Goal: Task Accomplishment & Management: Manage account settings

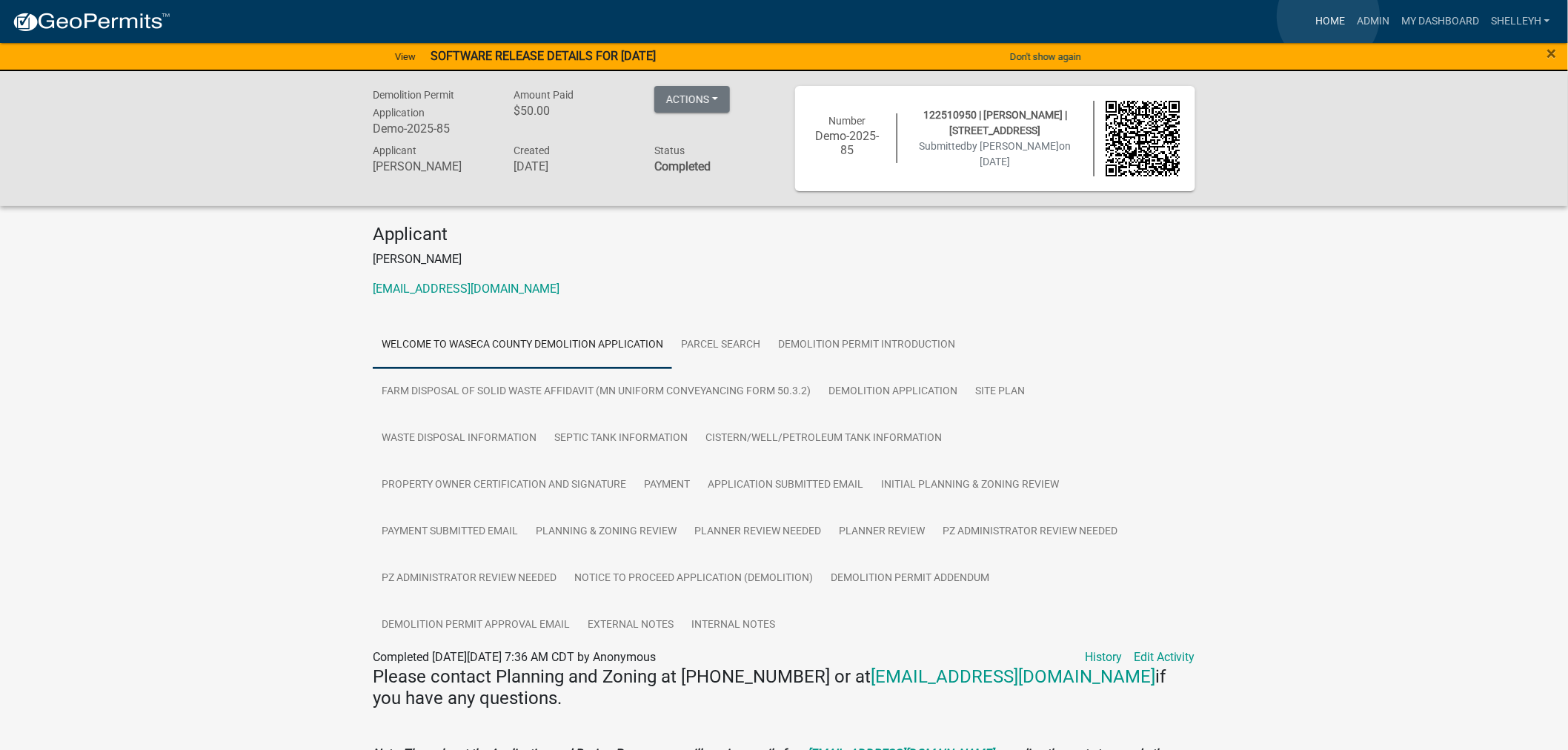
click at [1329, 16] on link "Home" at bounding box center [1329, 21] width 42 height 28
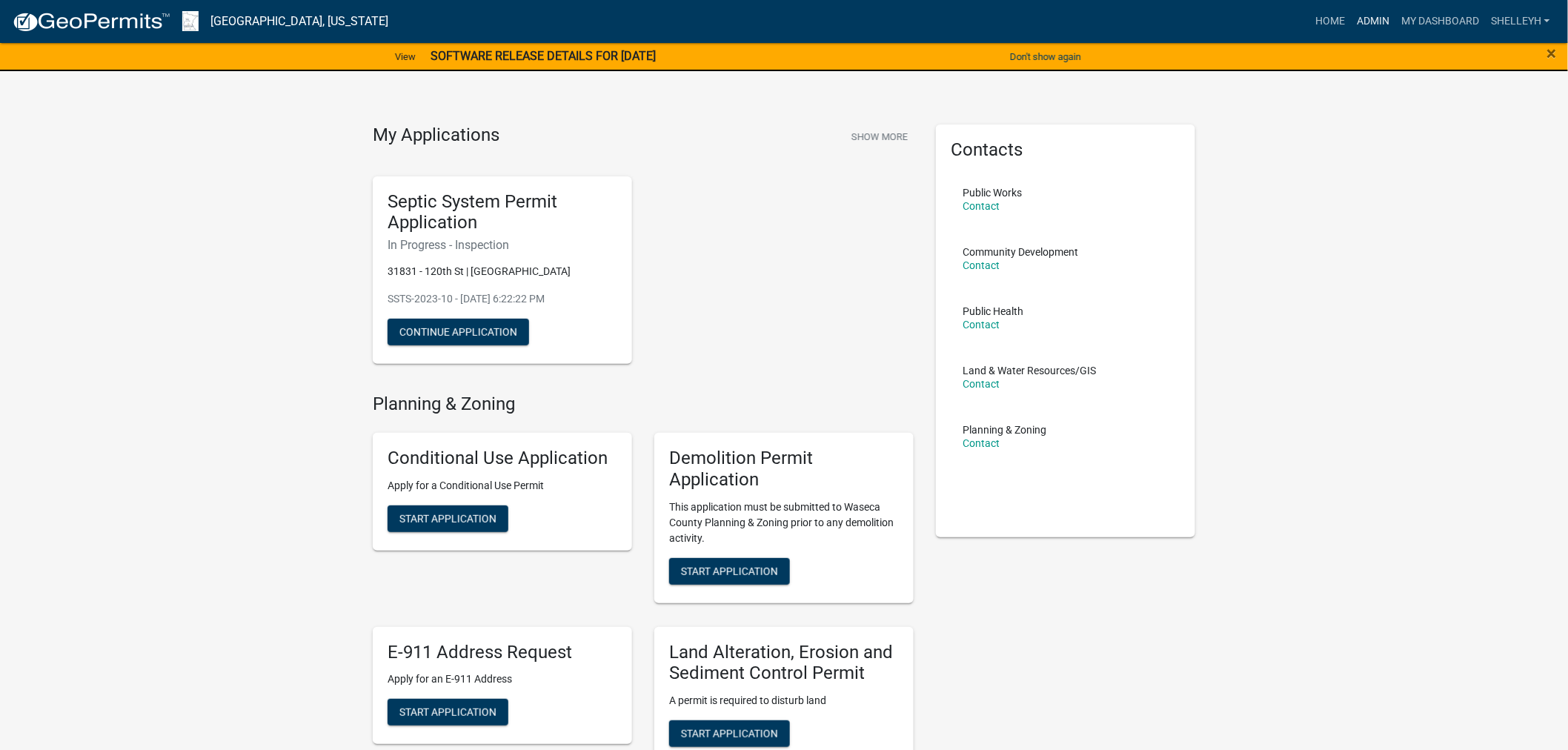
click at [1376, 20] on link "Admin" at bounding box center [1372, 21] width 45 height 28
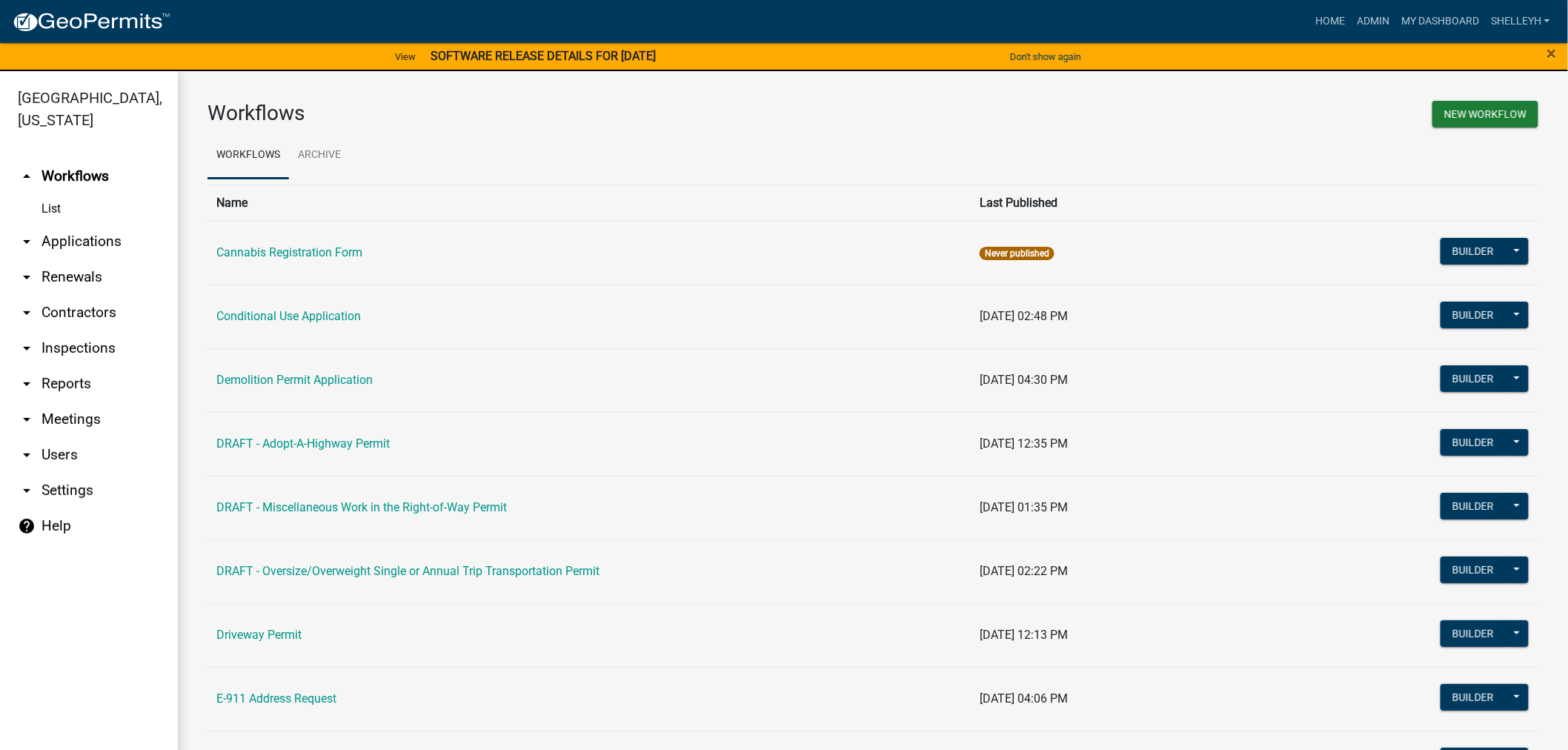
click at [78, 237] on link "arrow_drop_down Applications" at bounding box center [89, 241] width 177 height 35
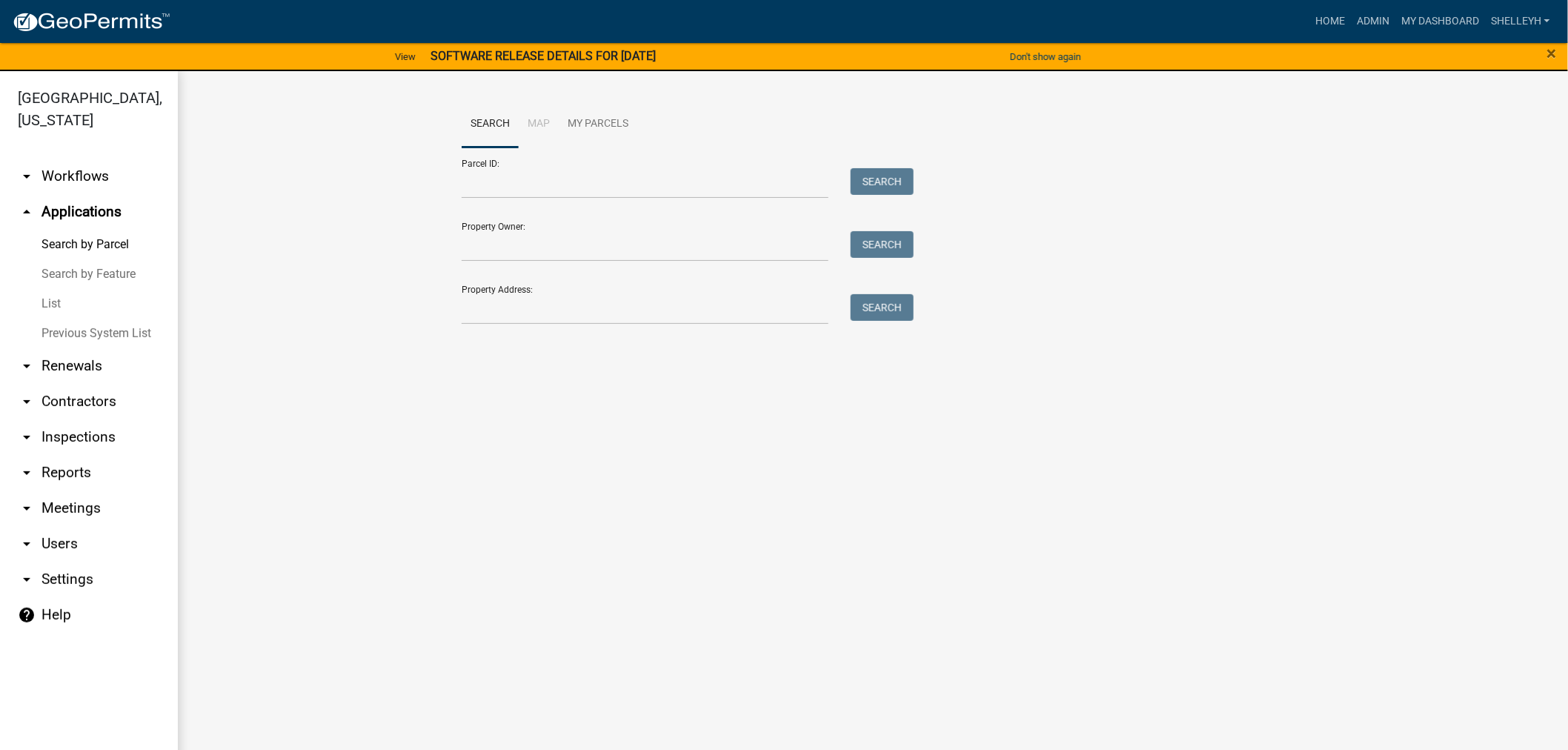
click at [42, 295] on link "List" at bounding box center [89, 304] width 177 height 30
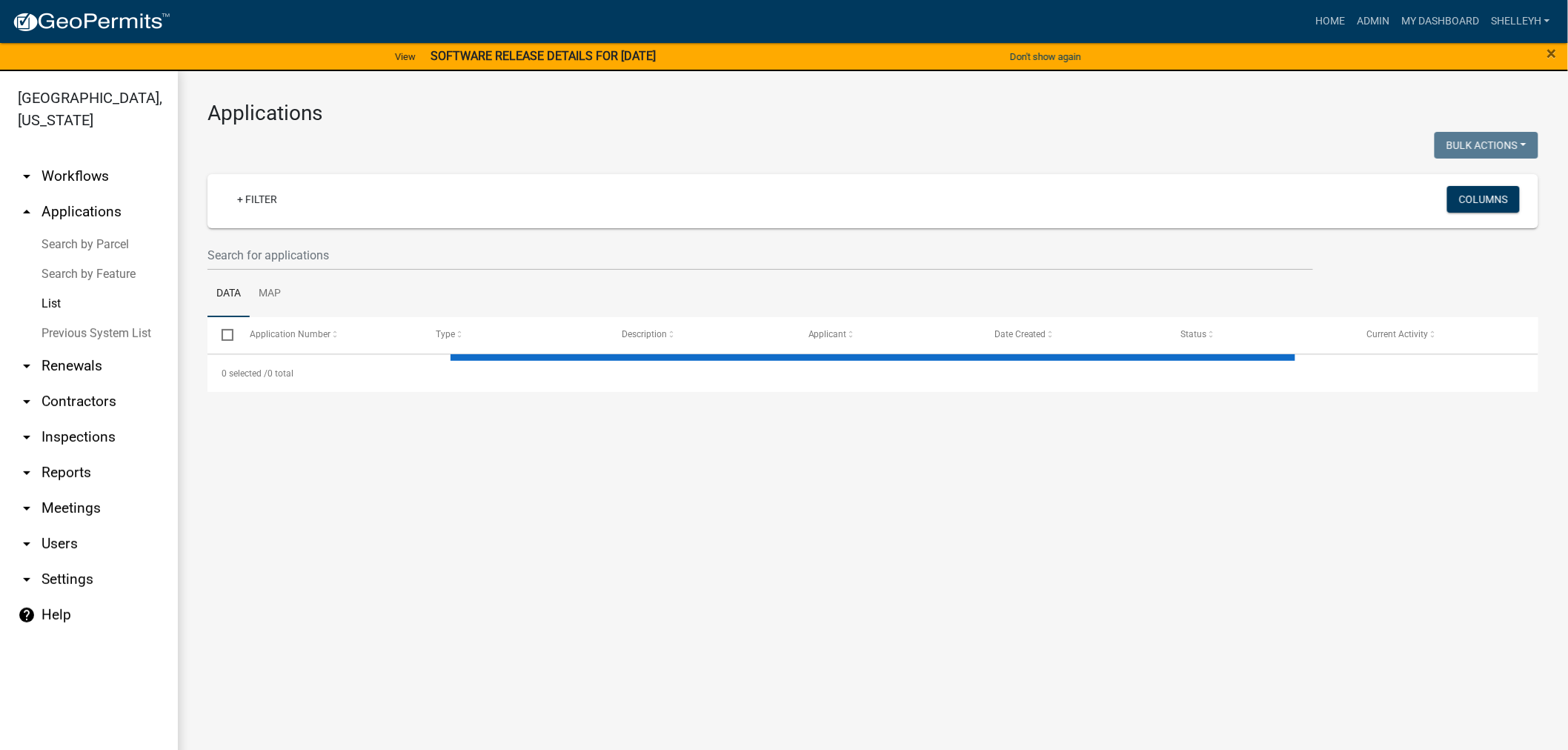
select select "1: 25"
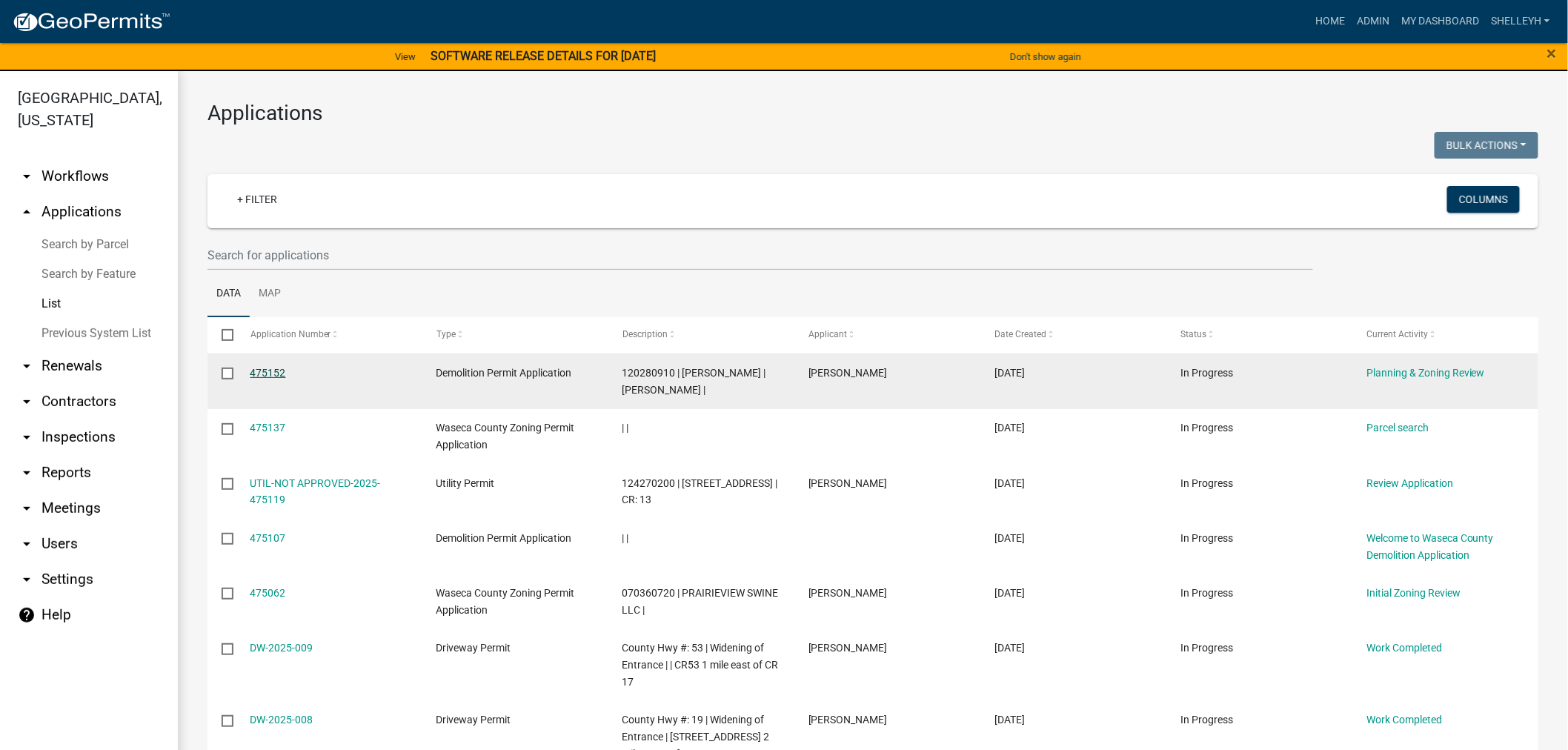
drag, startPoint x: 257, startPoint y: 372, endPoint x: 276, endPoint y: 372, distance: 19.0
click at [257, 372] on link "475152" at bounding box center [268, 372] width 35 height 12
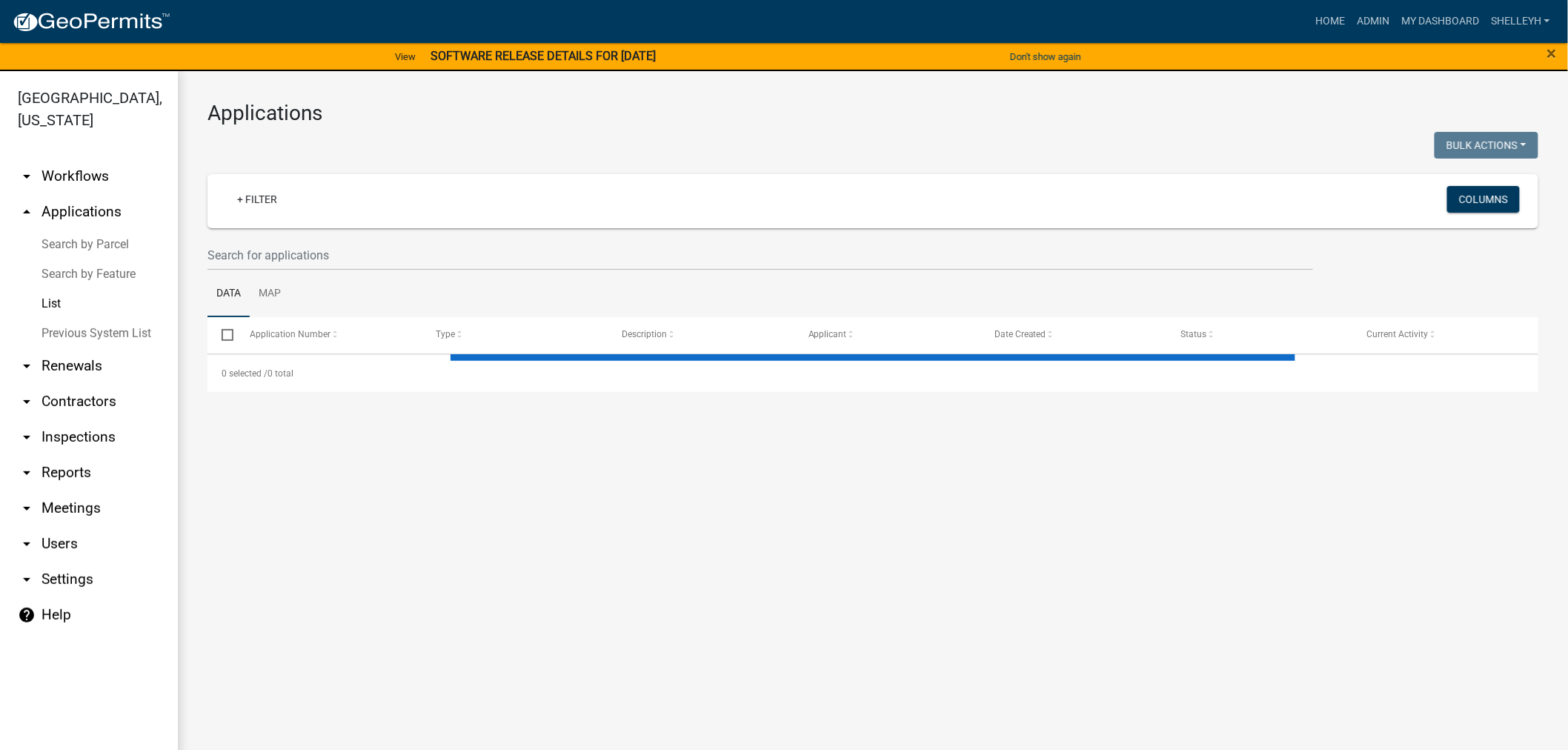
select select "1: 25"
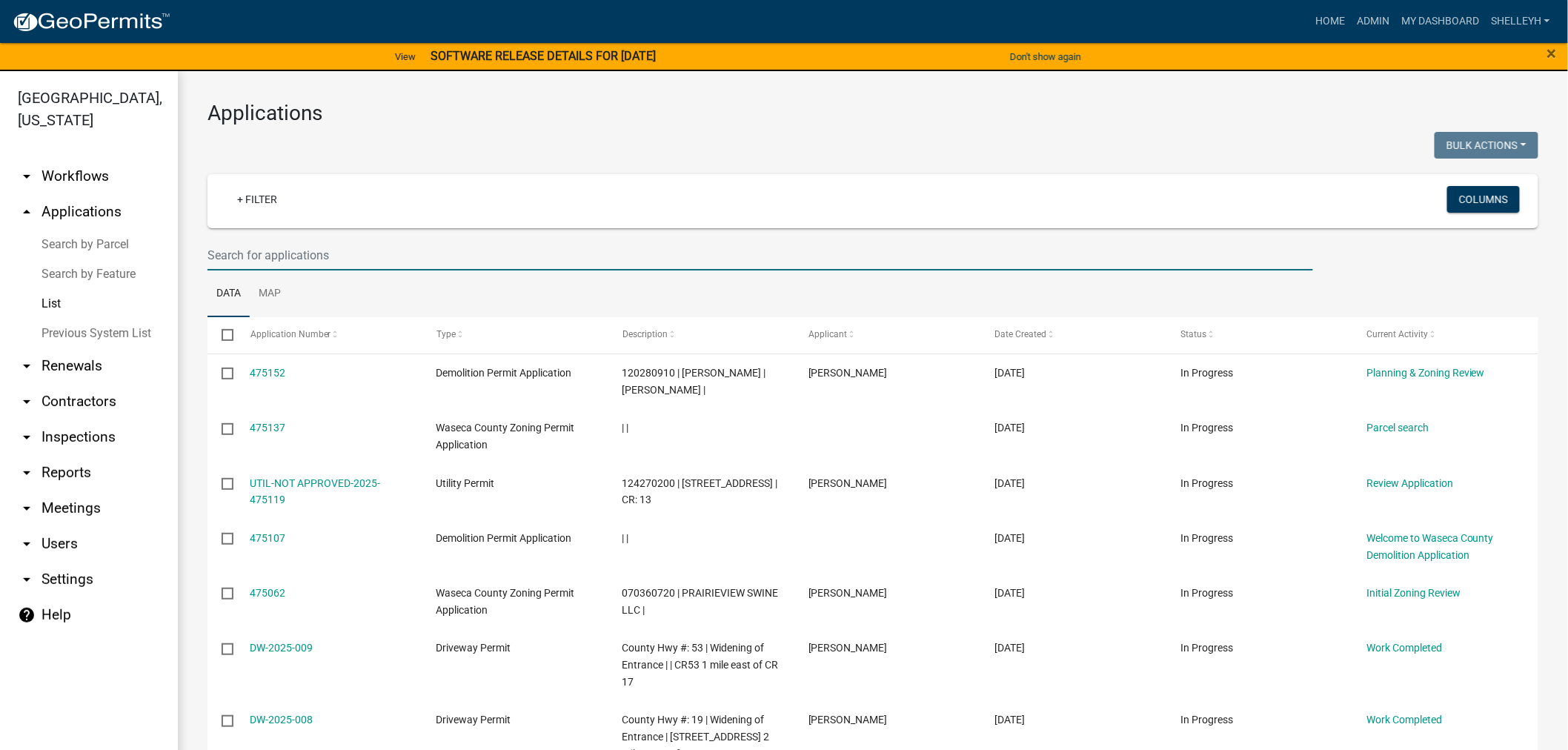
drag, startPoint x: 301, startPoint y: 251, endPoint x: 319, endPoint y: 249, distance: 18.1
click at [301, 251] on input "text" at bounding box center [760, 255] width 1106 height 31
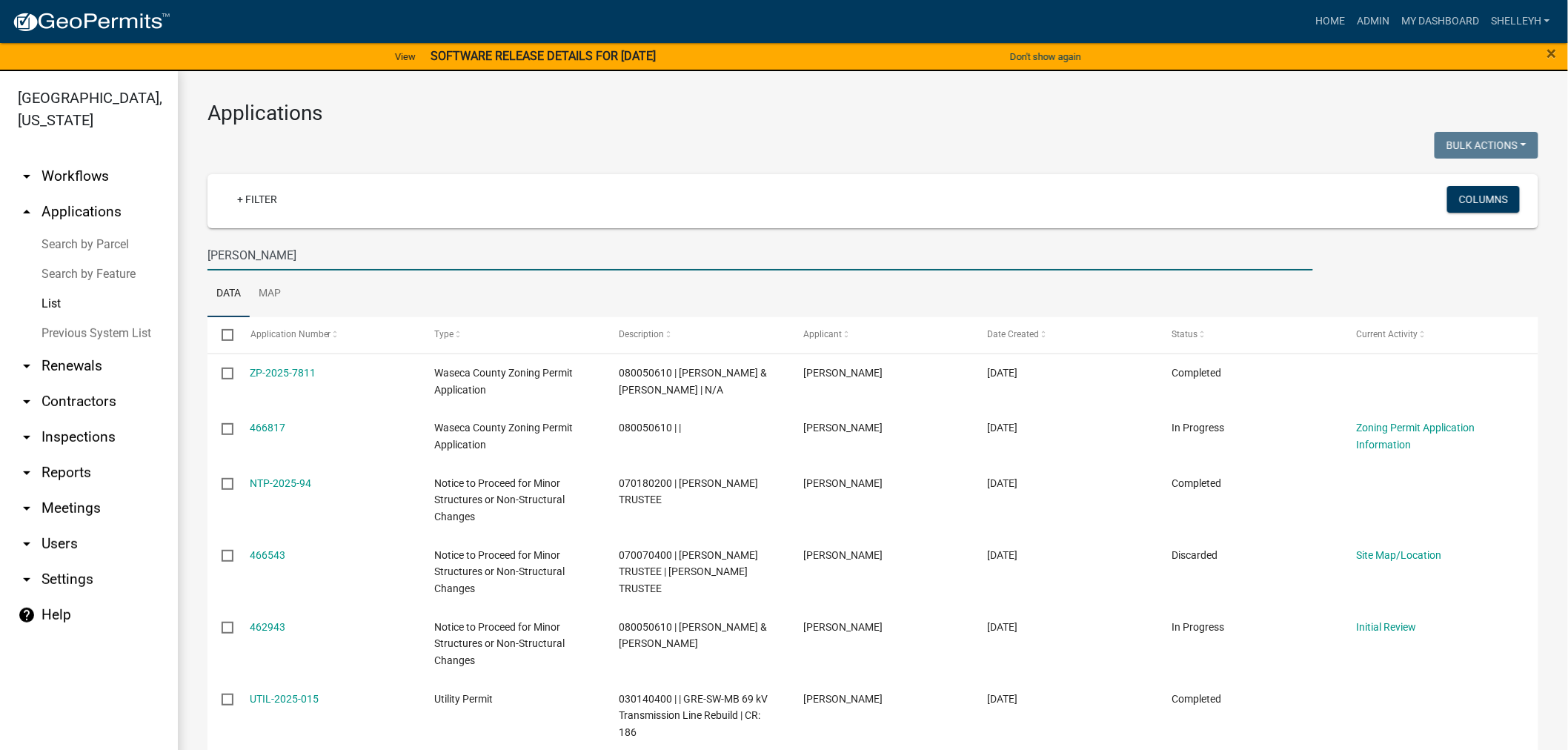
type input "[PERSON_NAME]"
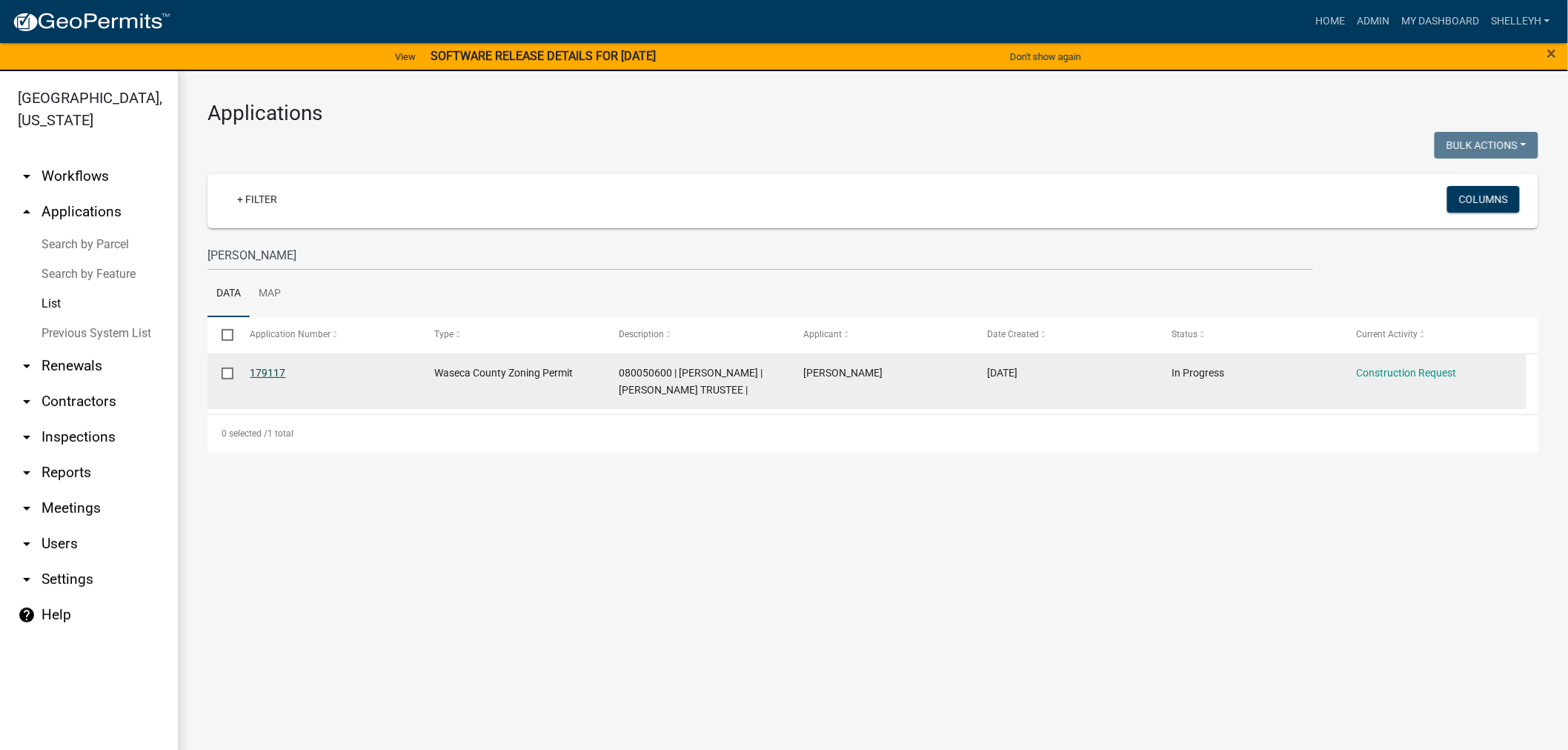
click at [267, 376] on link "179117" at bounding box center [268, 372] width 35 height 12
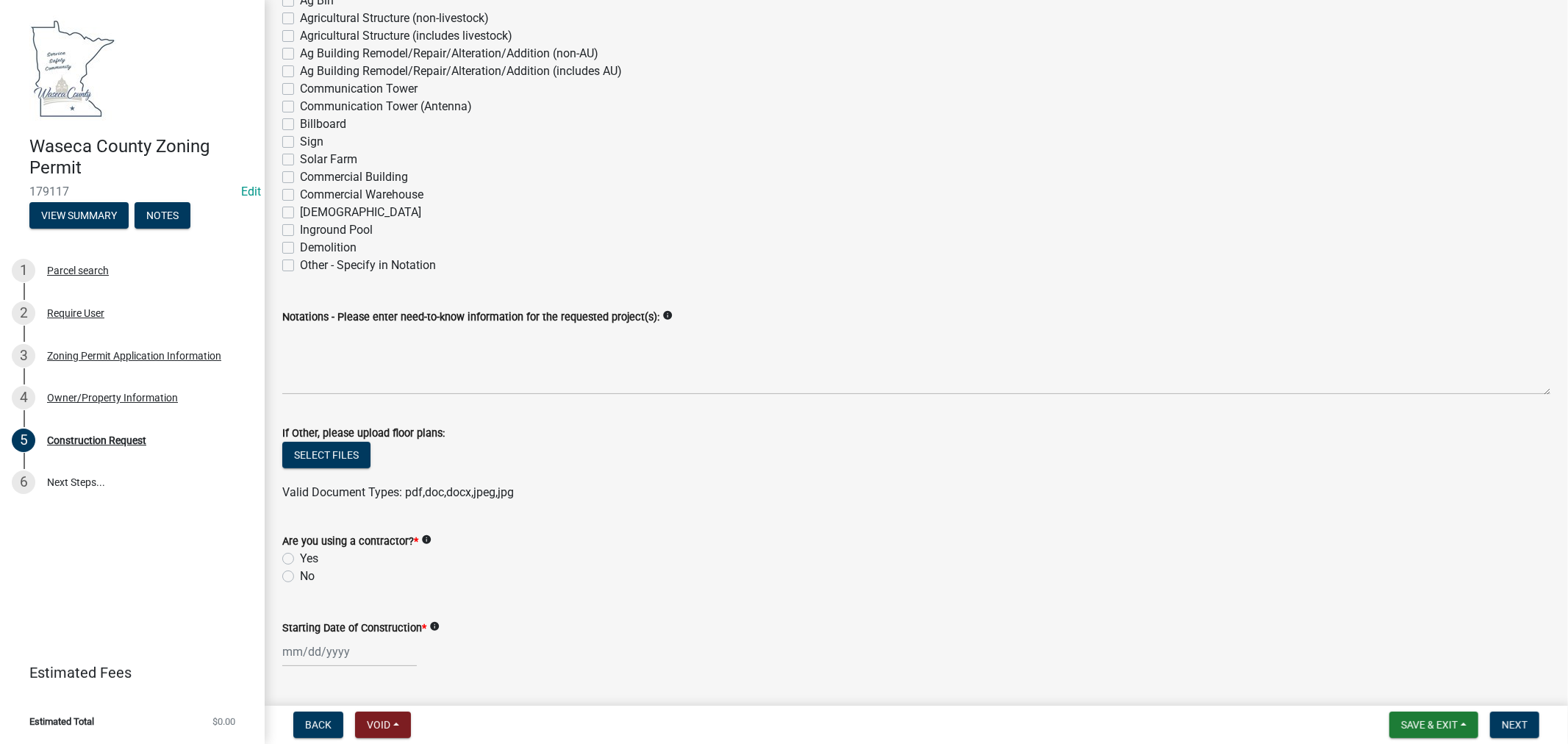
scroll to position [489, 0]
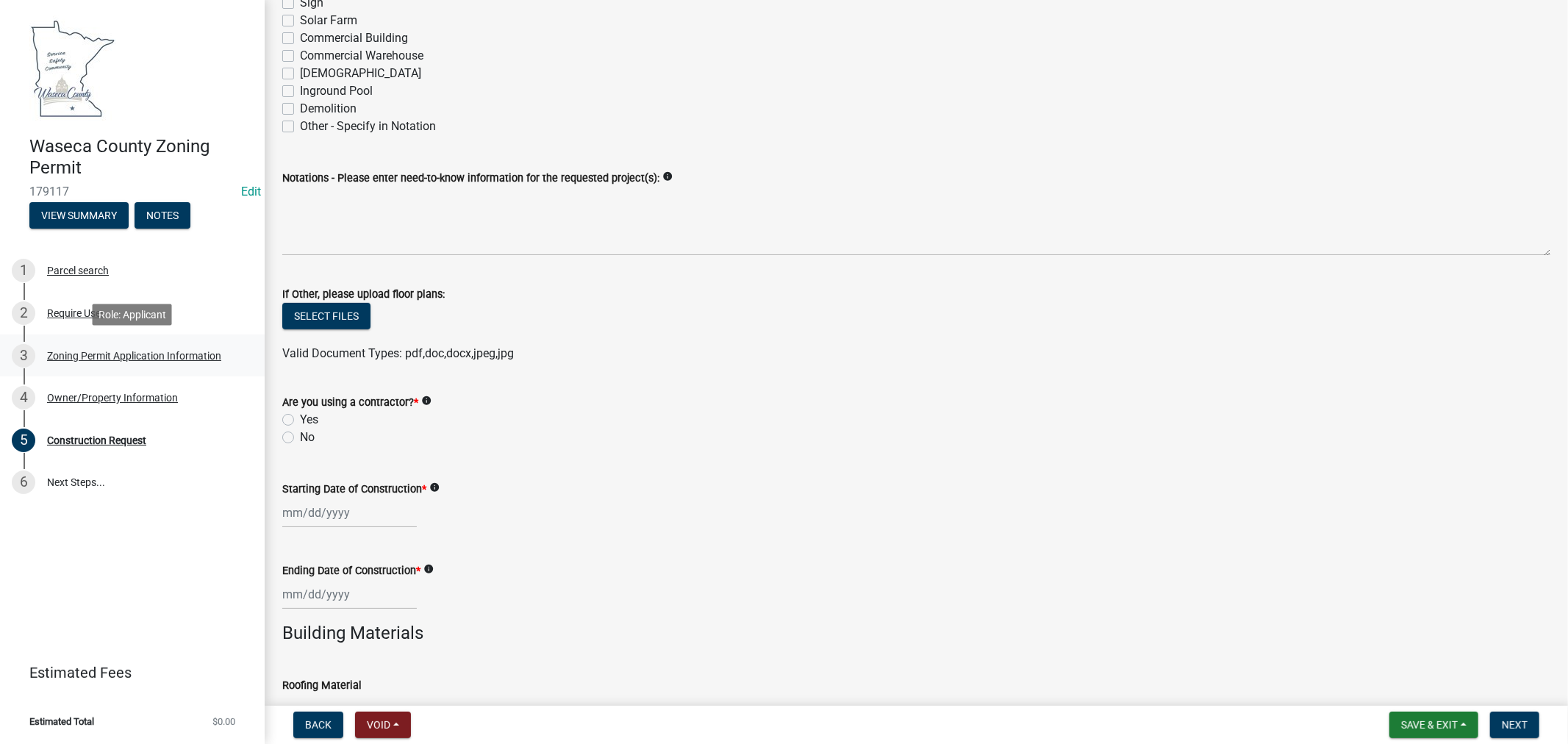
click at [143, 351] on div "Zoning Permit Application Information" at bounding box center [134, 355] width 174 height 10
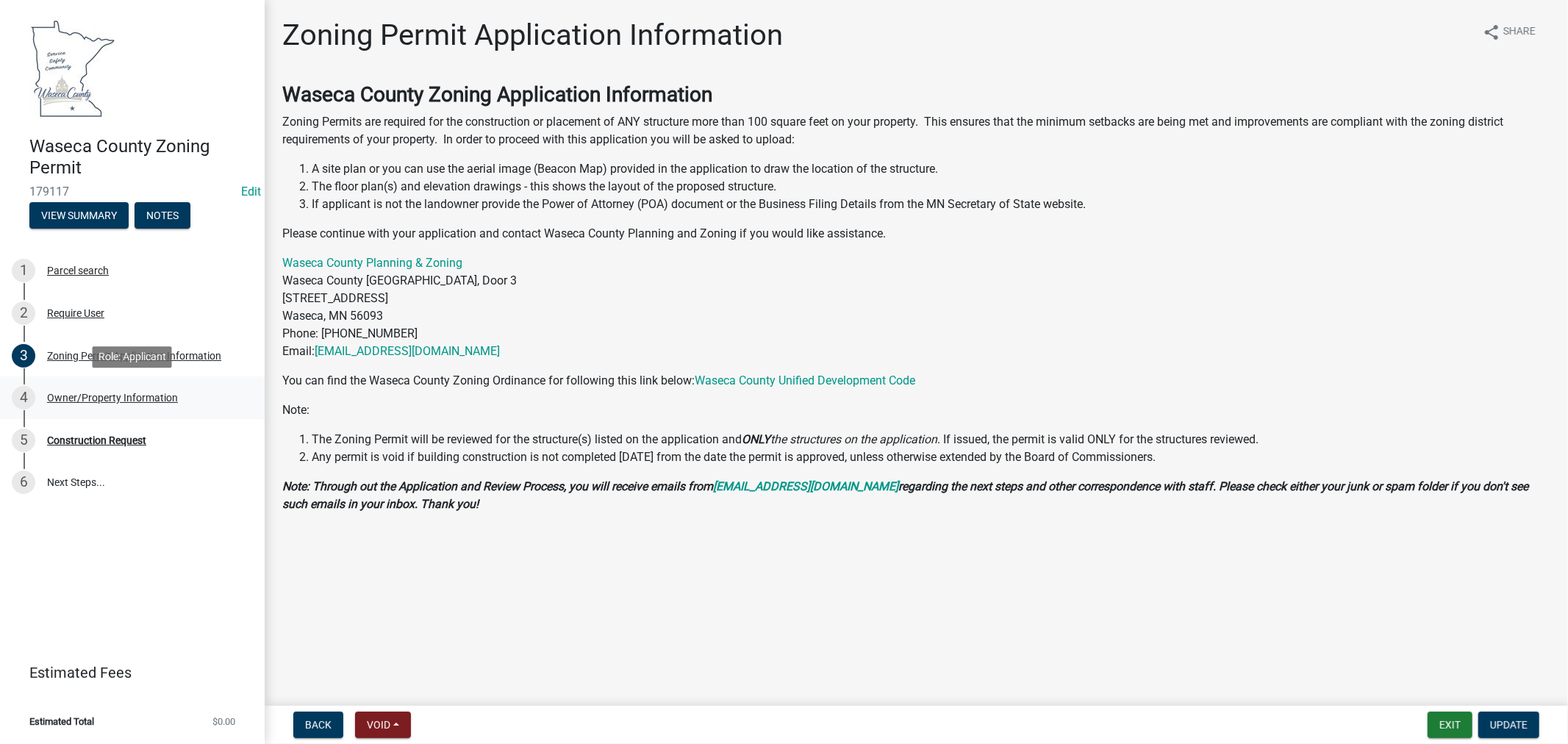
click at [130, 398] on div "Owner/Property Information" at bounding box center [112, 397] width 131 height 10
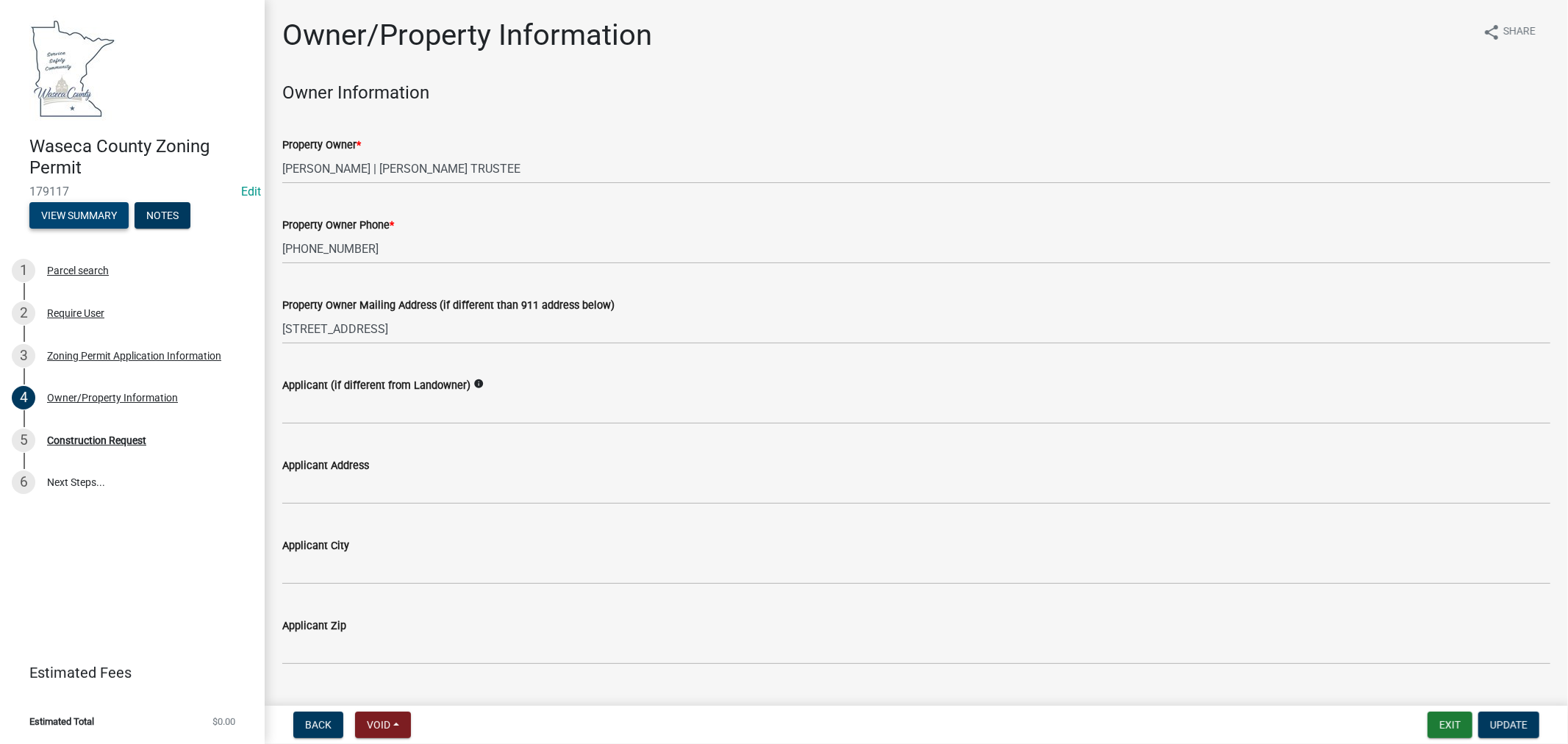
click at [84, 208] on button "View Summary" at bounding box center [79, 216] width 99 height 26
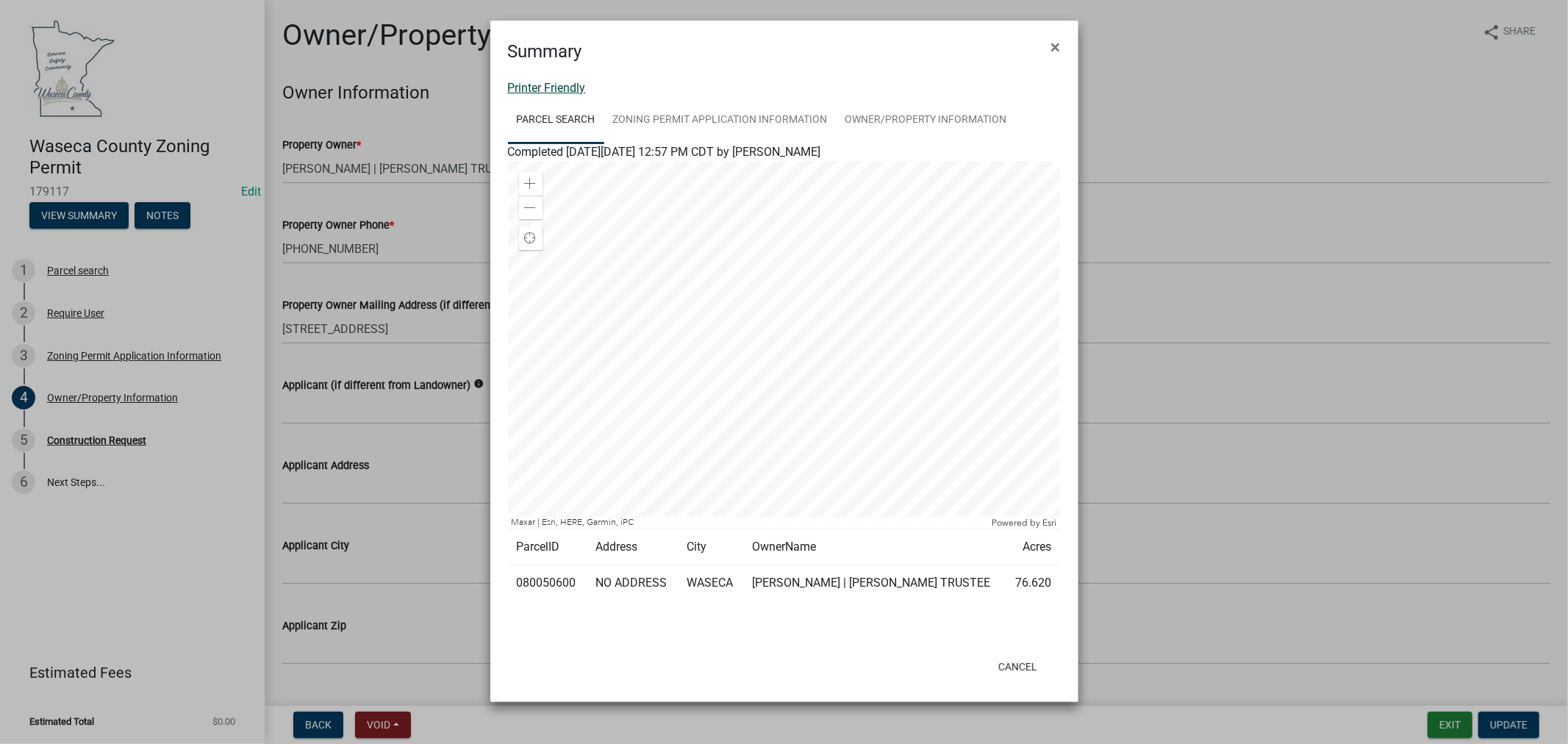
click at [571, 86] on link "Printer Friendly" at bounding box center [547, 88] width 78 height 14
click at [1059, 43] on span "×" at bounding box center [1055, 47] width 9 height 20
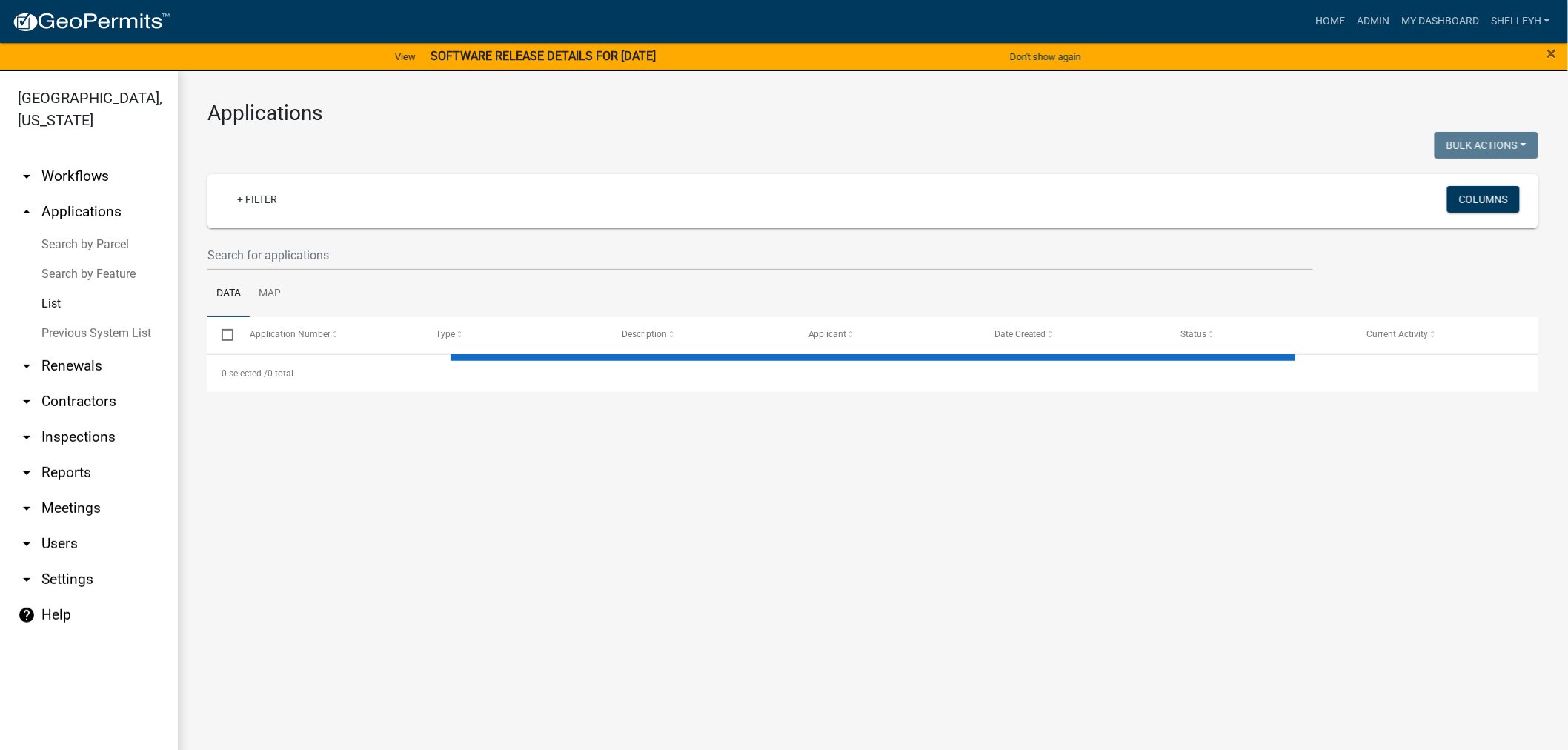
select select "1: 25"
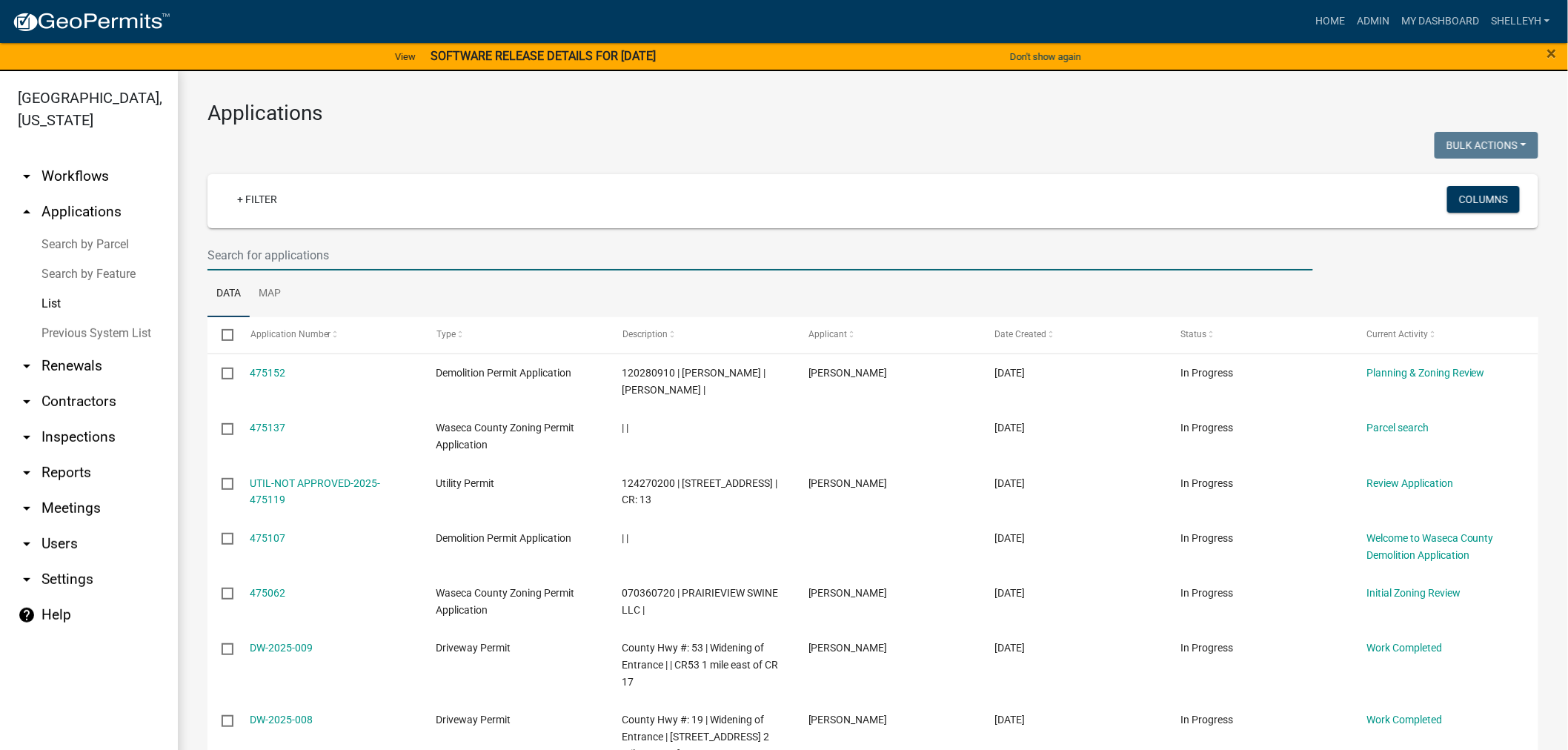
click at [322, 260] on input "text" at bounding box center [760, 255] width 1106 height 31
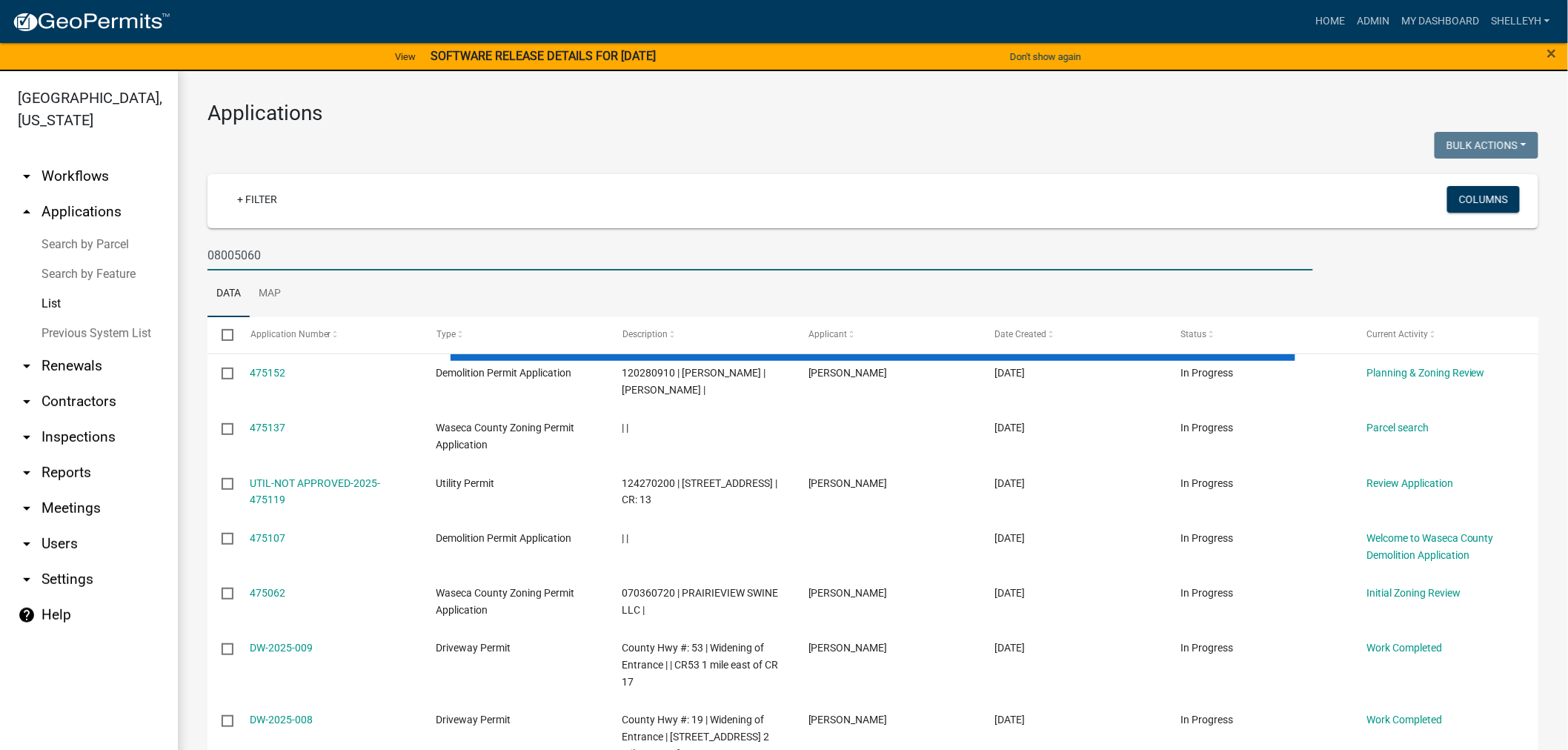
type input "080050600"
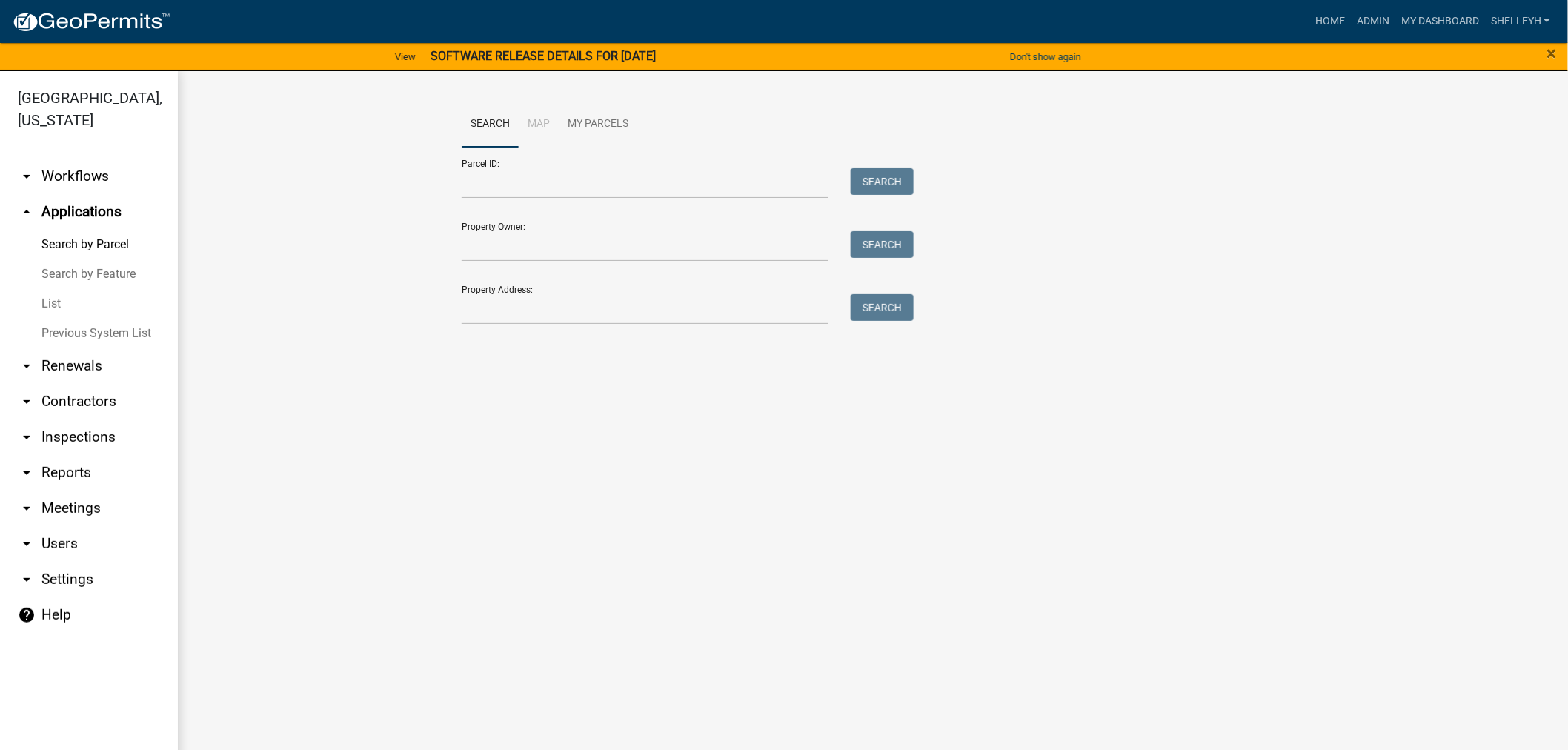
click at [52, 306] on link "List" at bounding box center [89, 304] width 177 height 30
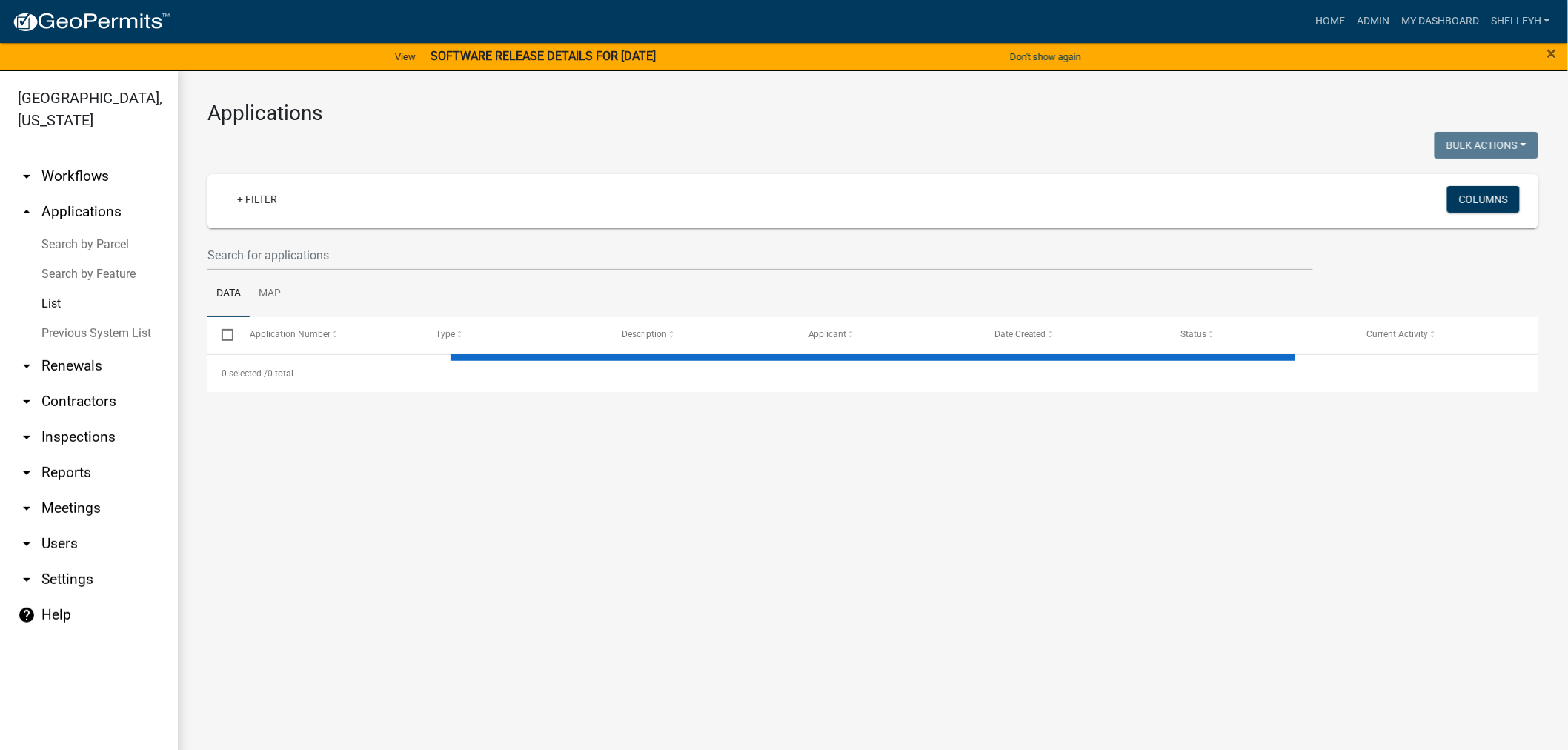
select select "1: 25"
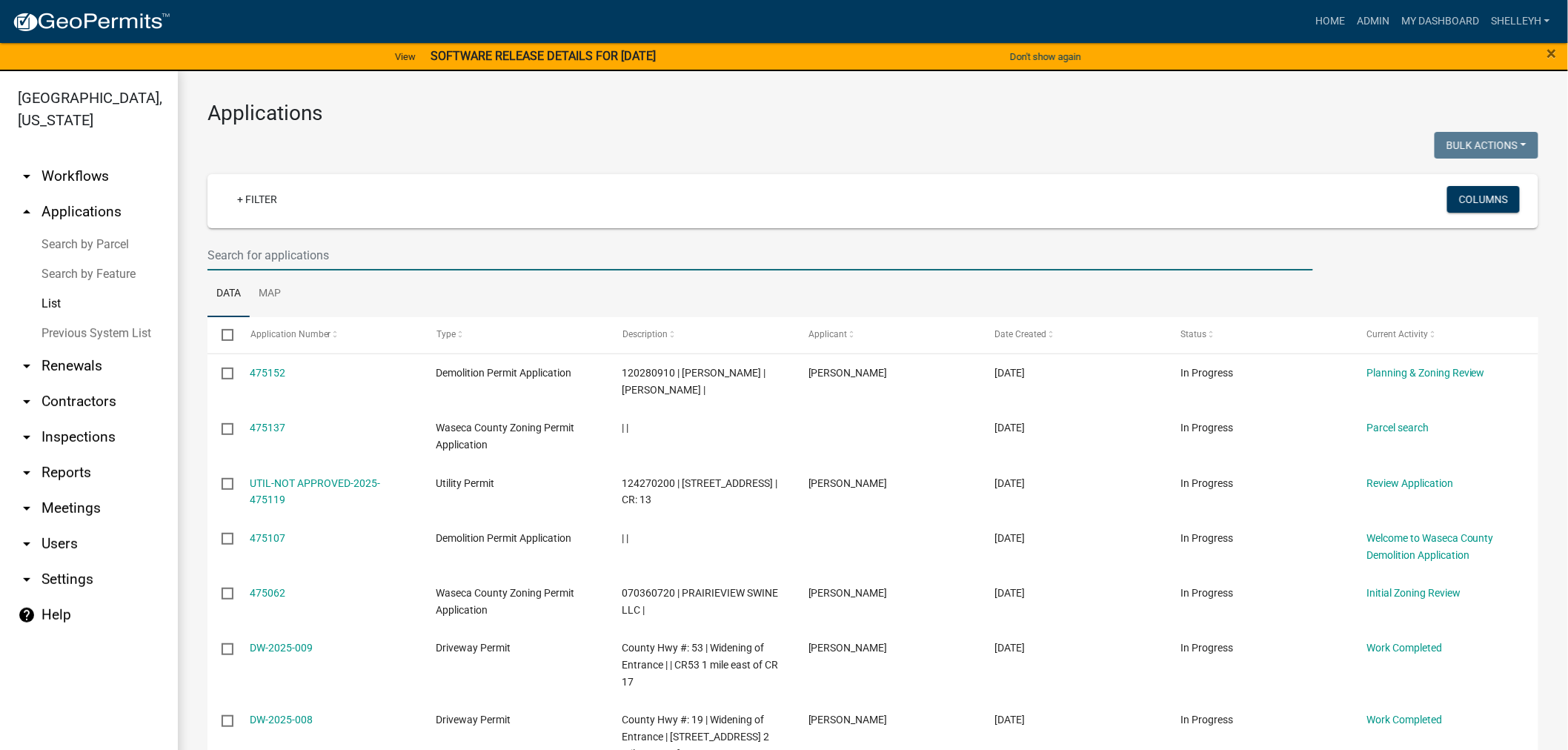
click at [278, 252] on input "text" at bounding box center [760, 255] width 1106 height 31
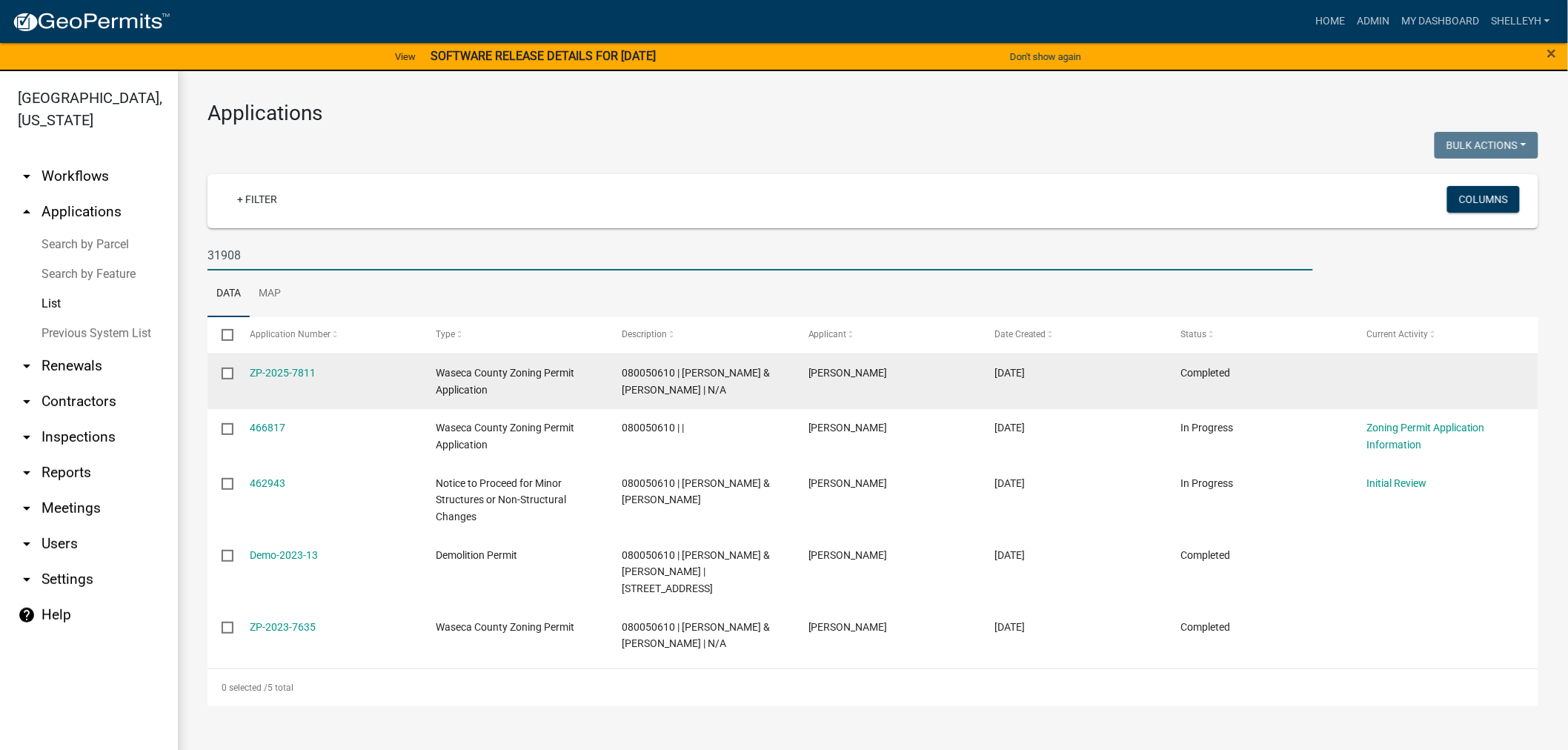
type input "31908"
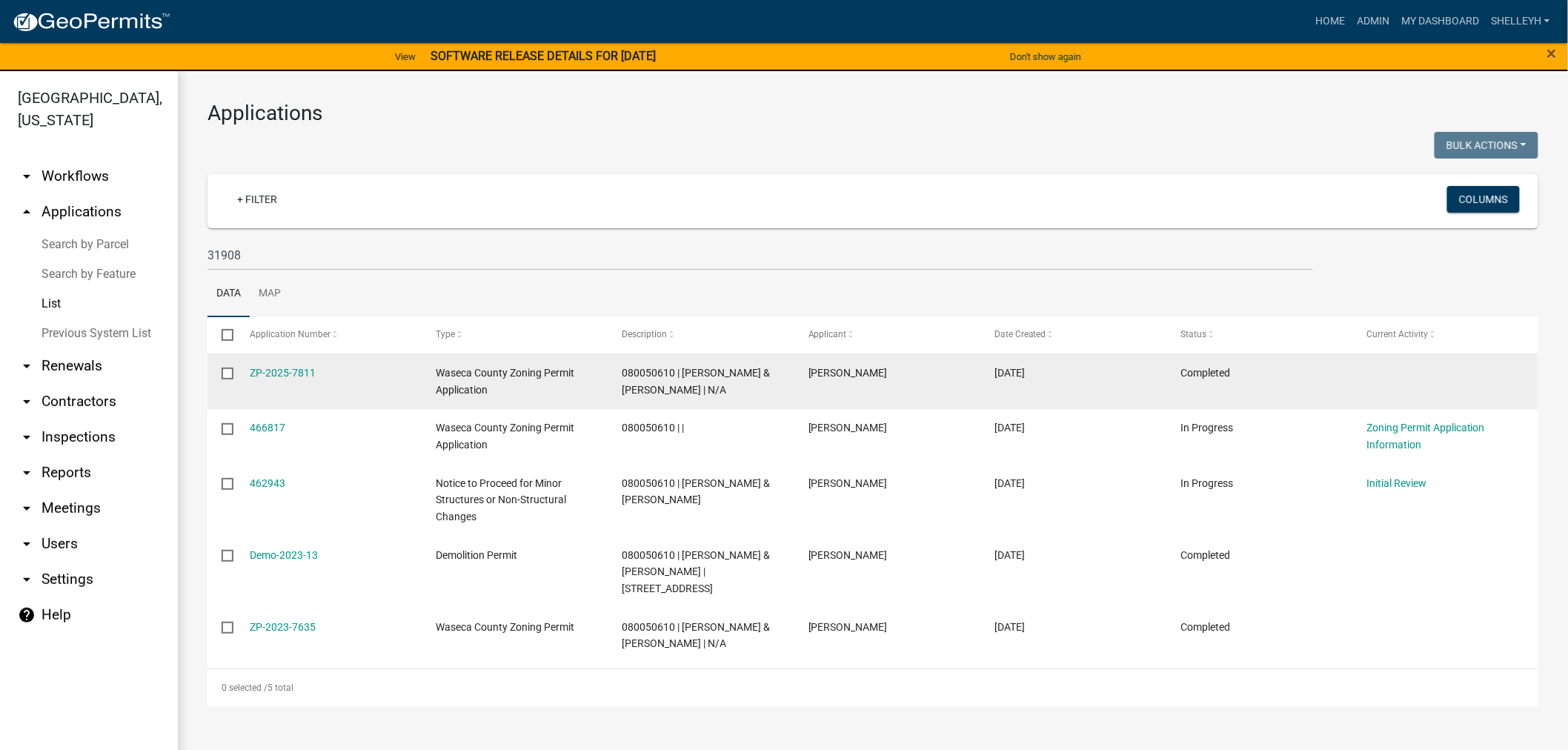
drag, startPoint x: 323, startPoint y: 369, endPoint x: 243, endPoint y: 371, distance: 80.0
click at [243, 371] on datatable-body-cell "ZP-2025-7811" at bounding box center [328, 382] width 186 height 55
copy link "ZP-2025-7811"
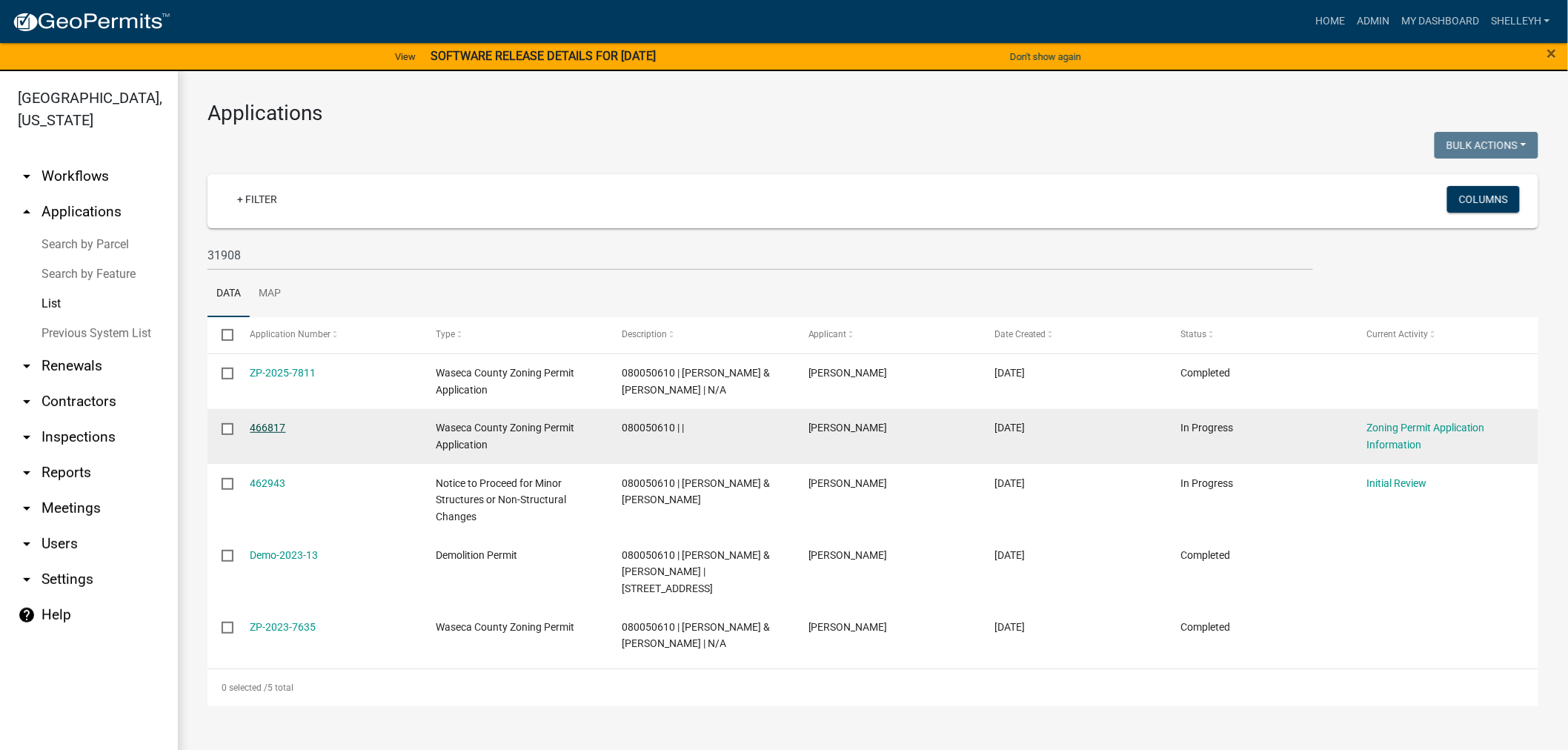
click at [260, 428] on link "466817" at bounding box center [268, 427] width 35 height 12
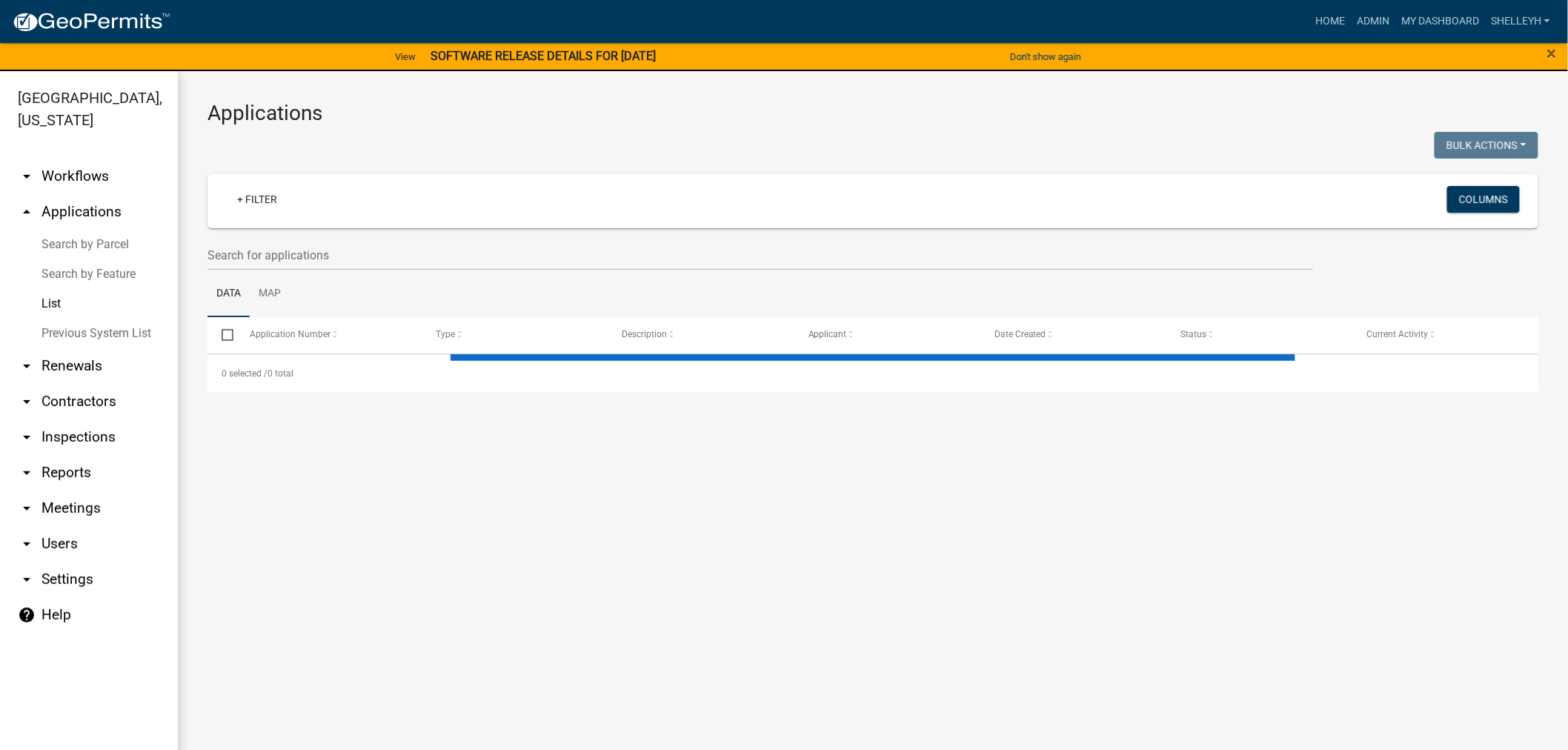
select select "1: 25"
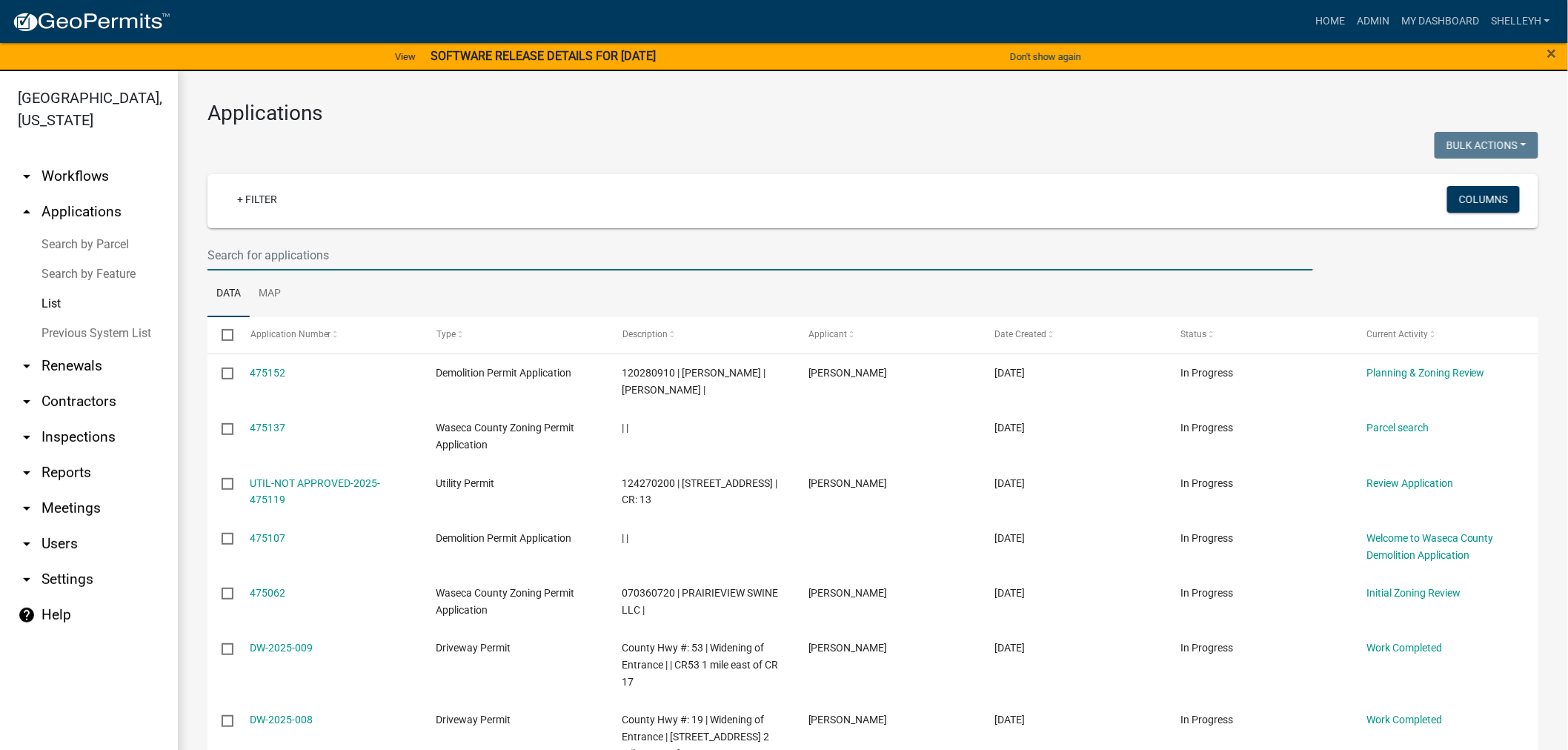
click at [301, 262] on input "text" at bounding box center [760, 255] width 1106 height 31
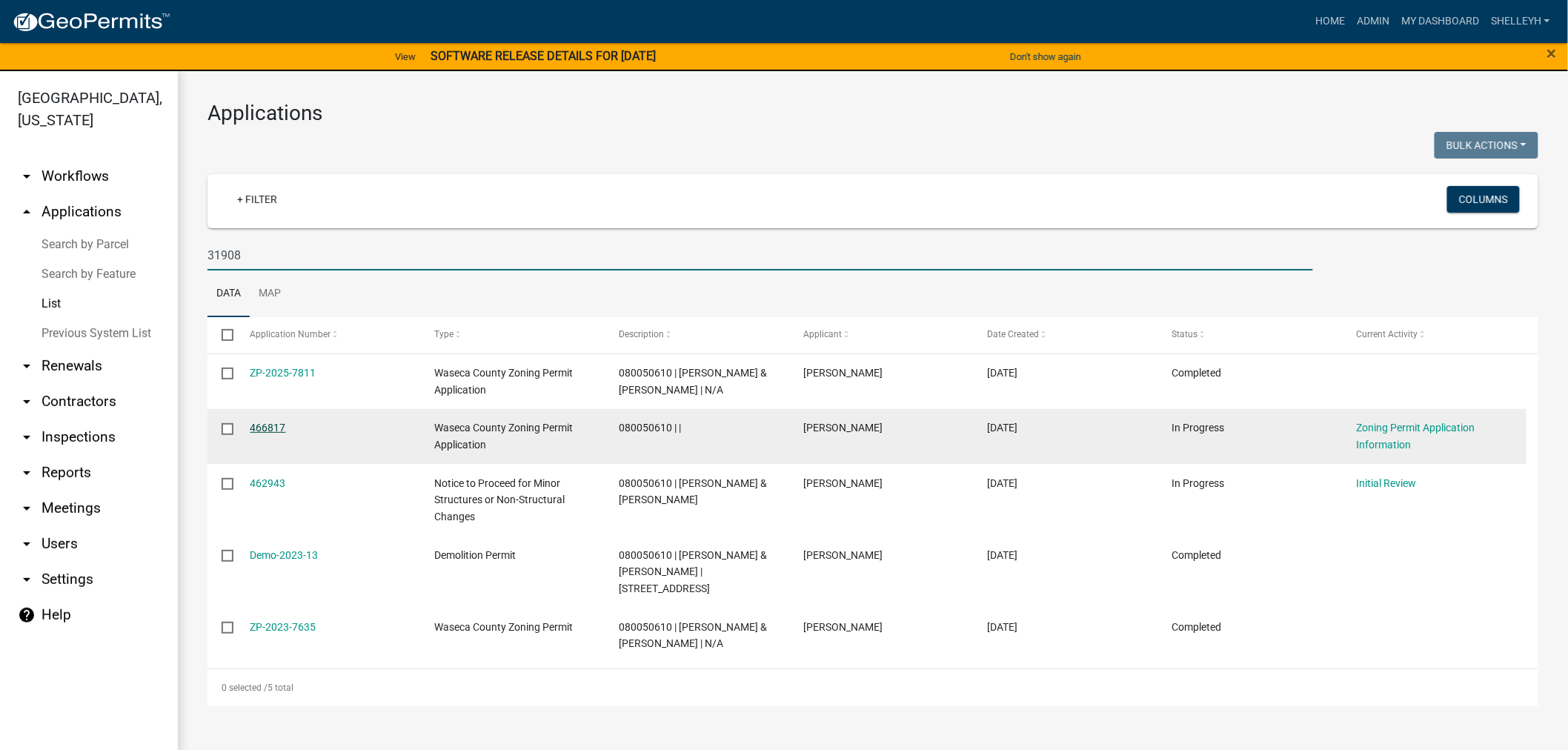
type input "31908"
click at [261, 430] on link "466817" at bounding box center [268, 427] width 35 height 12
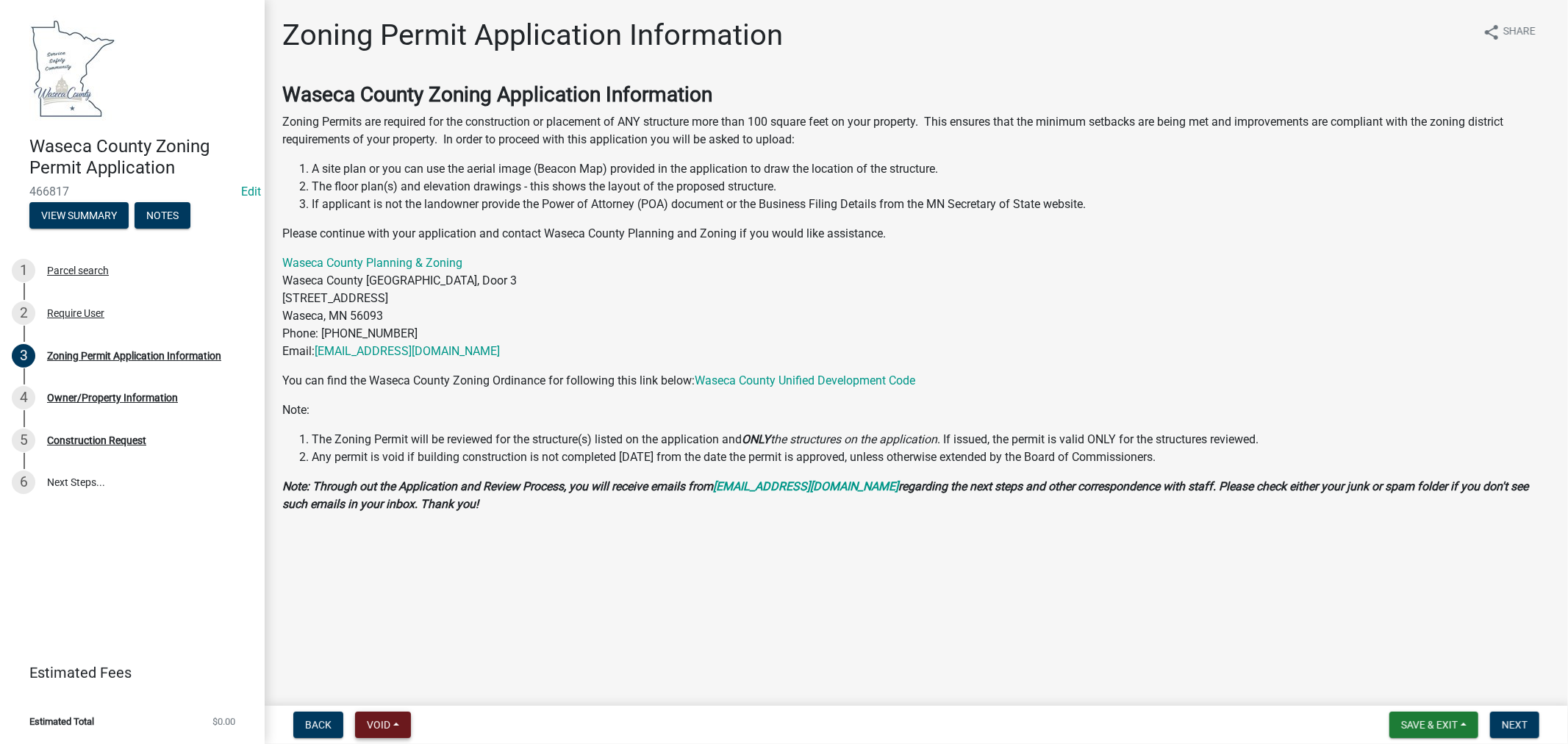
click at [372, 722] on span "Void" at bounding box center [379, 725] width 23 height 12
click at [388, 577] on button "Withdraw" at bounding box center [414, 580] width 118 height 35
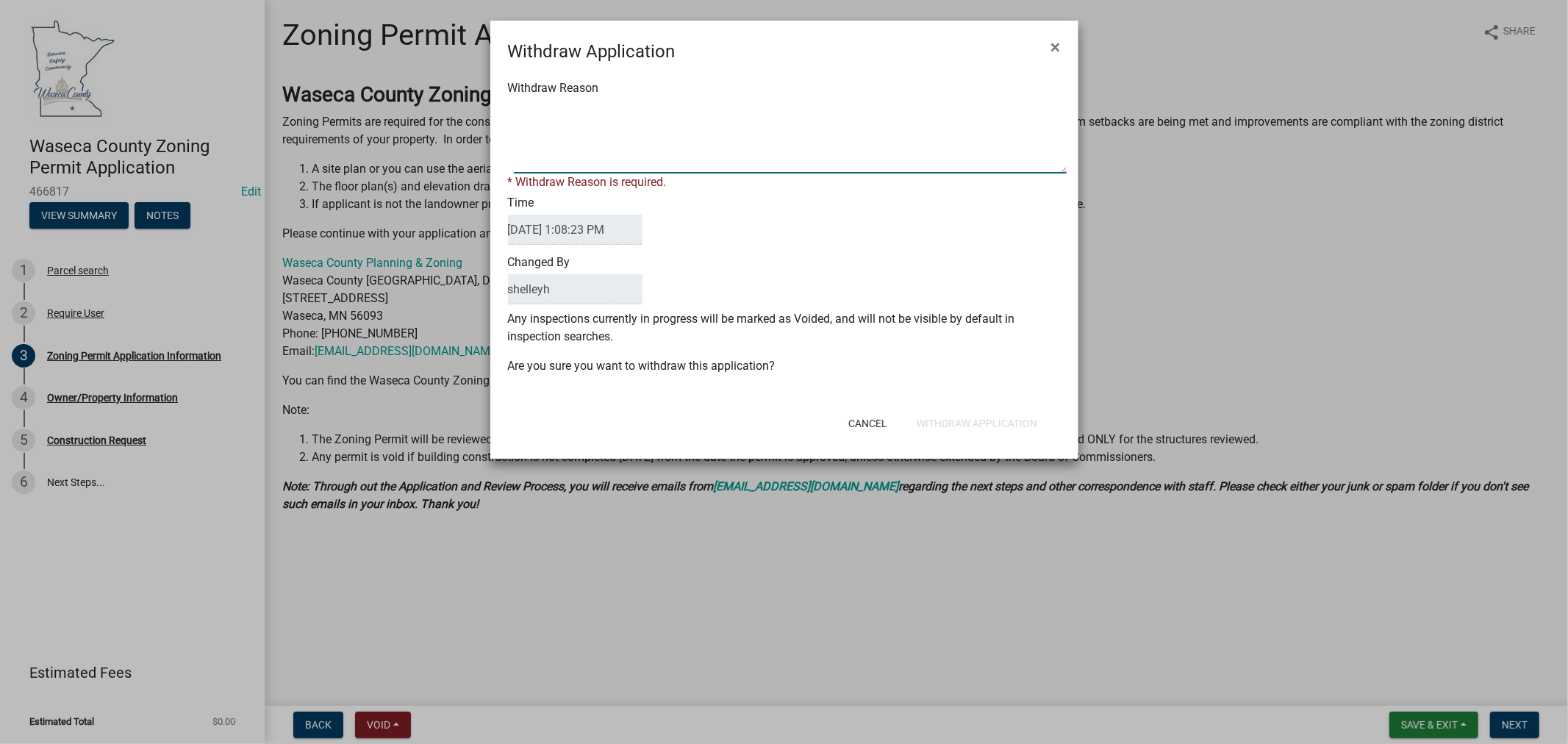
click at [565, 155] on textarea "Withdraw Reason" at bounding box center [791, 136] width 553 height 73
paste textarea "ZP-2025-7811"
type textarea "ZP-2025-7811 approved"
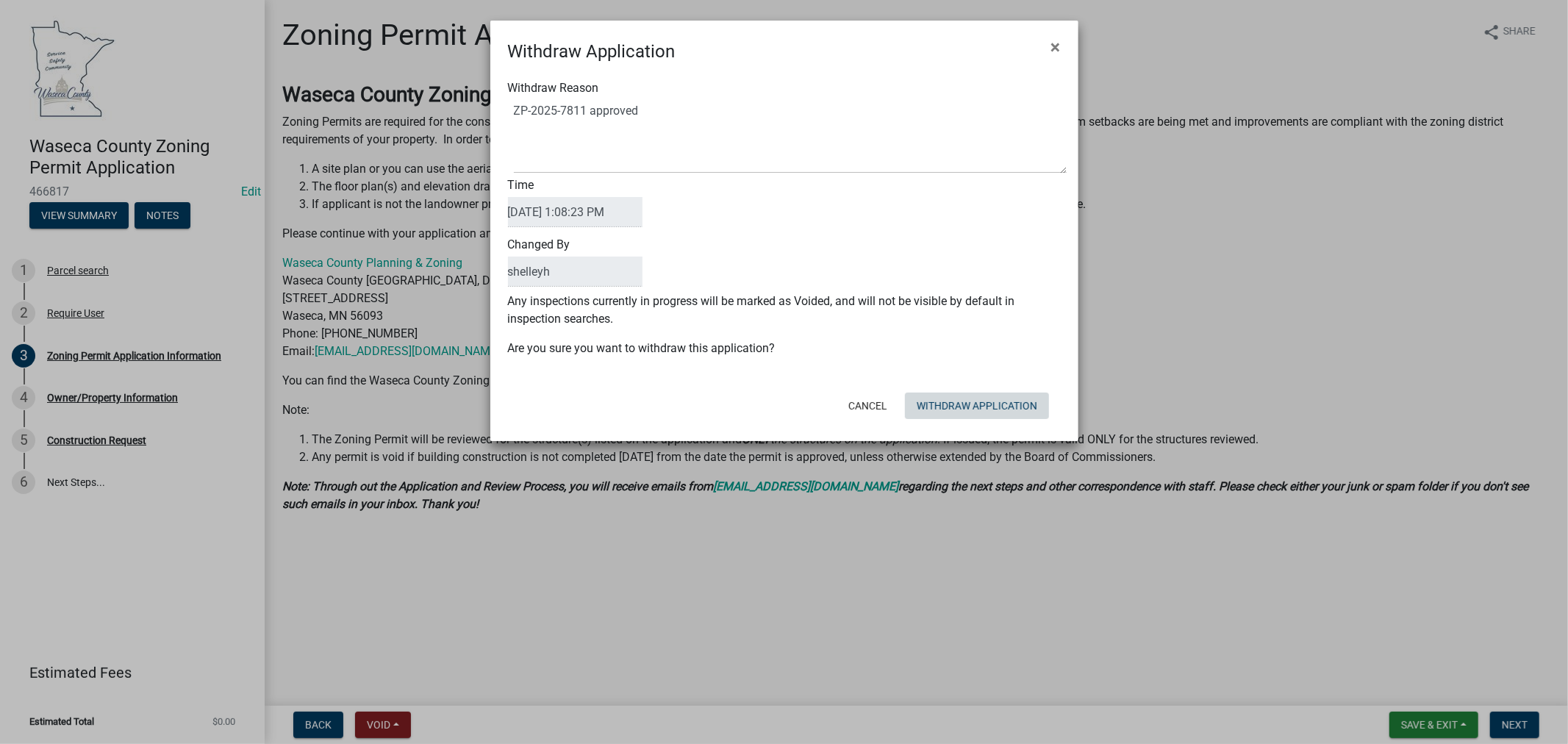
click at [960, 424] on div "Cancel Withdraw Application" at bounding box center [879, 405] width 362 height 38
click at [949, 400] on button "Withdraw Application" at bounding box center [977, 406] width 144 height 26
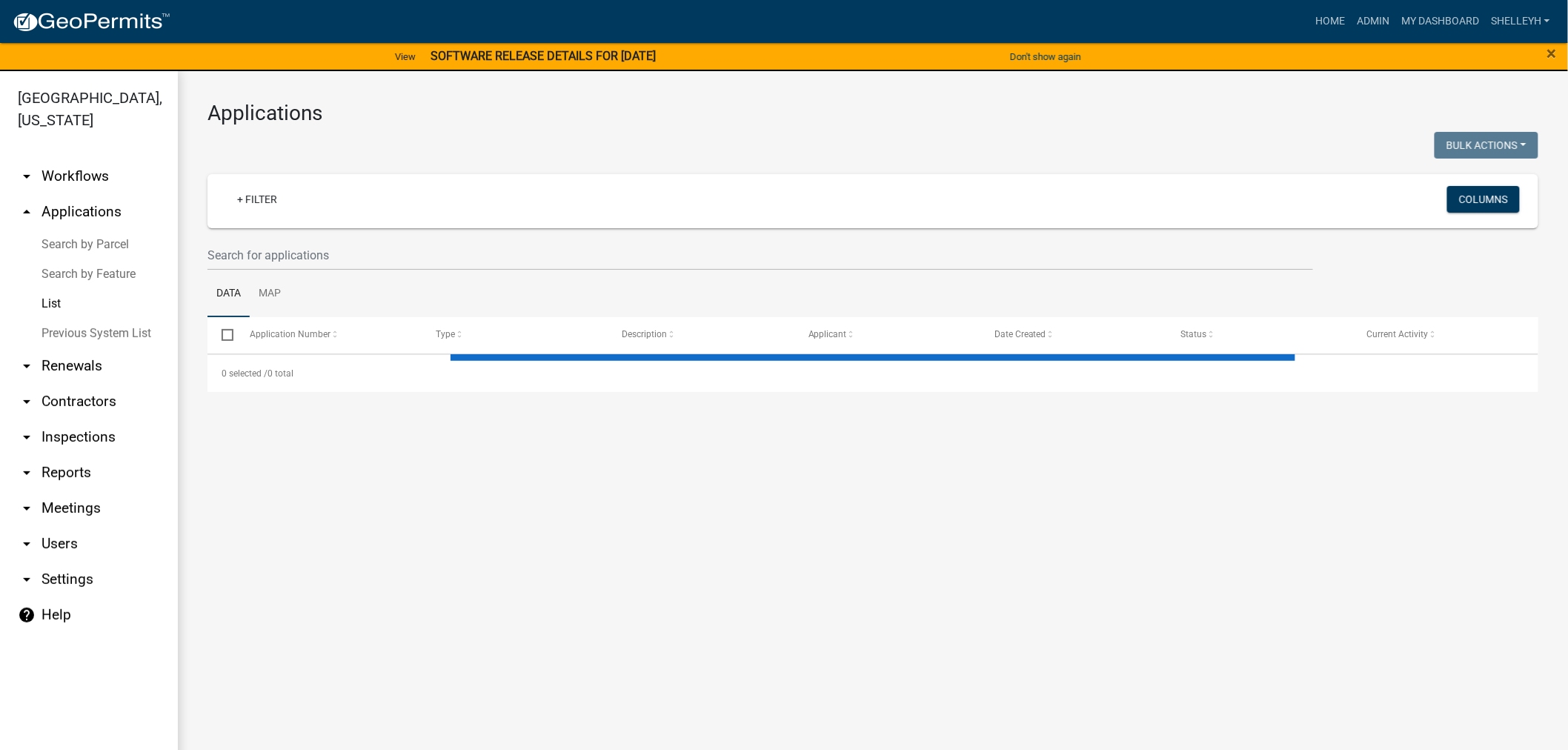
select select "1: 25"
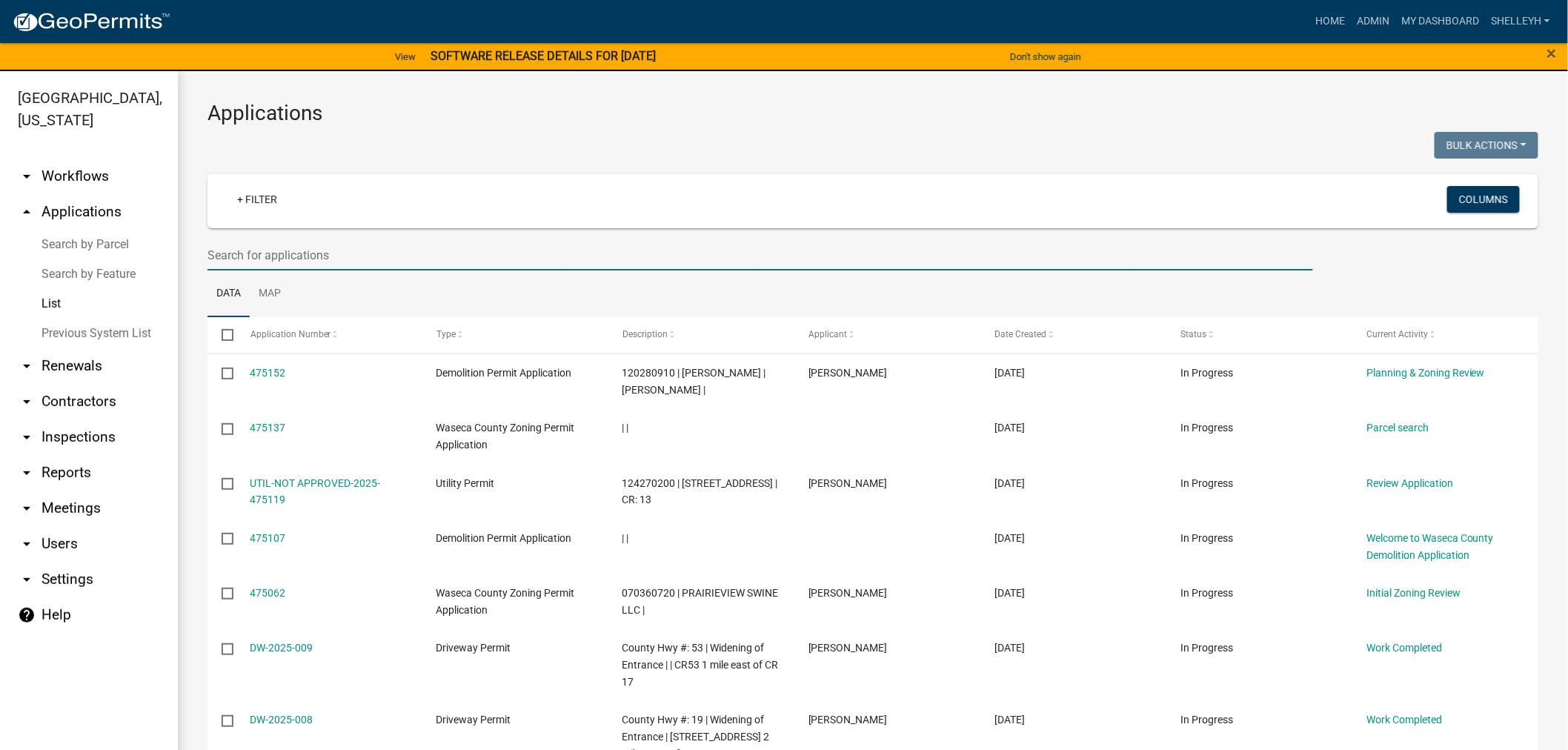
click at [242, 258] on input "text" at bounding box center [760, 255] width 1106 height 31
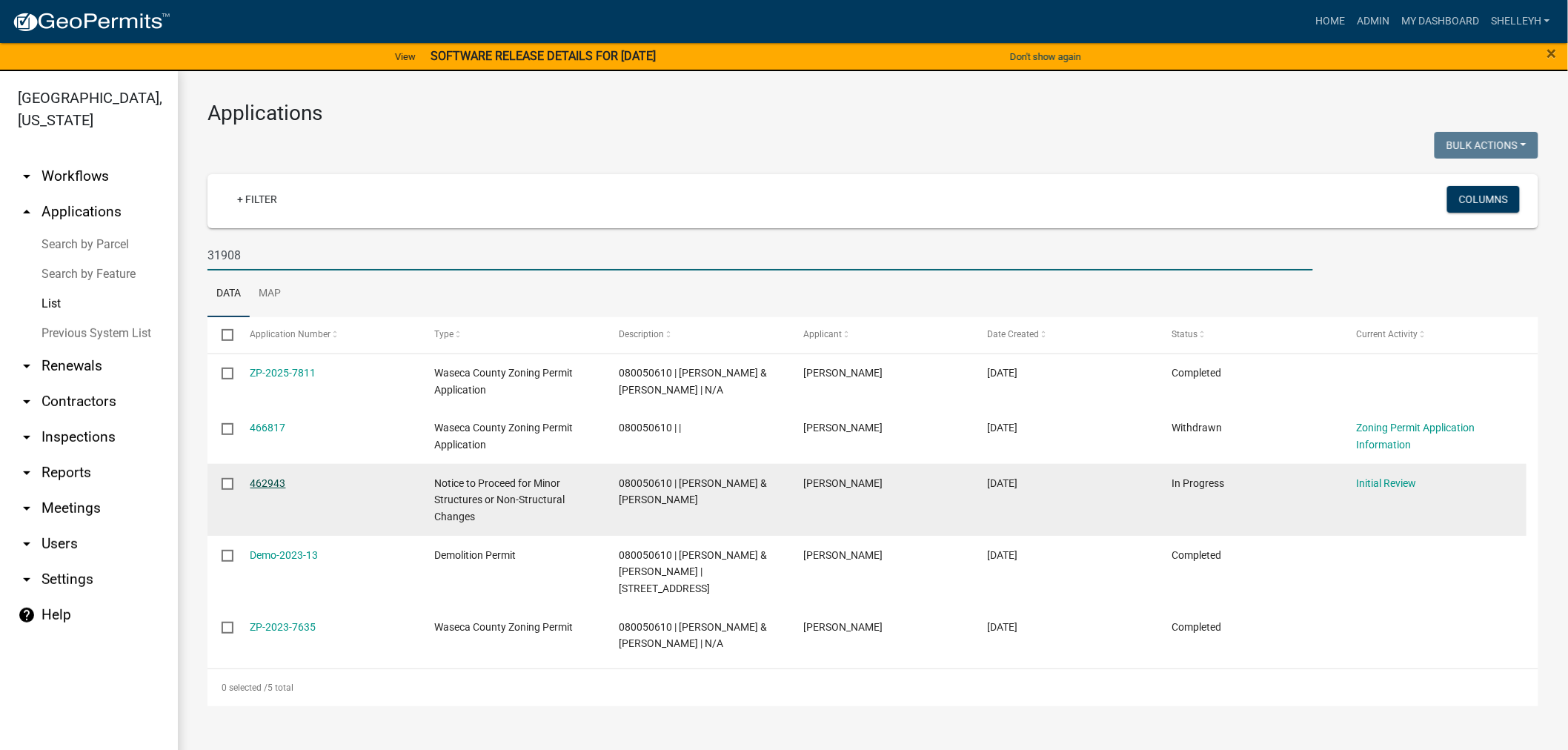
type input "31908"
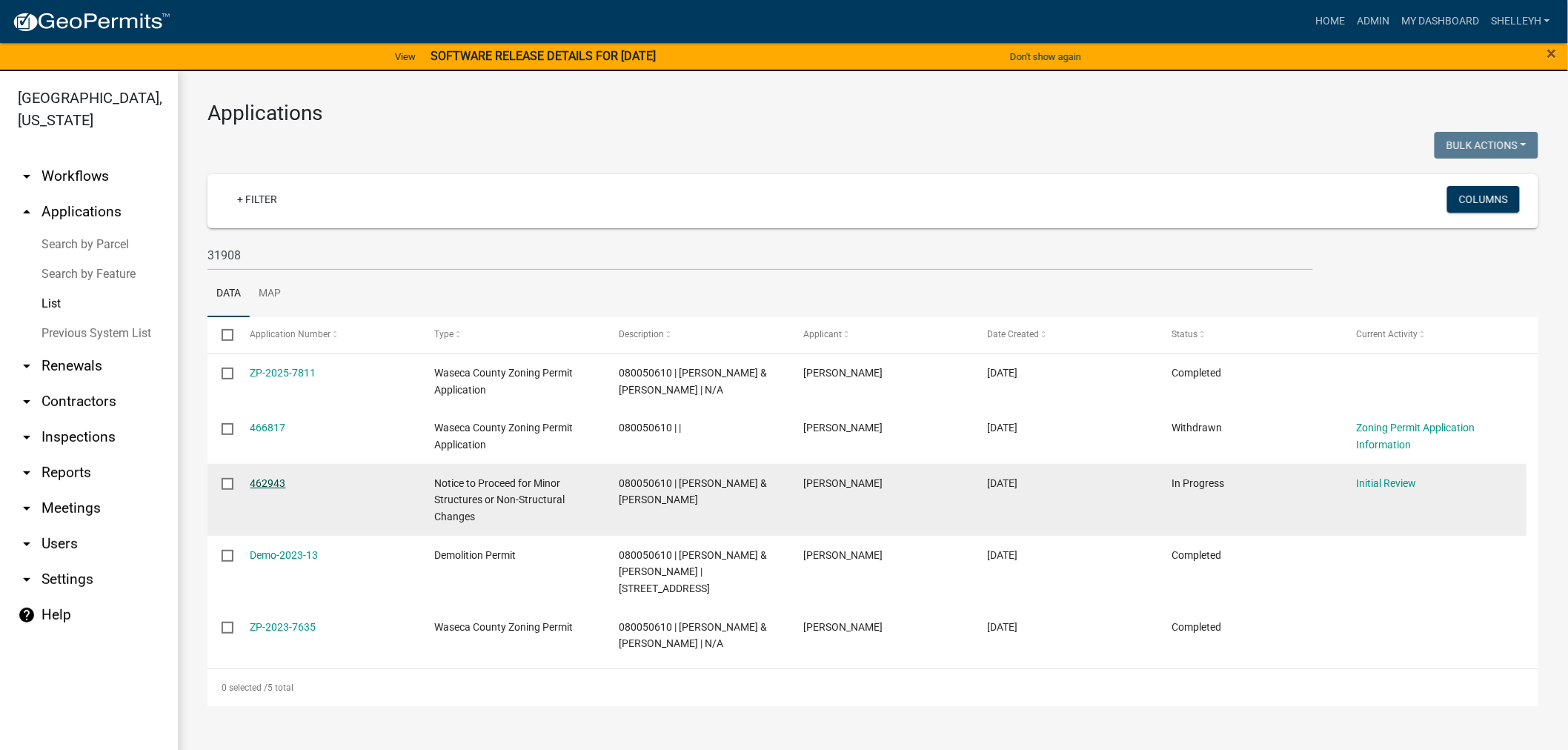
click at [261, 479] on link "462943" at bounding box center [268, 483] width 35 height 12
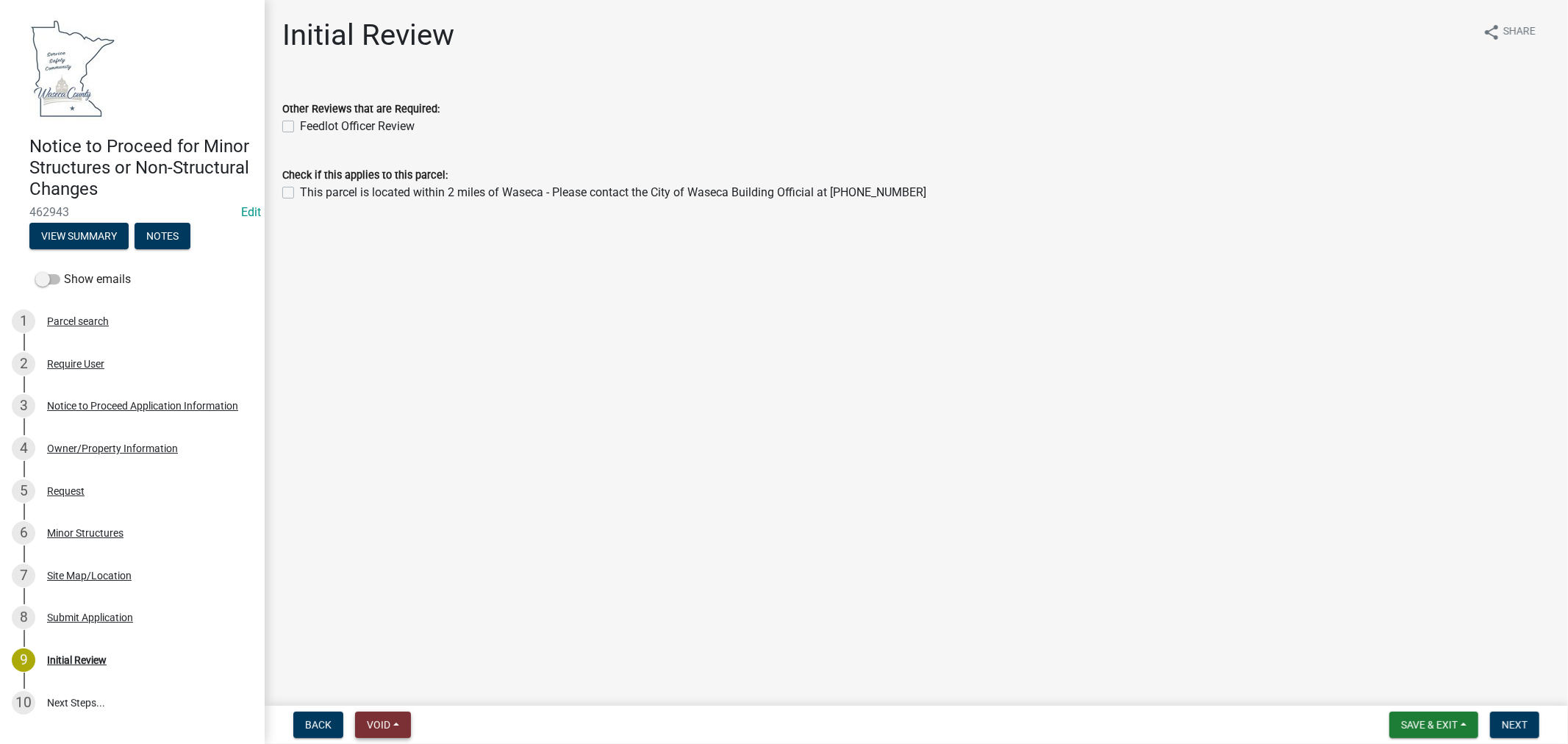
click at [385, 724] on span "Void" at bounding box center [379, 725] width 23 height 12
click at [415, 582] on button "Withdraw" at bounding box center [414, 580] width 118 height 35
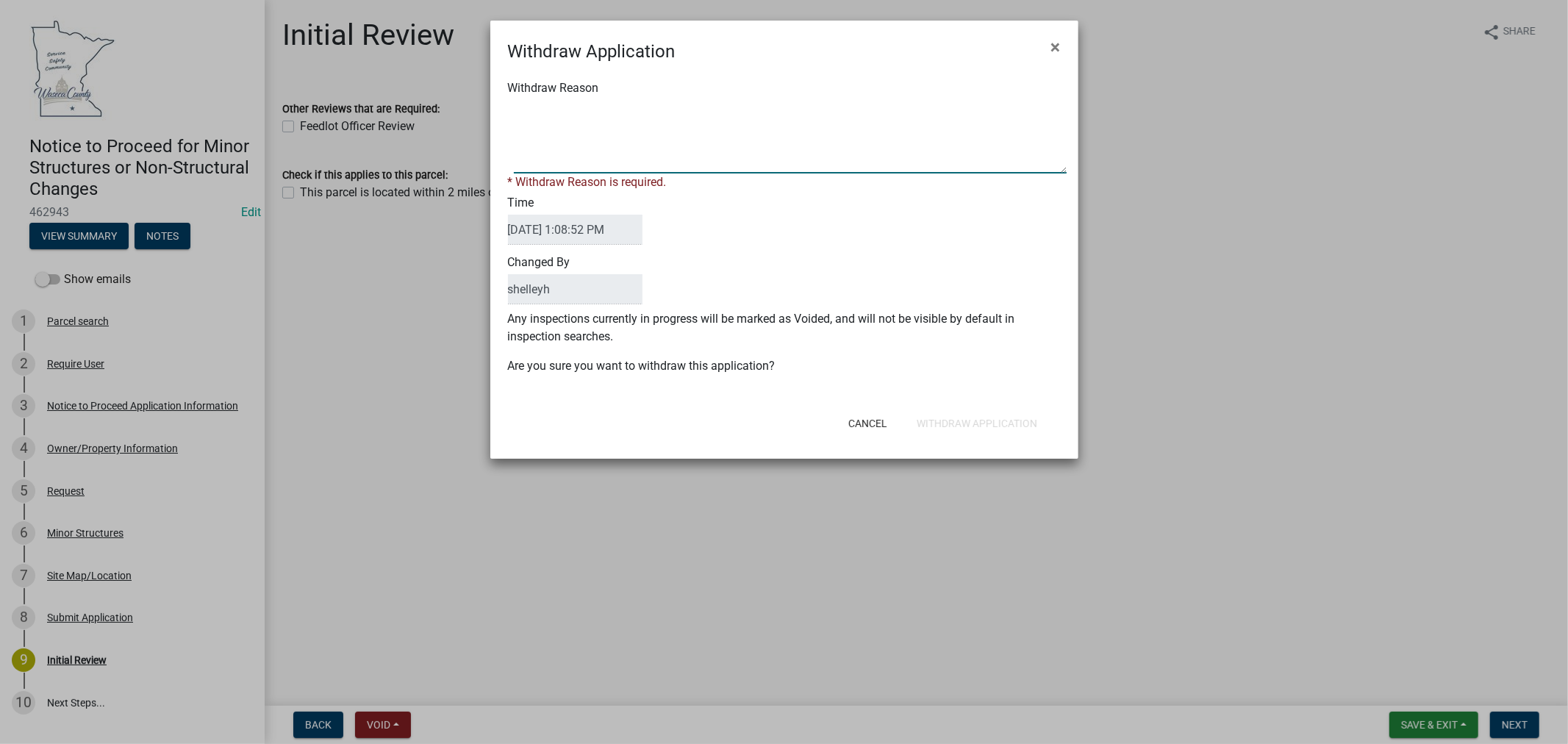
click at [601, 152] on textarea "Withdraw Reason" at bounding box center [791, 136] width 553 height 73
paste textarea "ZP-2025-7811"
click at [629, 111] on textarea "Withdraw Reason" at bounding box center [791, 136] width 553 height 73
type textarea "ZP-2025-7811 approved"
click at [975, 420] on div "Cancel Withdraw Application" at bounding box center [879, 423] width 362 height 38
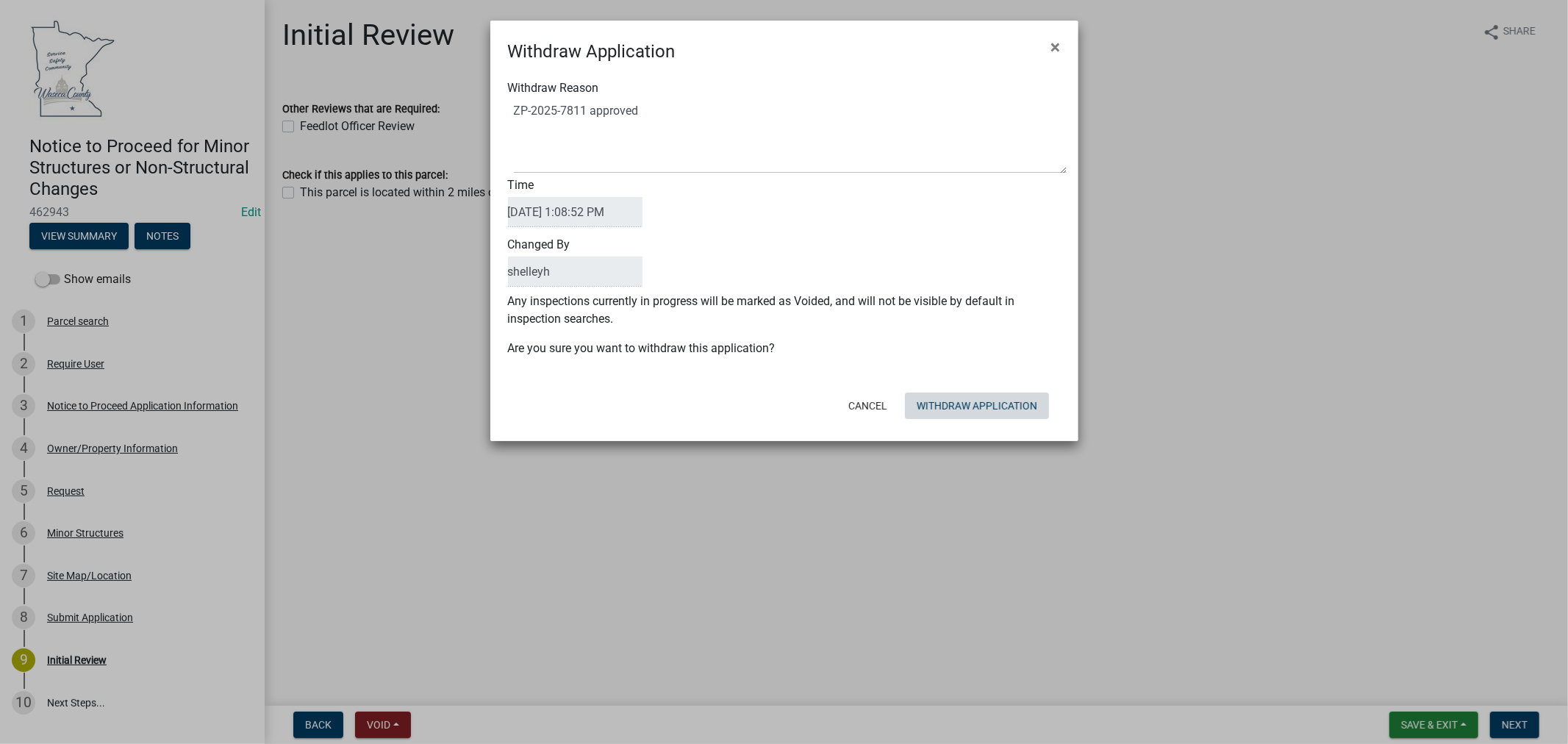
click at [963, 402] on button "Withdraw Application" at bounding box center [977, 406] width 144 height 26
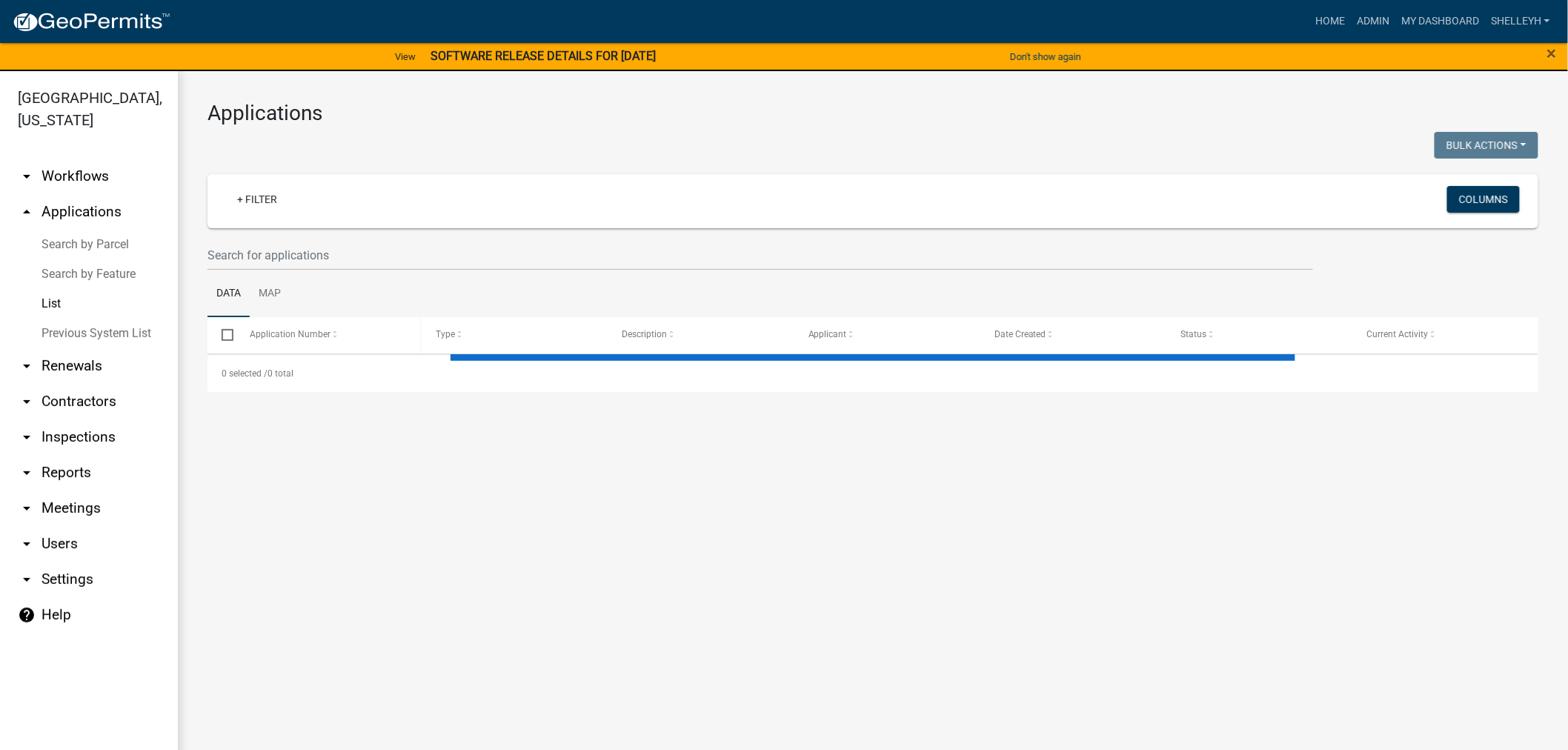
select select "1: 25"
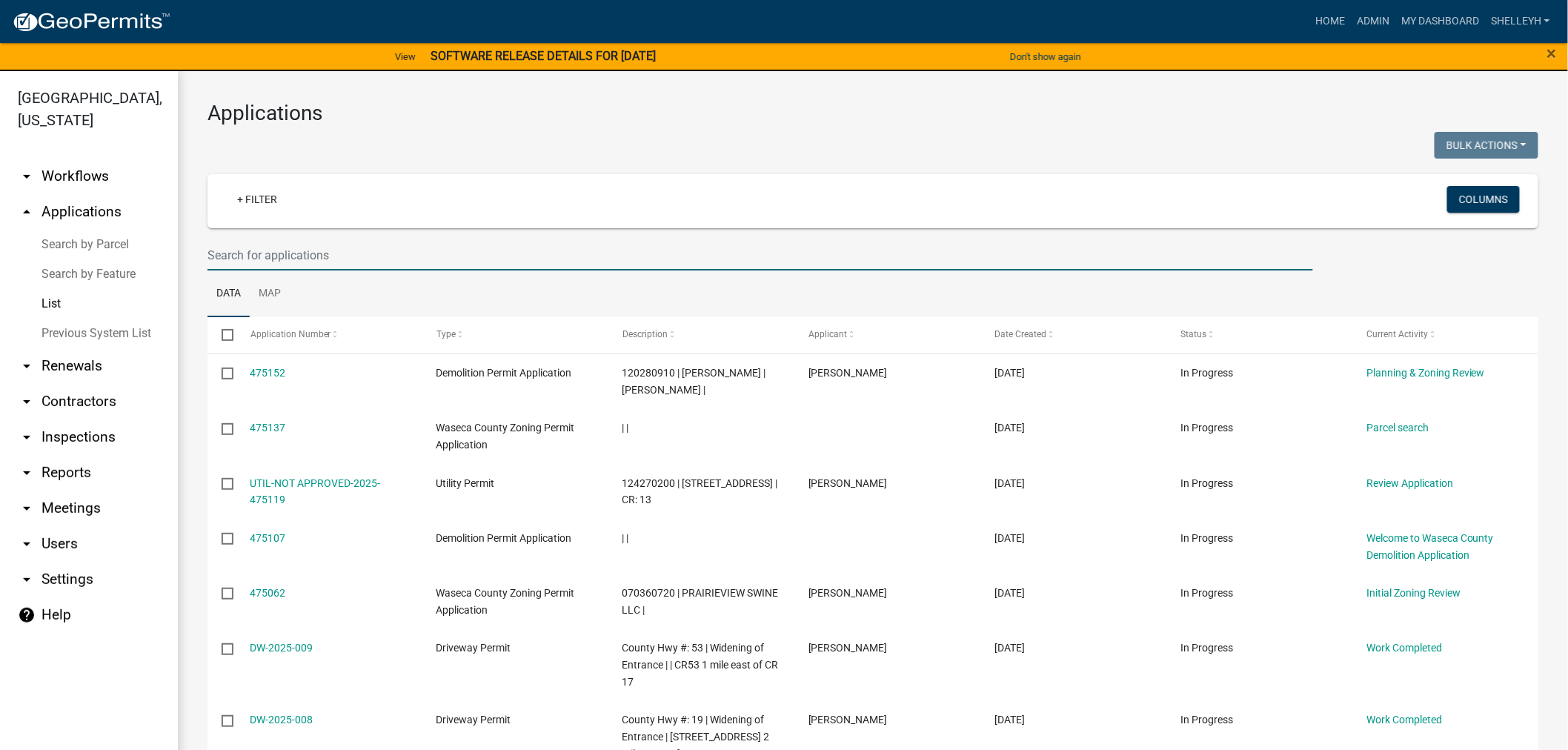
click at [269, 244] on input "text" at bounding box center [760, 255] width 1106 height 31
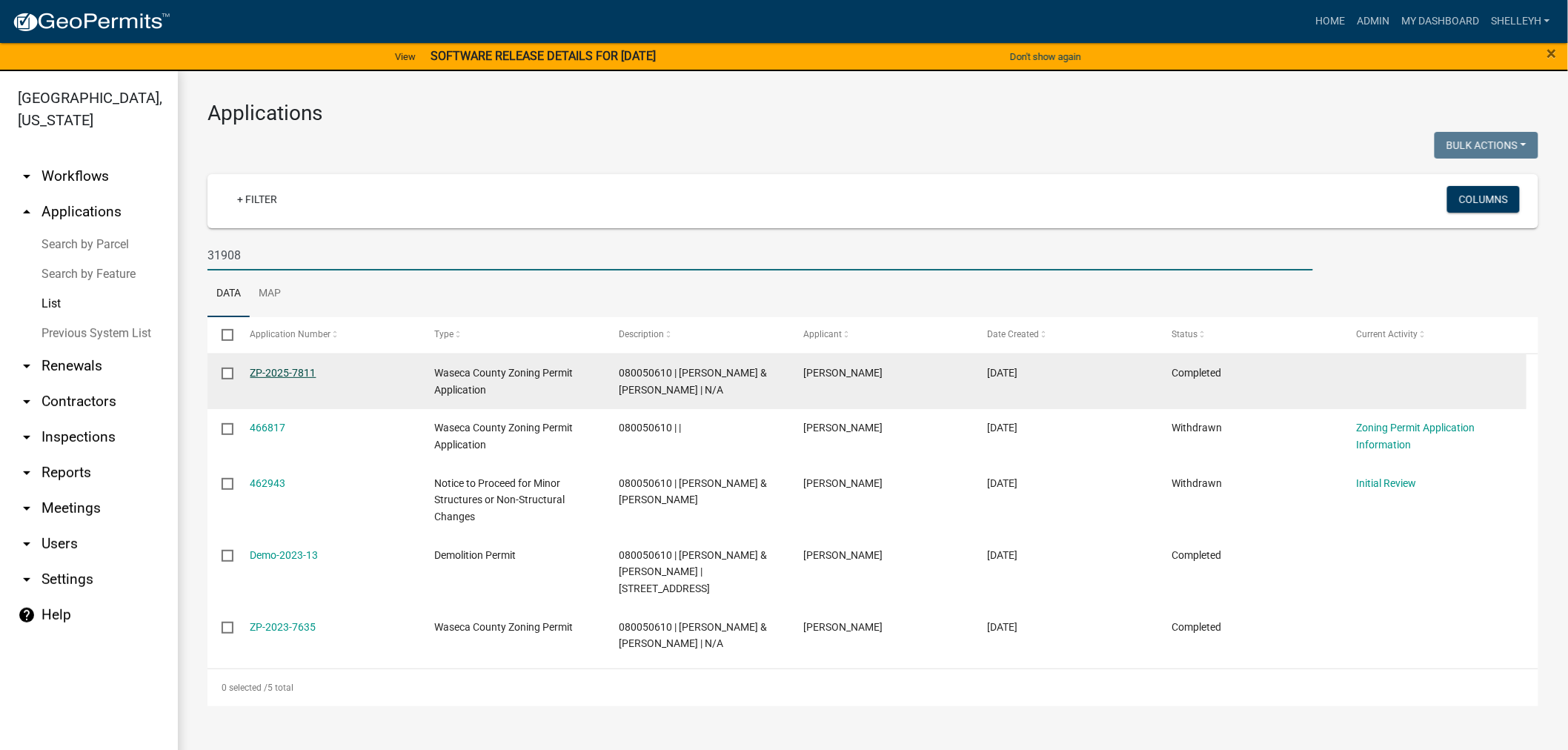
type input "31908"
click at [269, 367] on link "ZP-2025-7811" at bounding box center [283, 372] width 66 height 12
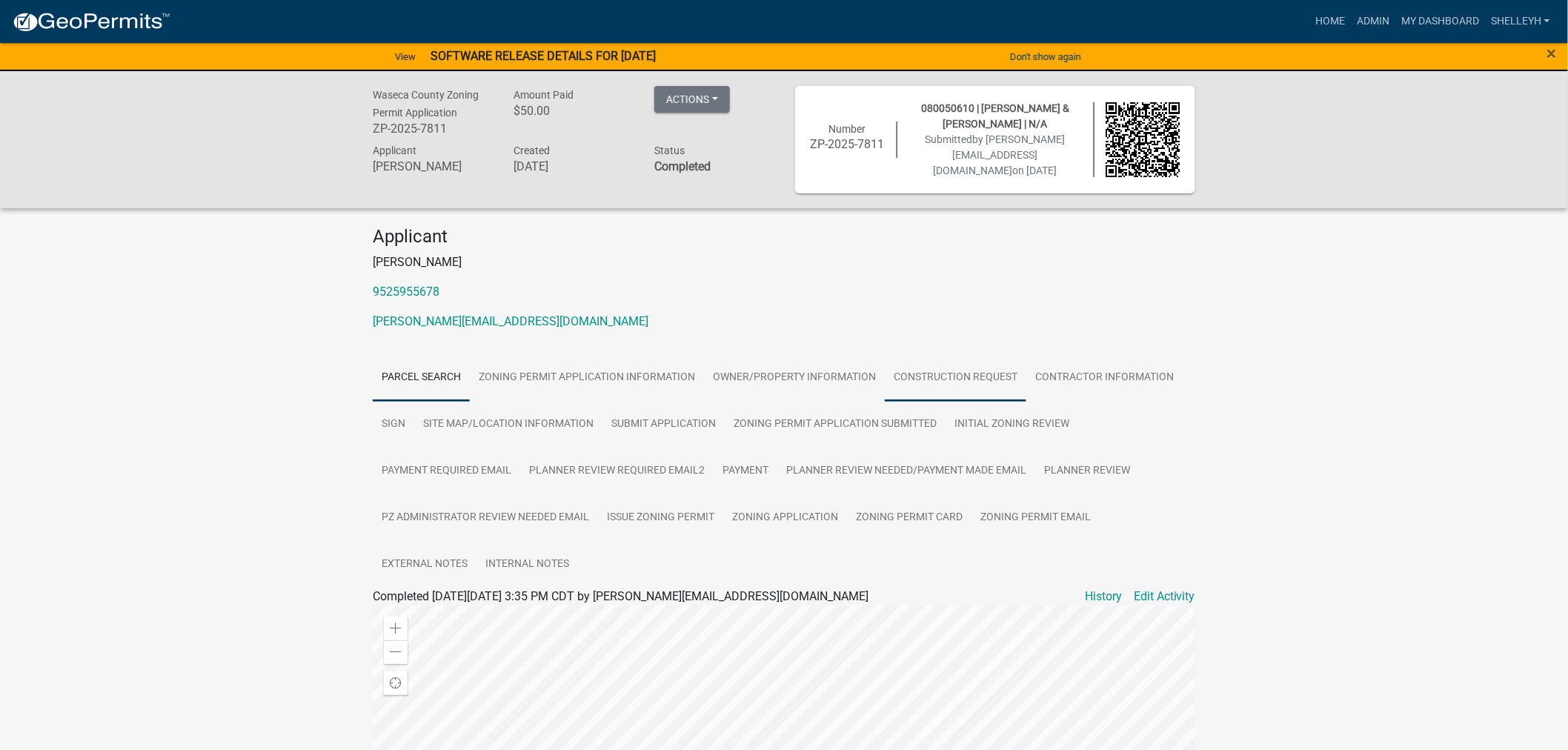
click at [919, 369] on link "Construction Request" at bounding box center [956, 378] width 141 height 47
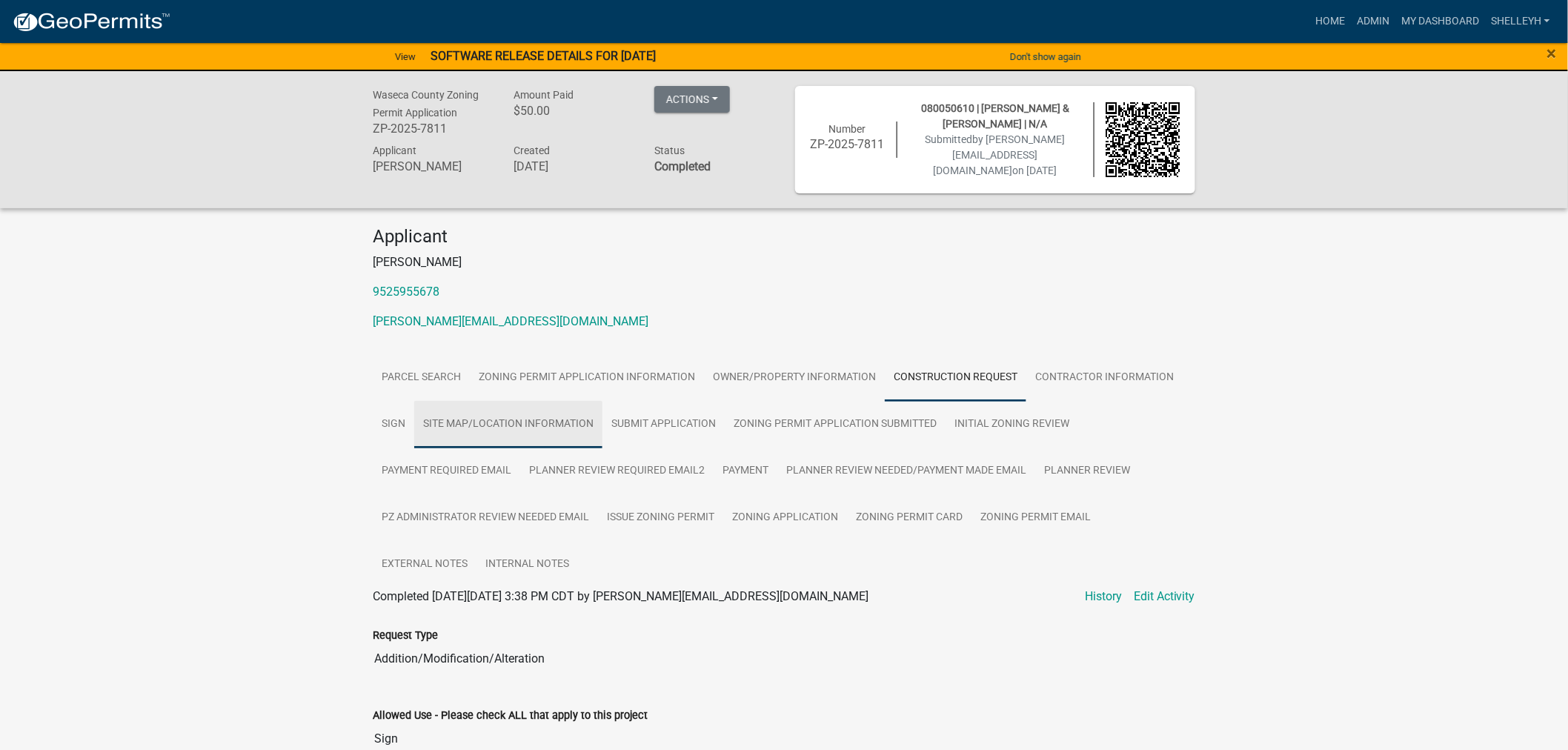
click at [484, 426] on link "Site Map/Location Information" at bounding box center [509, 425] width 188 height 47
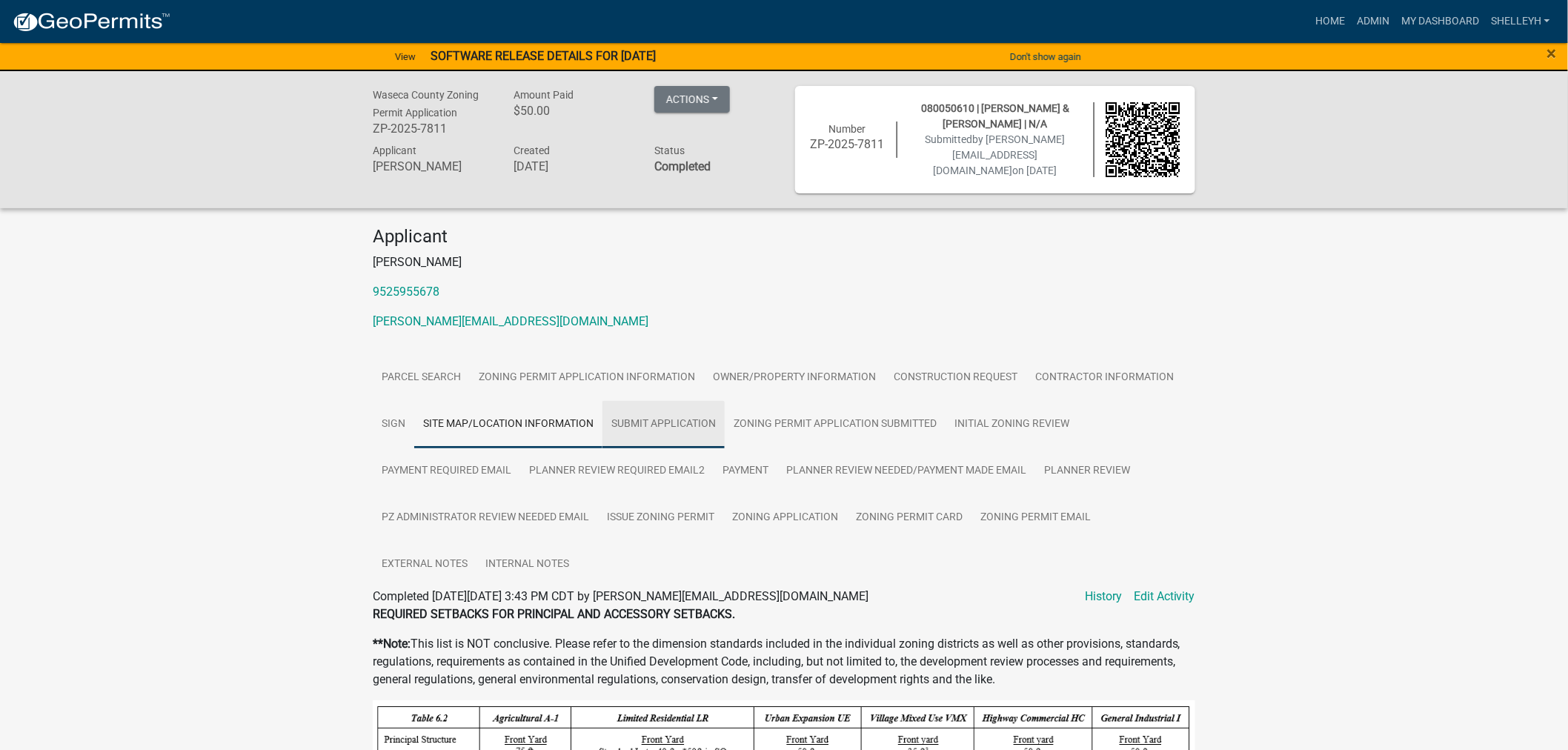
click at [657, 426] on link "Submit Application" at bounding box center [663, 425] width 122 height 47
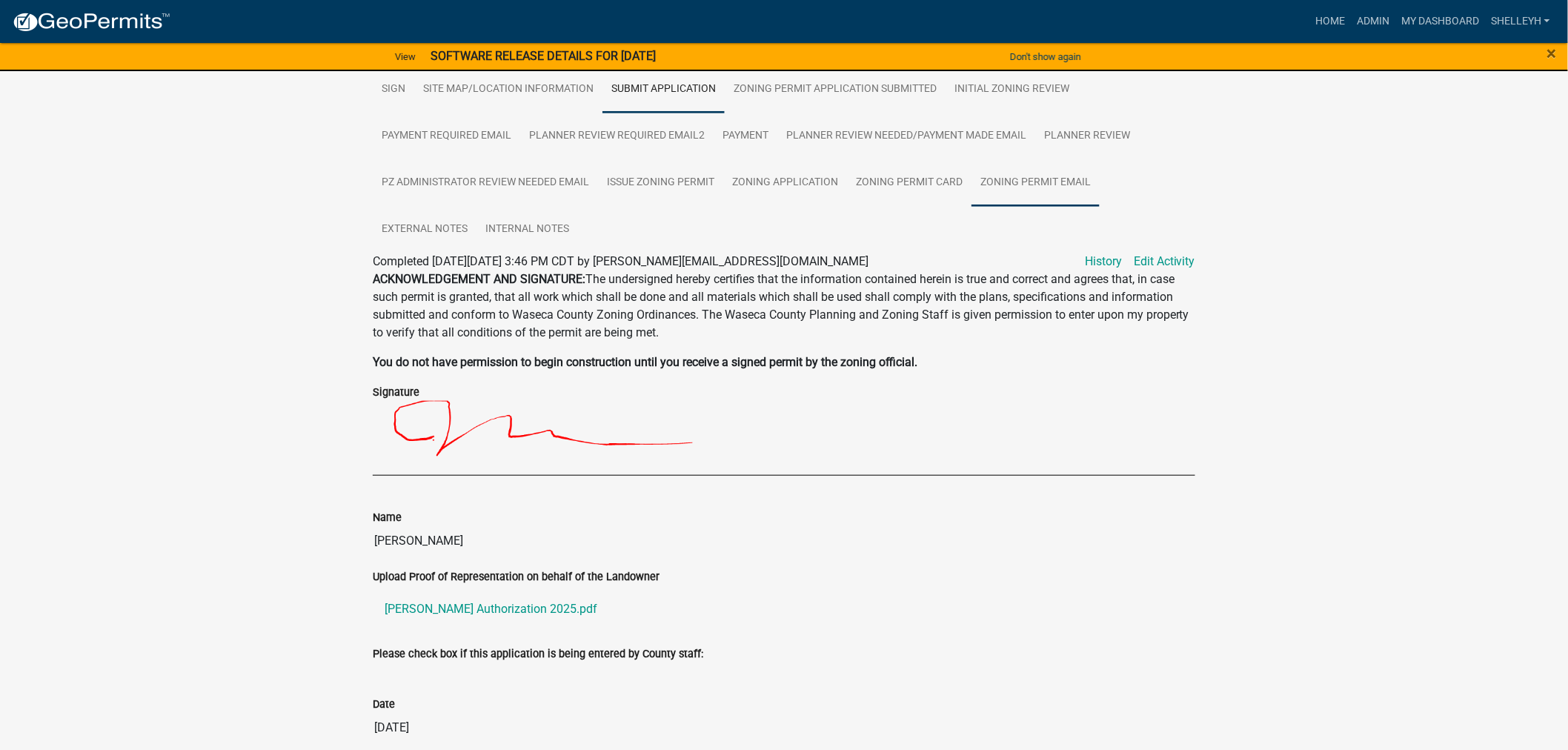
scroll to position [402, 0]
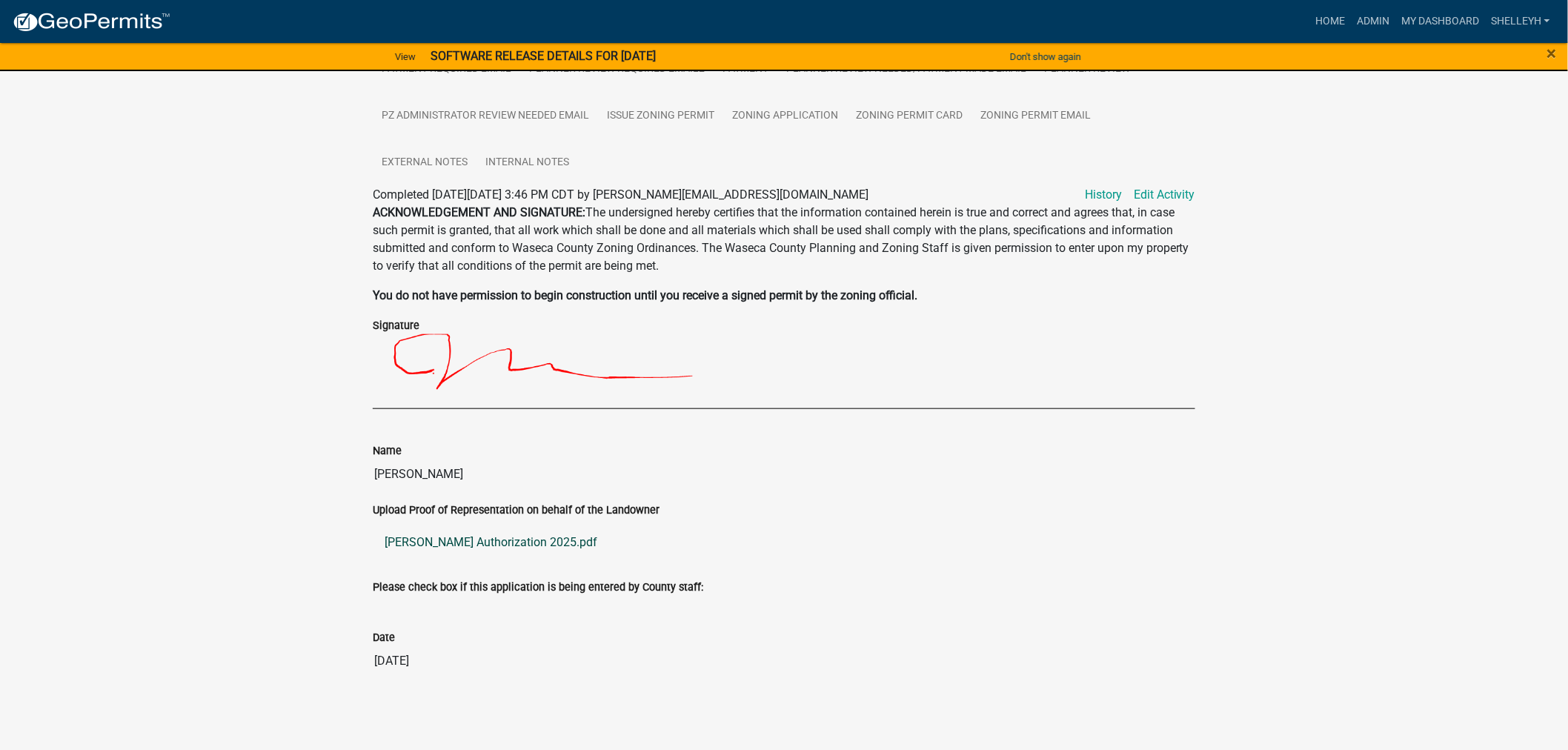
click at [459, 540] on link "[PERSON_NAME] Authorization 2025.pdf" at bounding box center [784, 542] width 822 height 35
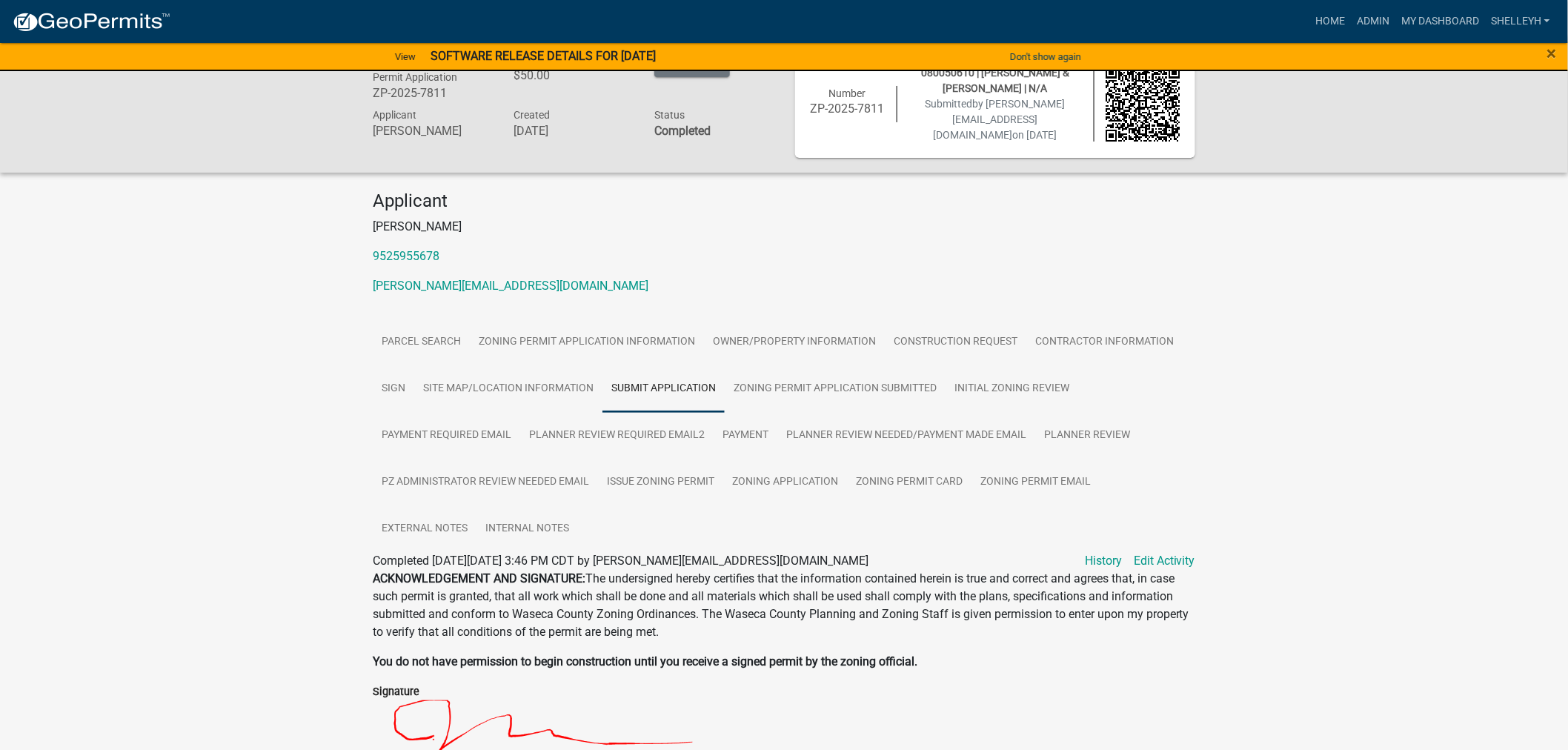
scroll to position [0, 0]
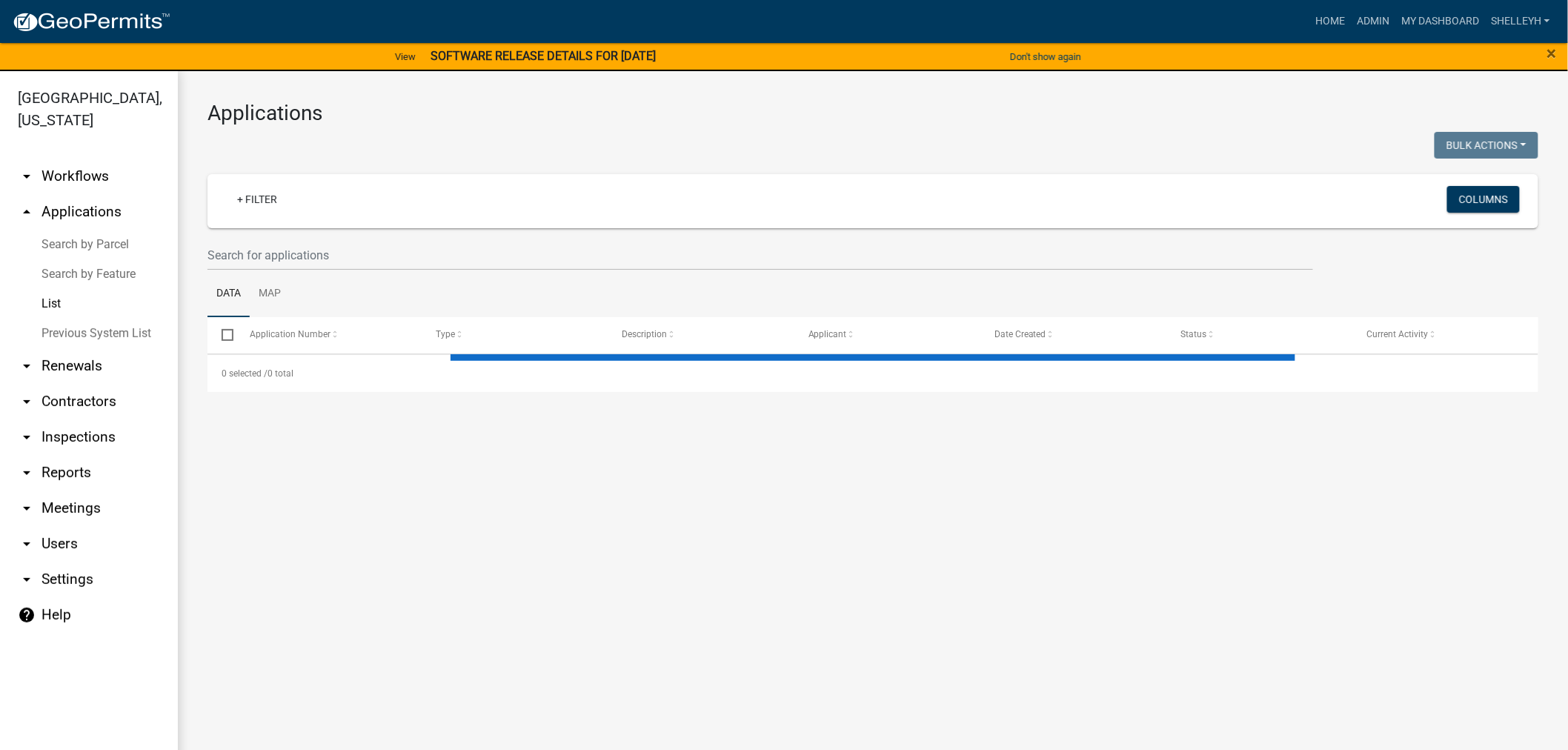
select select "1: 25"
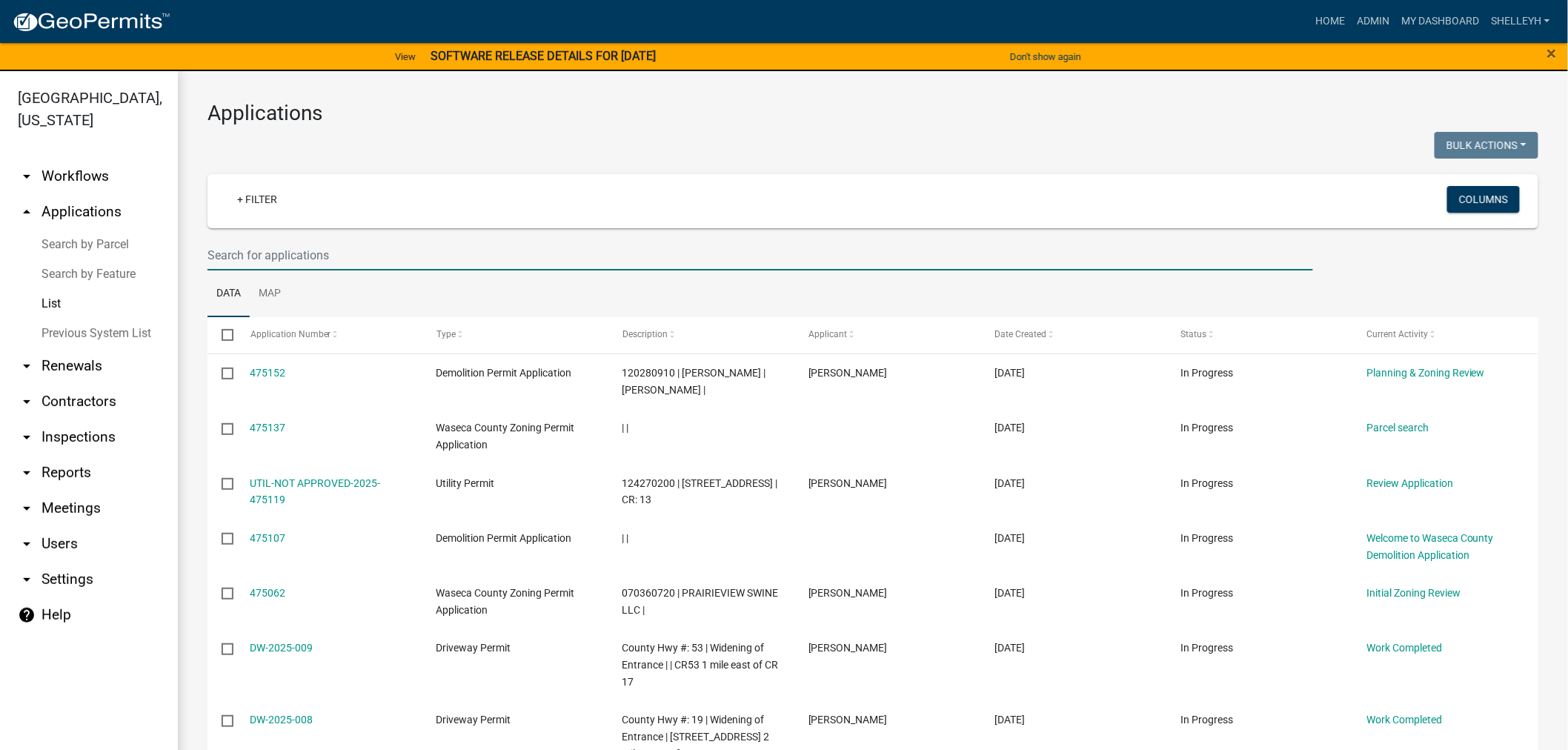
click at [302, 256] on input "text" at bounding box center [760, 255] width 1106 height 31
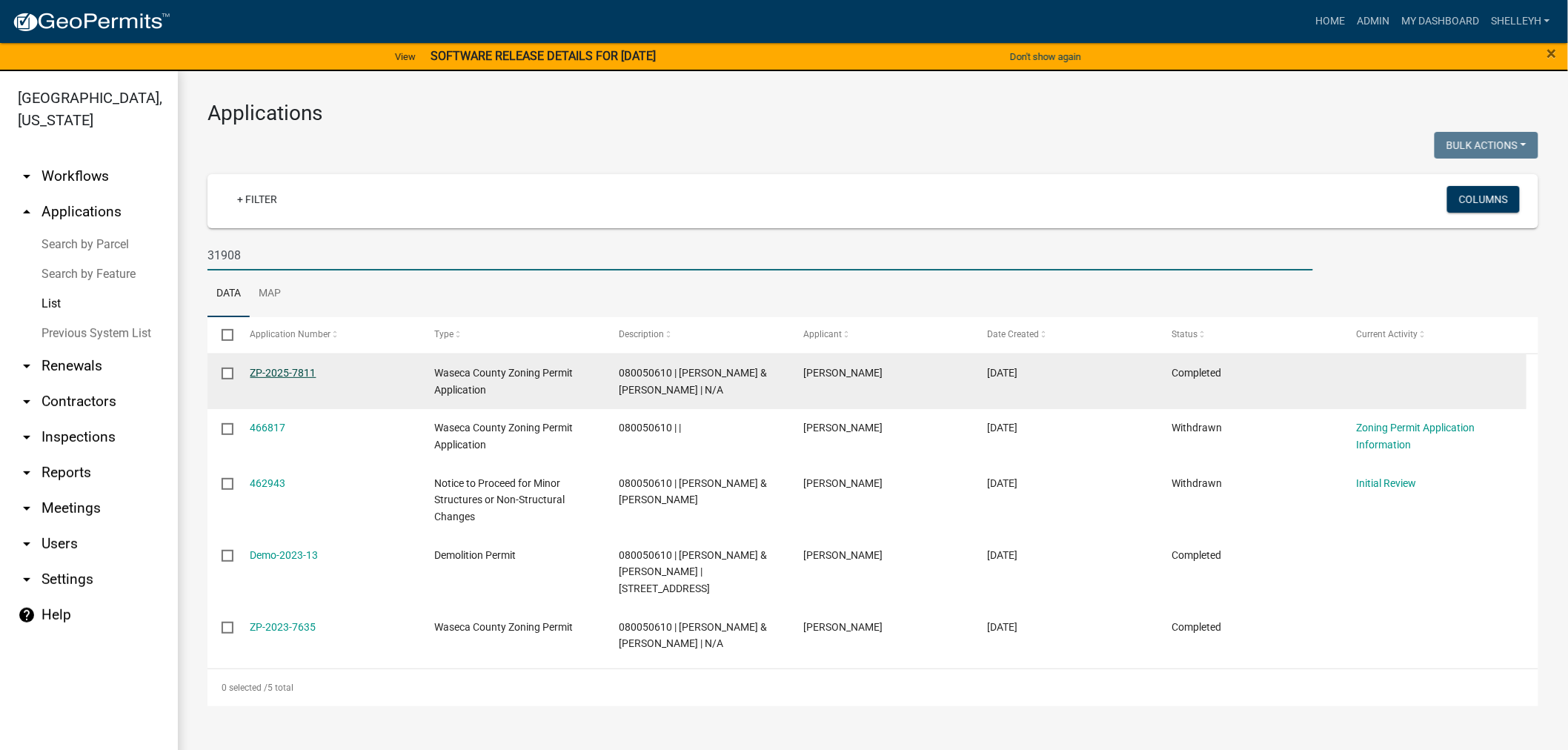
type input "31908"
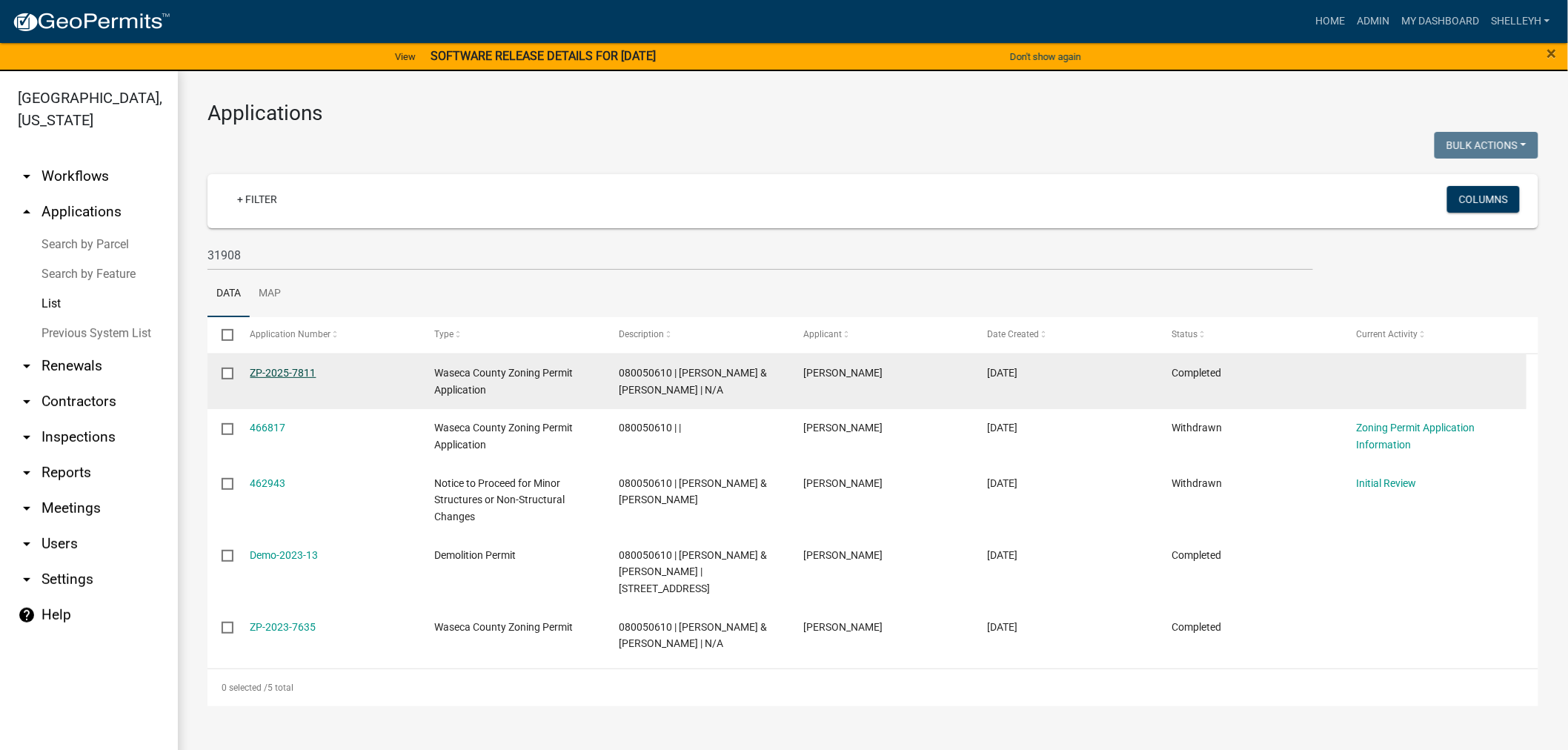
click at [302, 373] on link "ZP-2025-7811" at bounding box center [283, 372] width 66 height 12
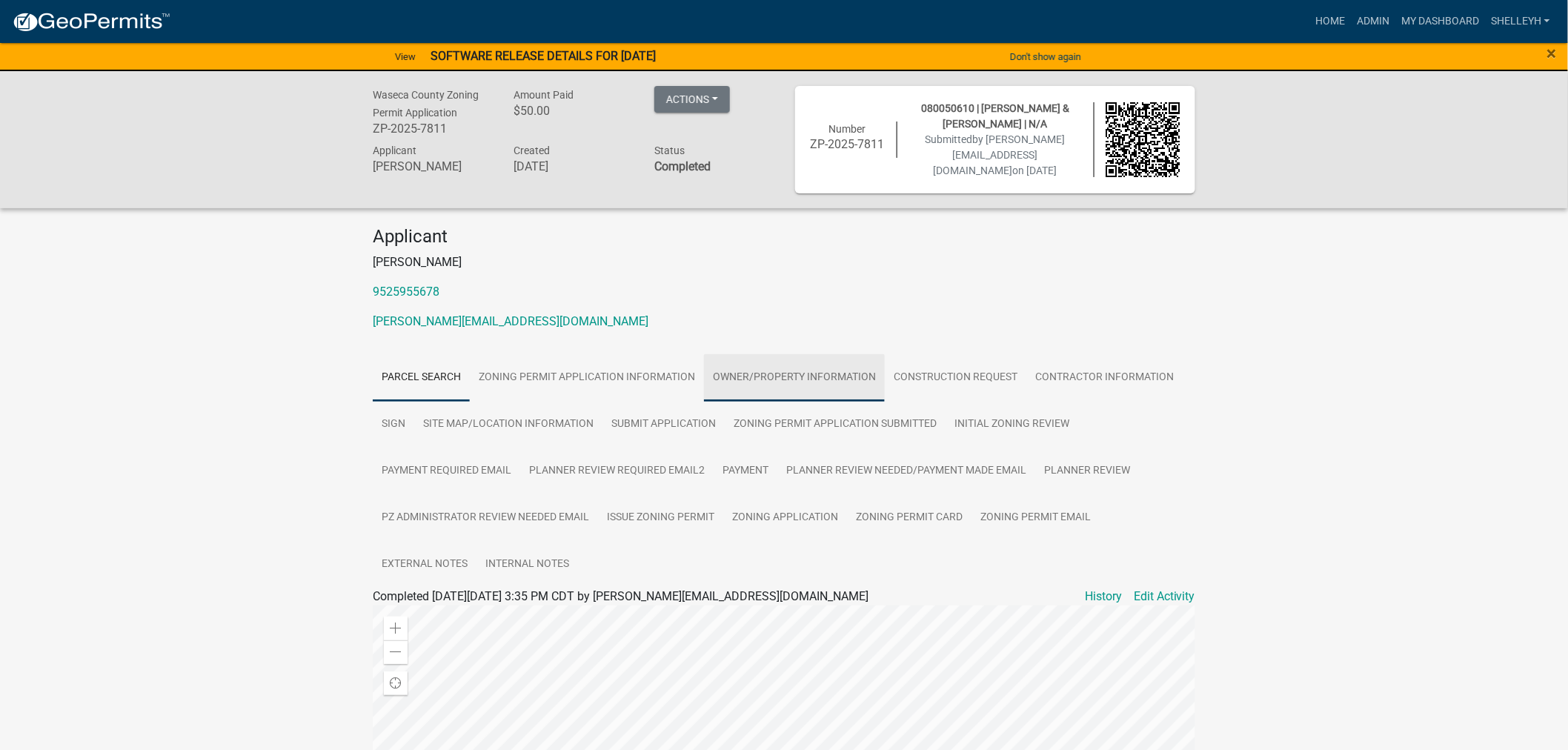
click at [724, 373] on link "Owner/Property Information" at bounding box center [794, 378] width 181 height 47
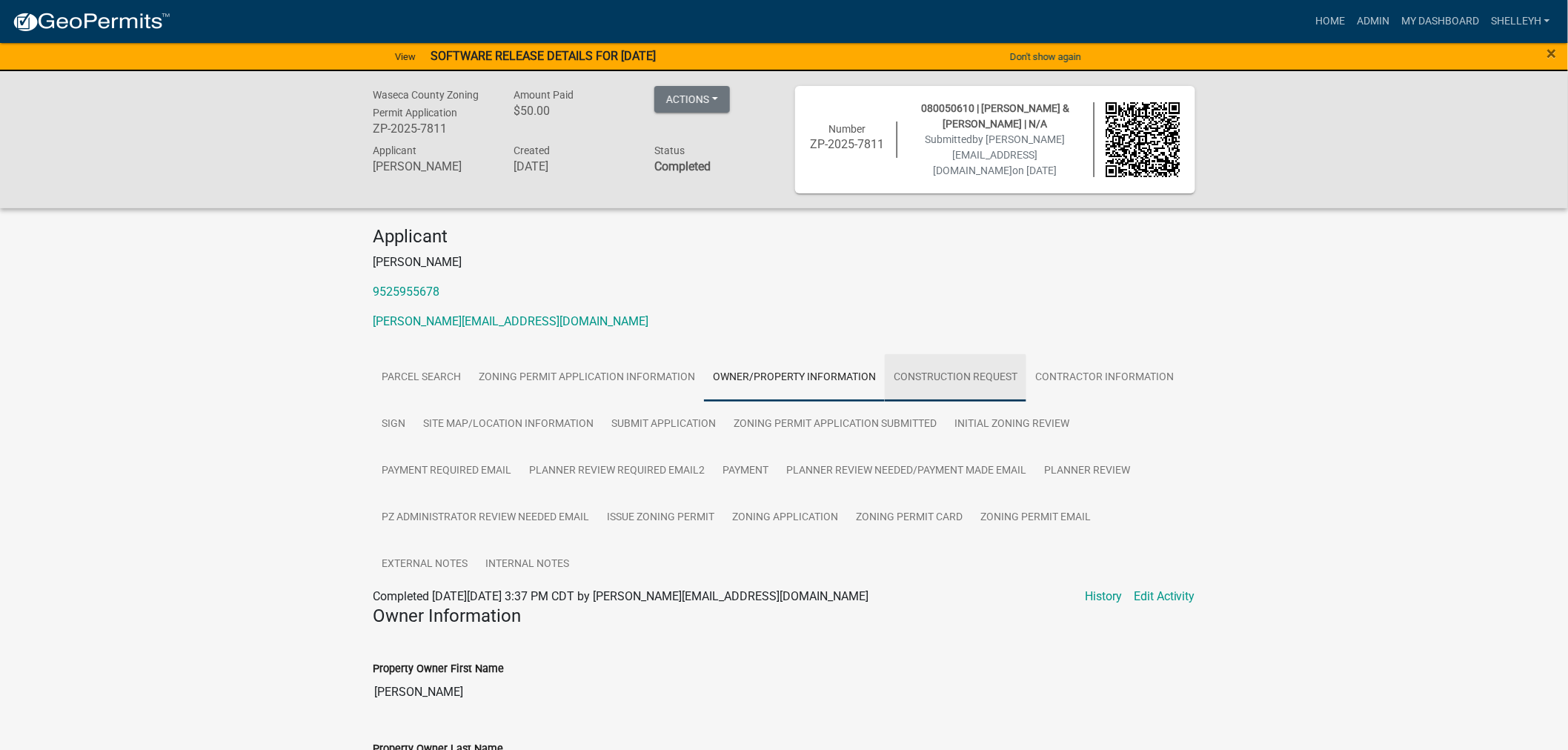
click at [981, 376] on link "Construction Request" at bounding box center [956, 378] width 141 height 47
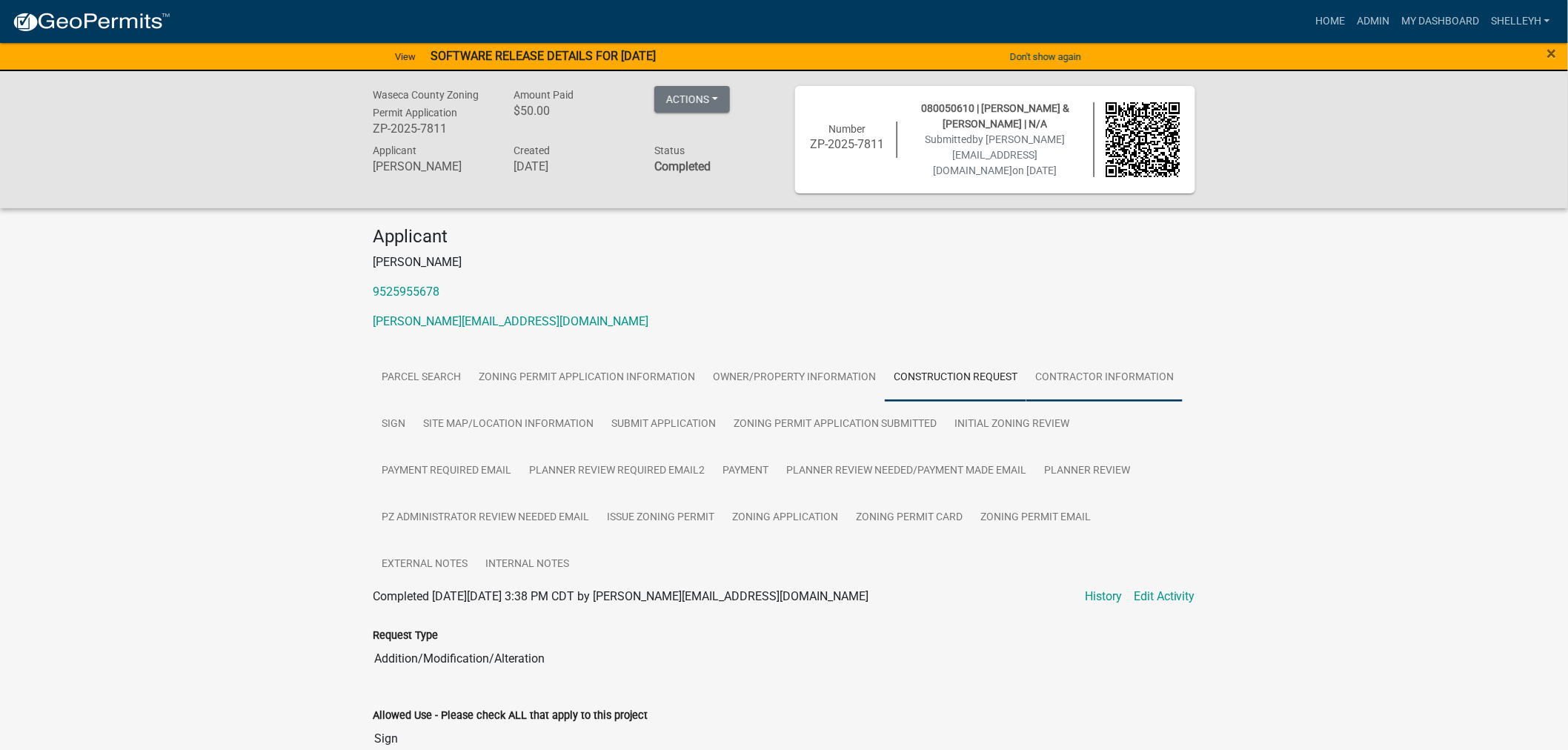
click at [1106, 369] on link "Contractor Information" at bounding box center [1104, 378] width 156 height 47
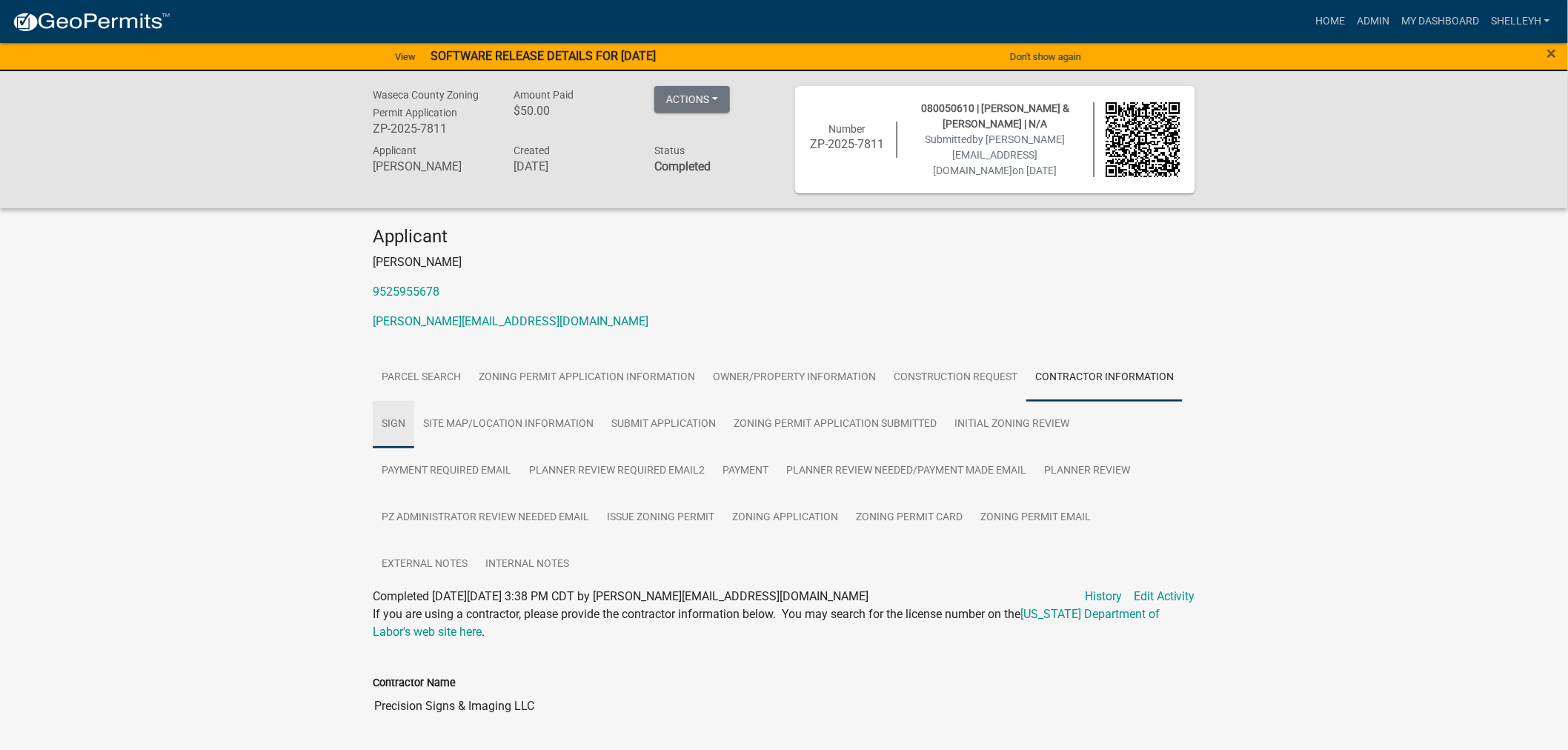
click at [397, 418] on link "Sign" at bounding box center [393, 425] width 42 height 47
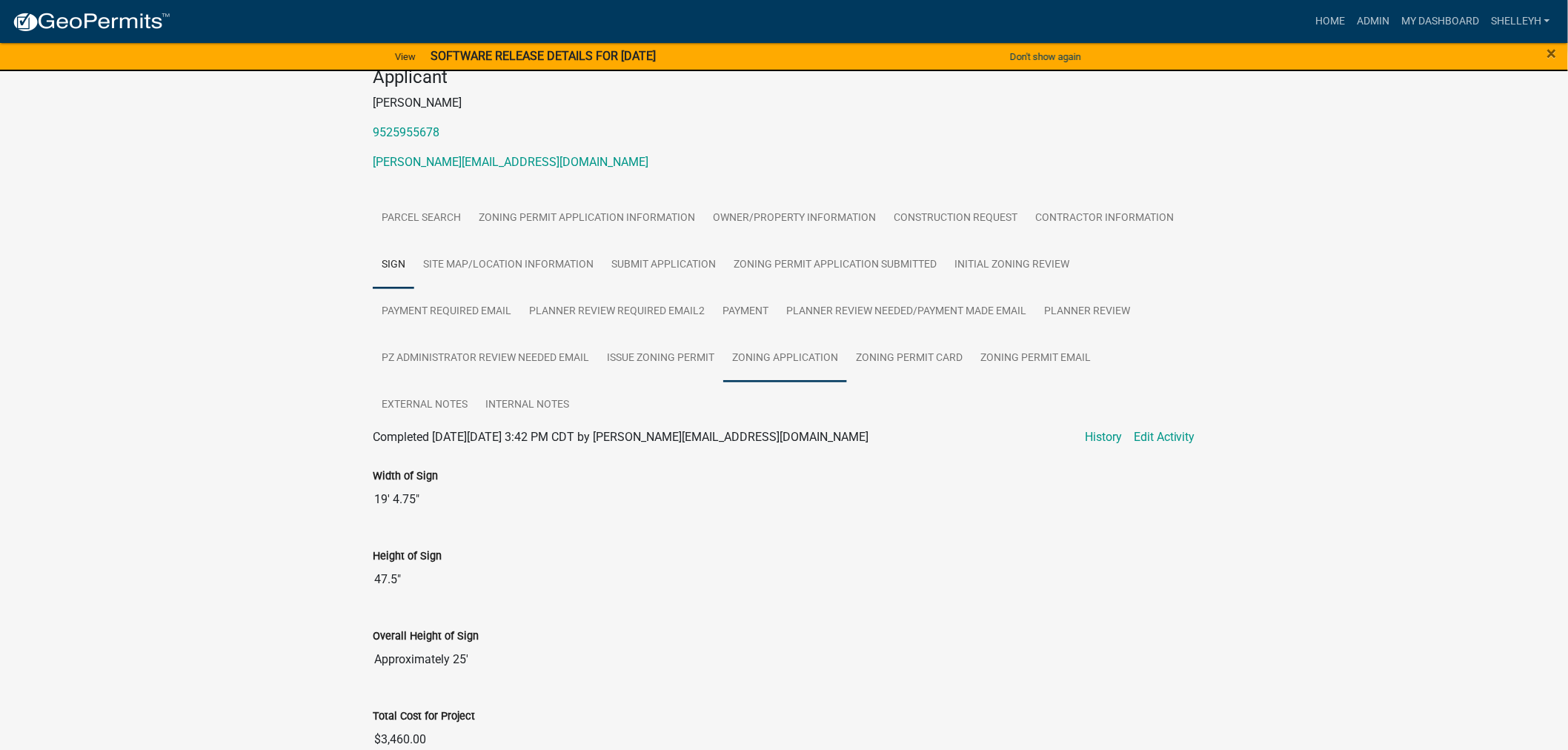
scroll to position [397, 0]
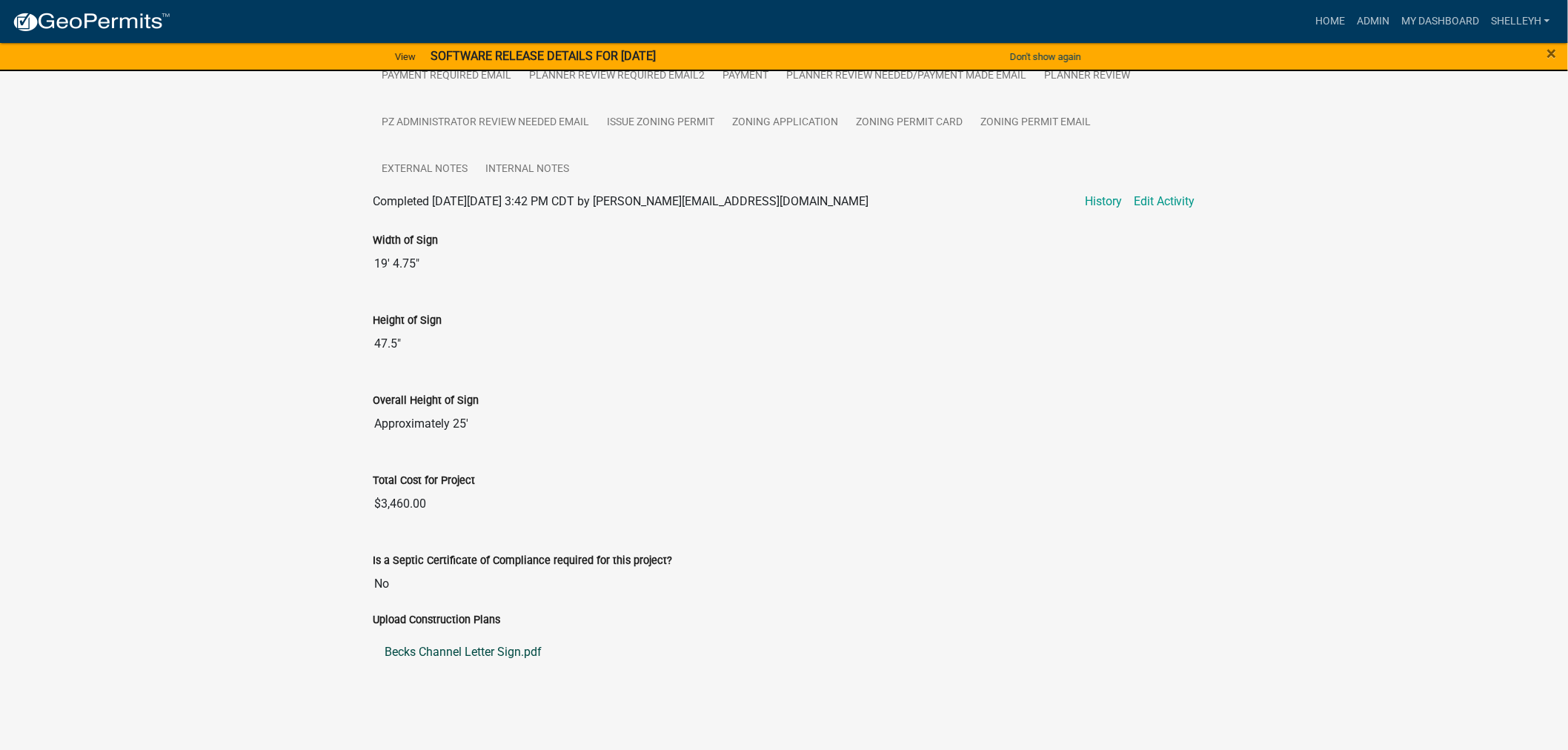
click at [516, 653] on link "Becks Channel Letter Sign.pdf" at bounding box center [784, 652] width 822 height 35
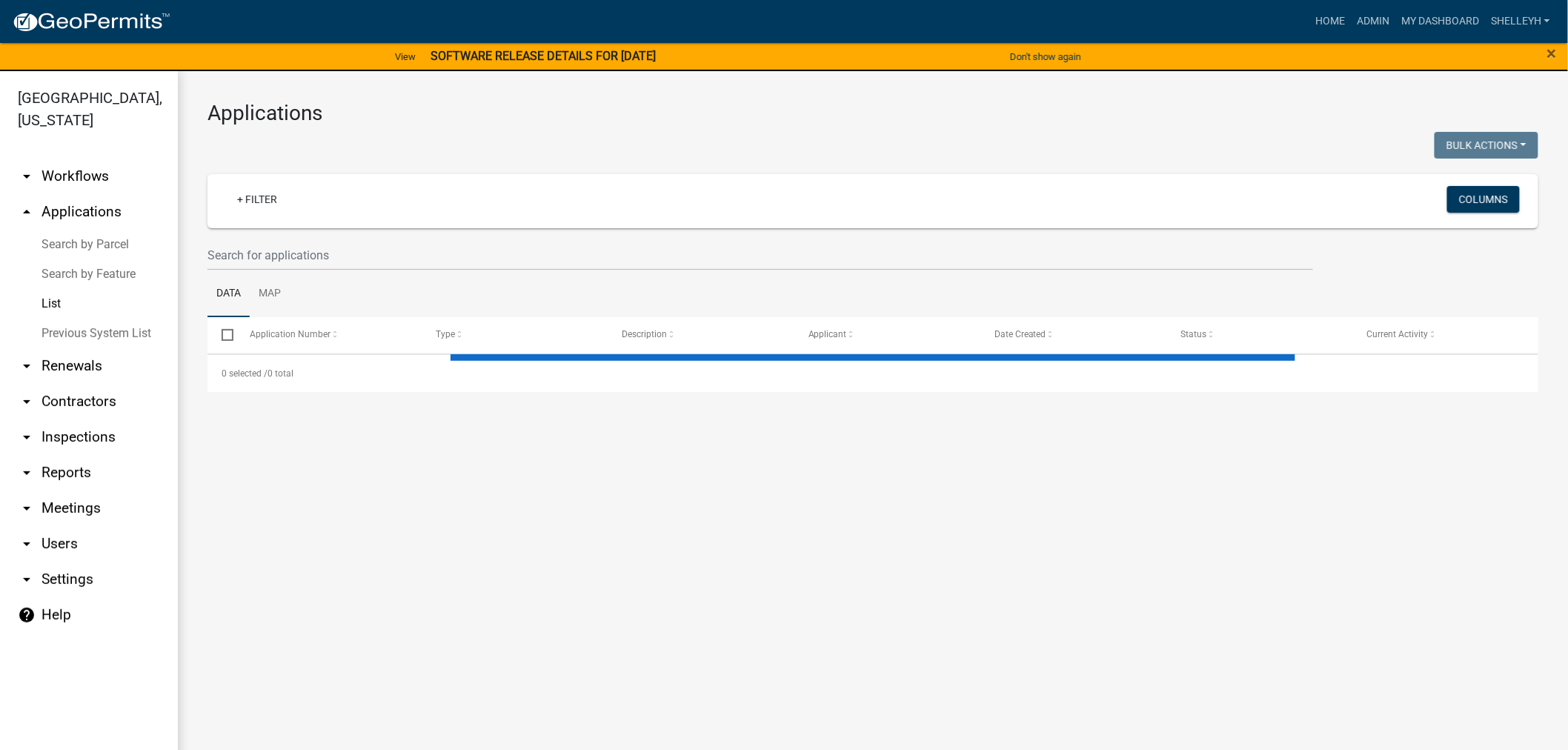
select select "1: 25"
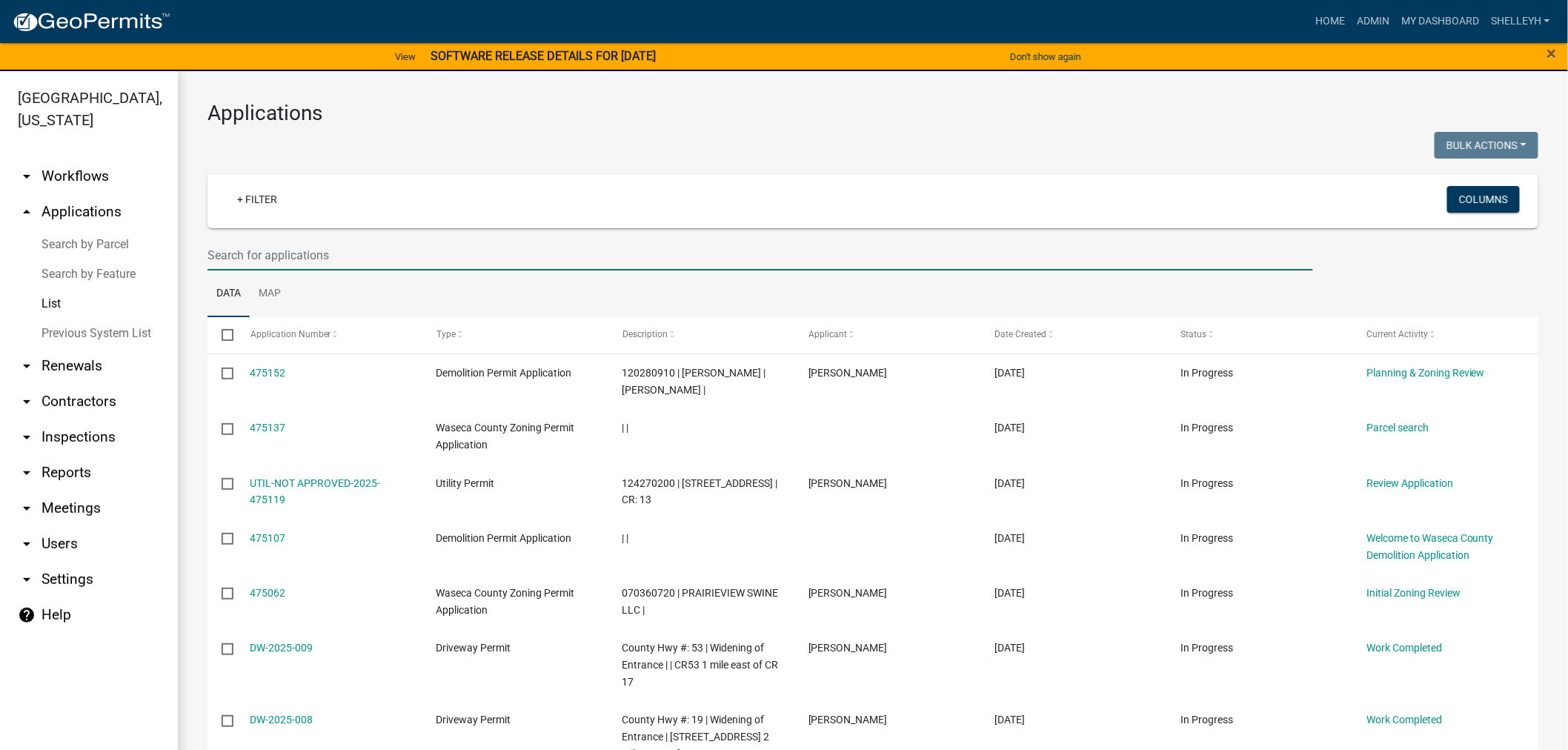
click at [289, 253] on input "text" at bounding box center [760, 255] width 1106 height 31
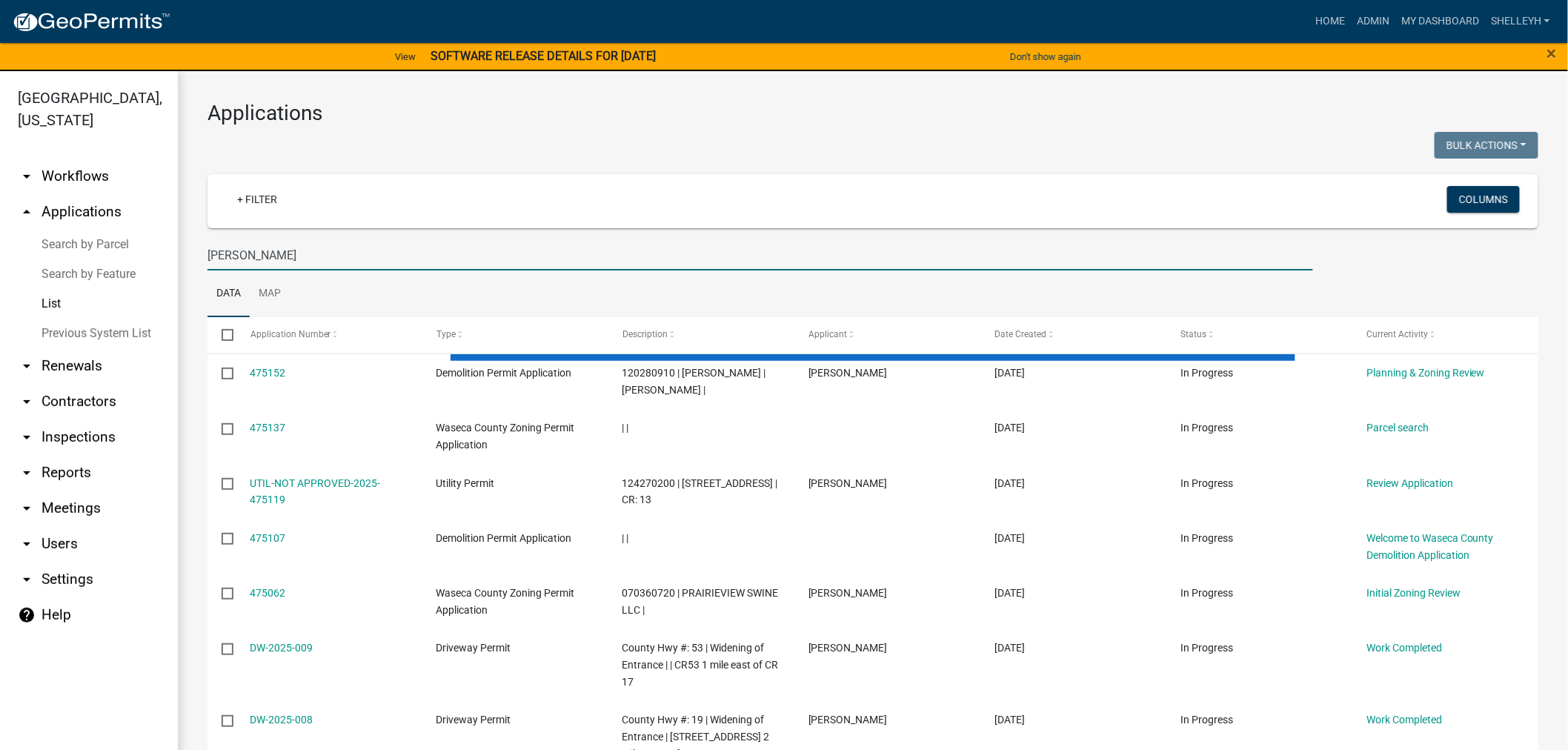
type input "[PERSON_NAME]"
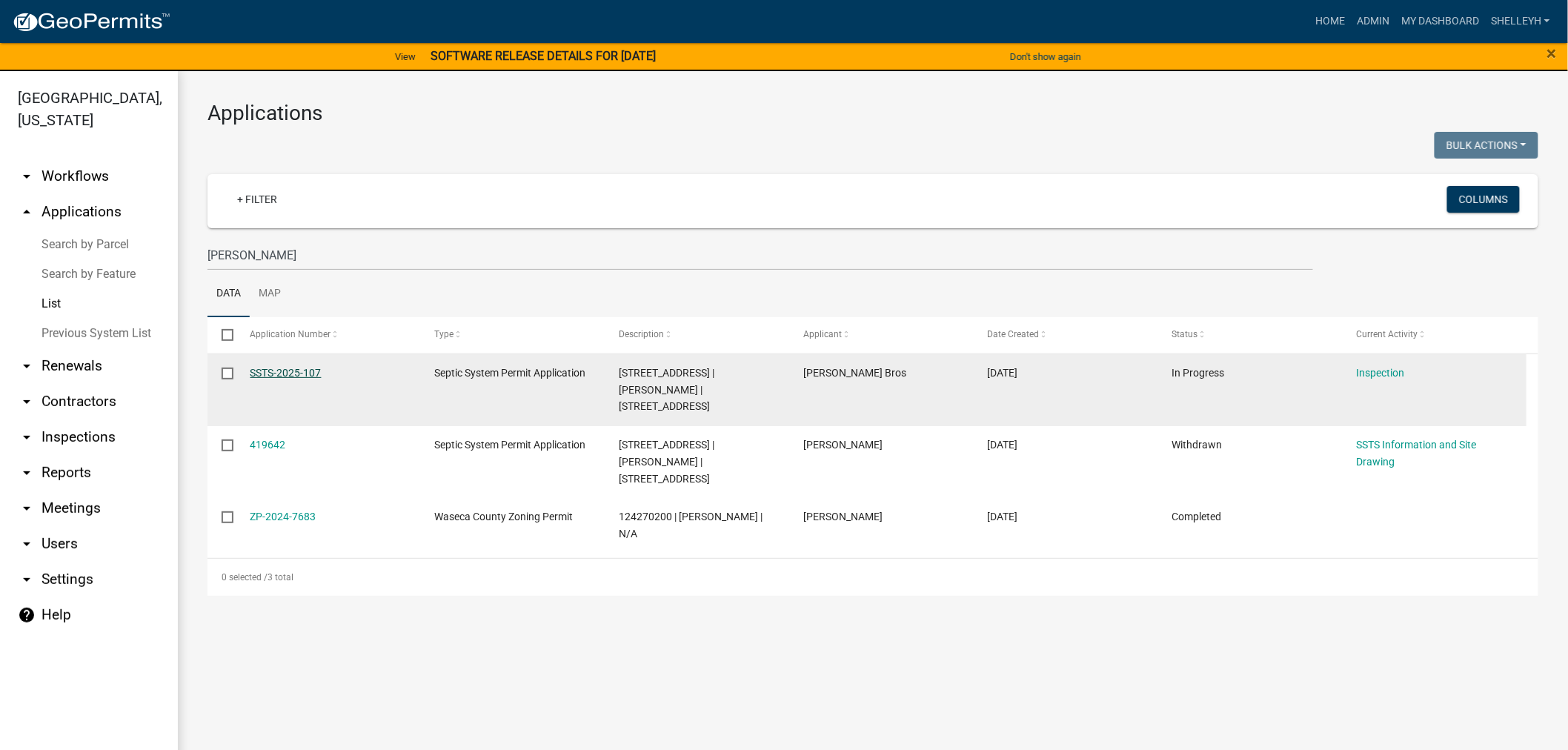
click at [283, 374] on link "SSTS-2025-107" at bounding box center [286, 372] width 71 height 12
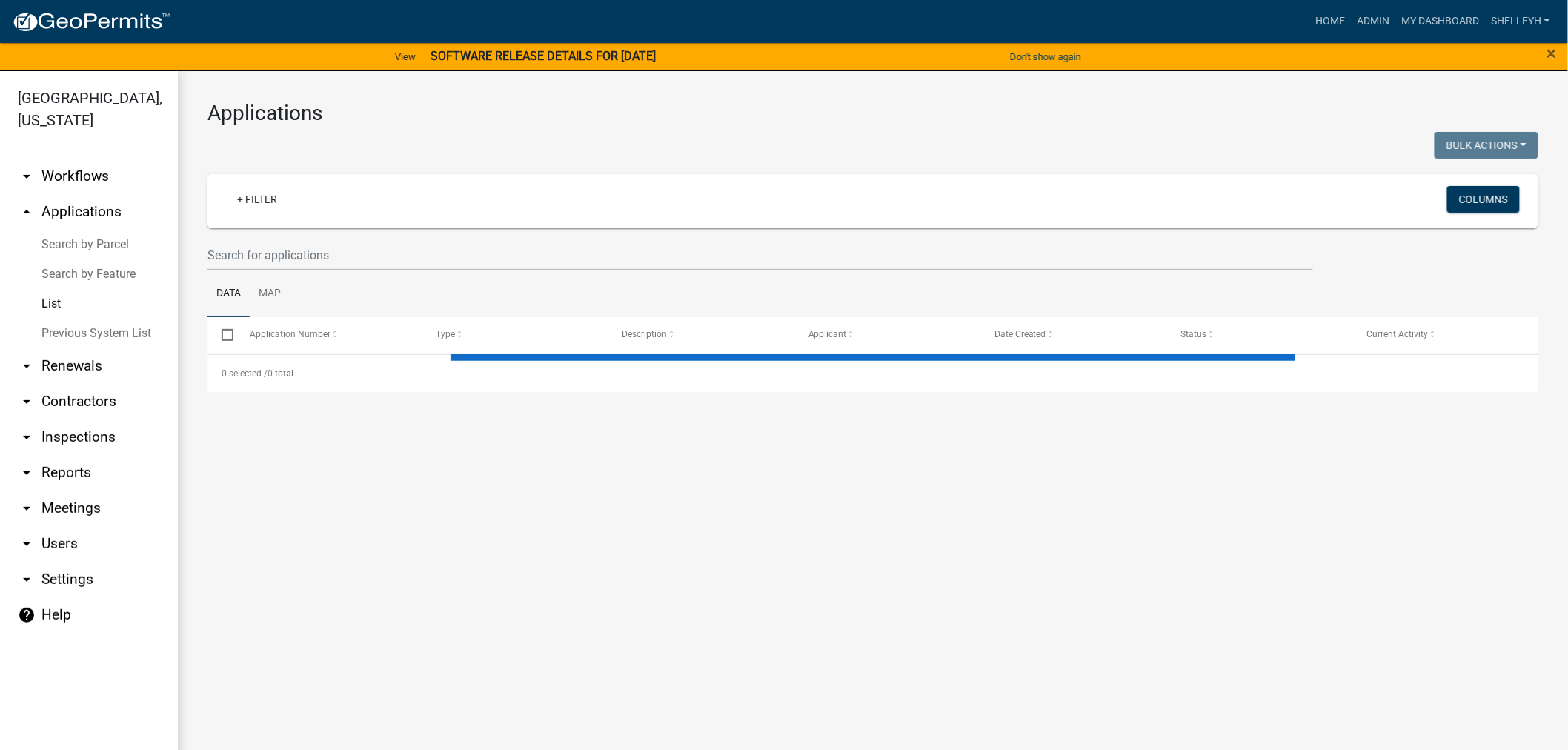
select select "1: 25"
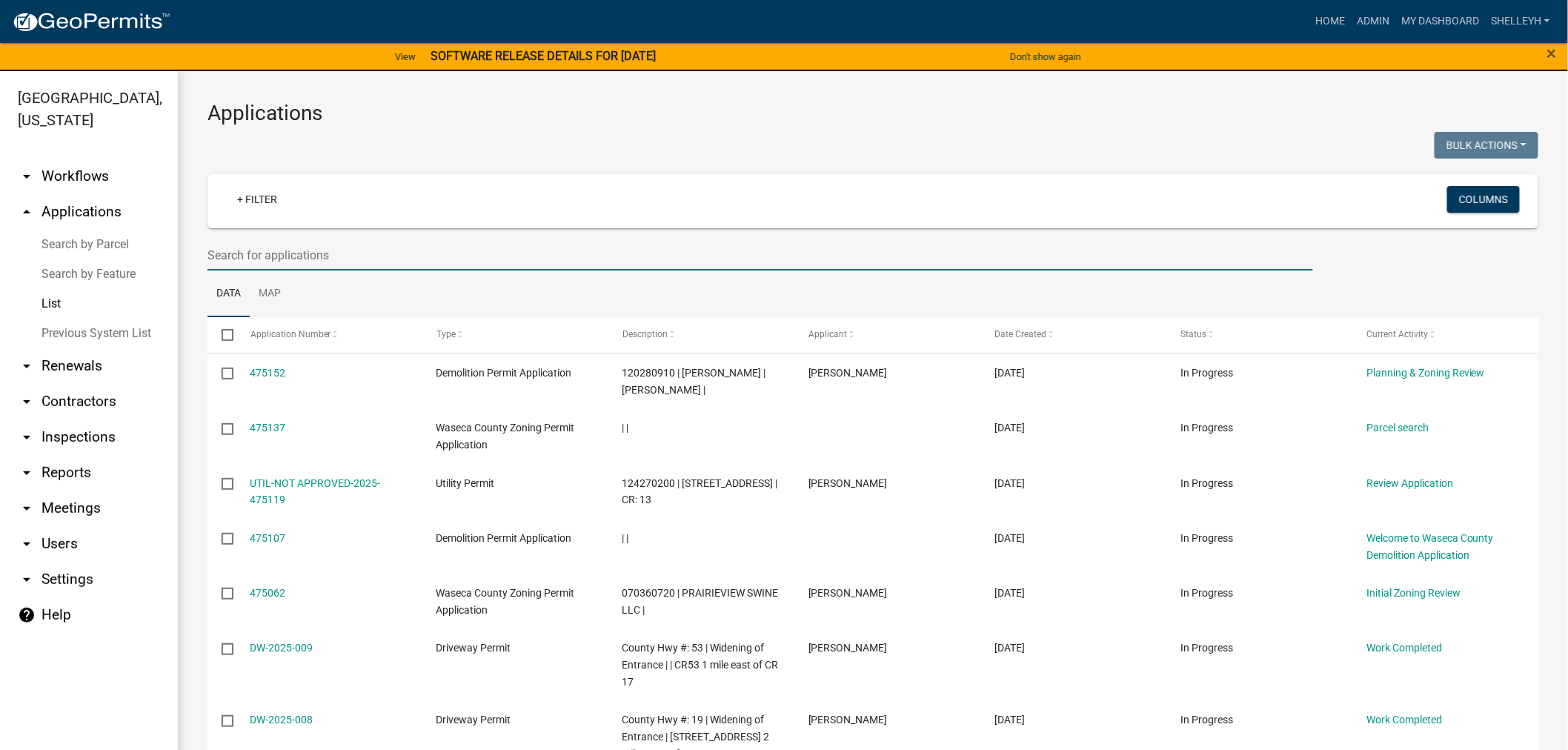
click at [283, 256] on input "text" at bounding box center [760, 255] width 1106 height 31
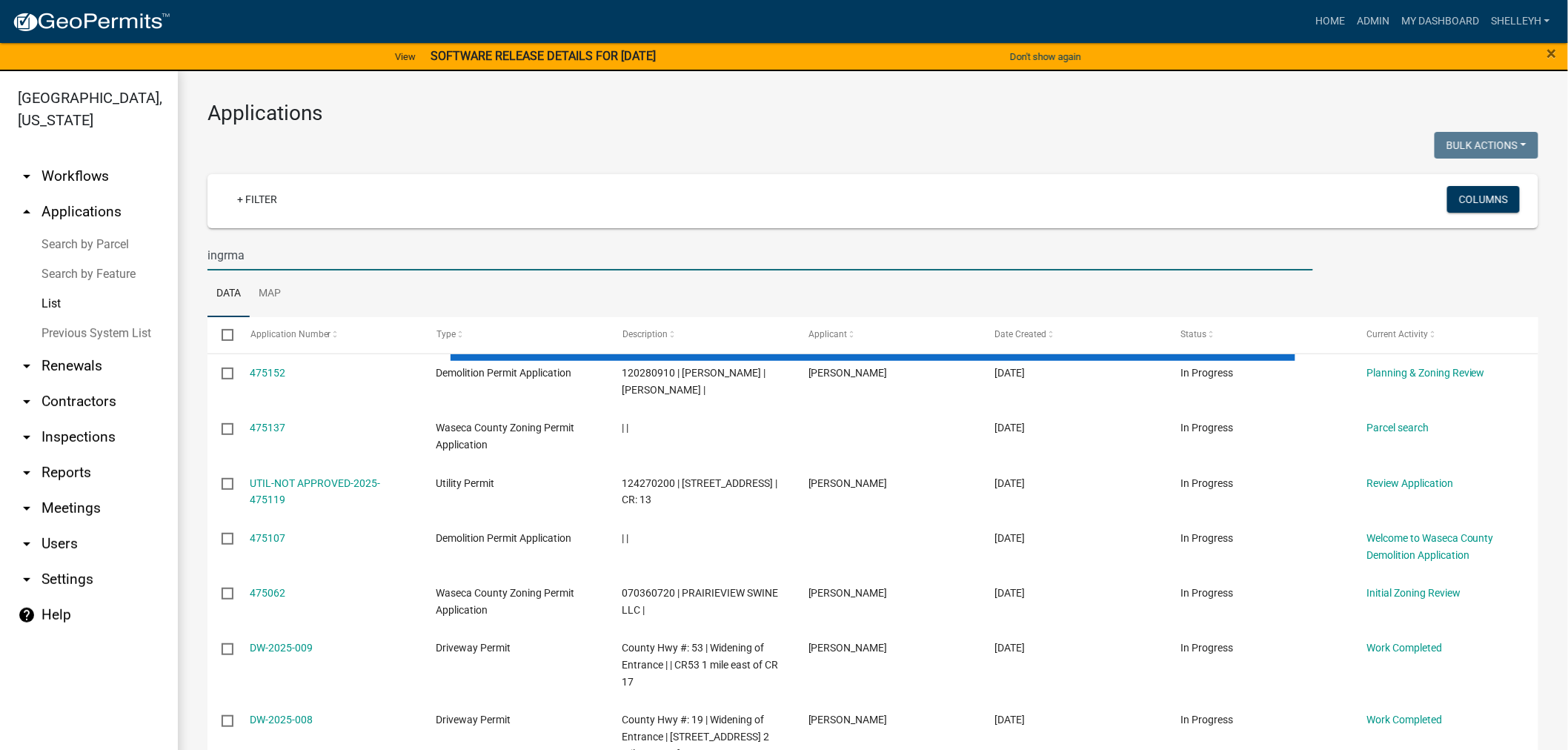
click at [292, 255] on input "ingrma" at bounding box center [760, 255] width 1106 height 31
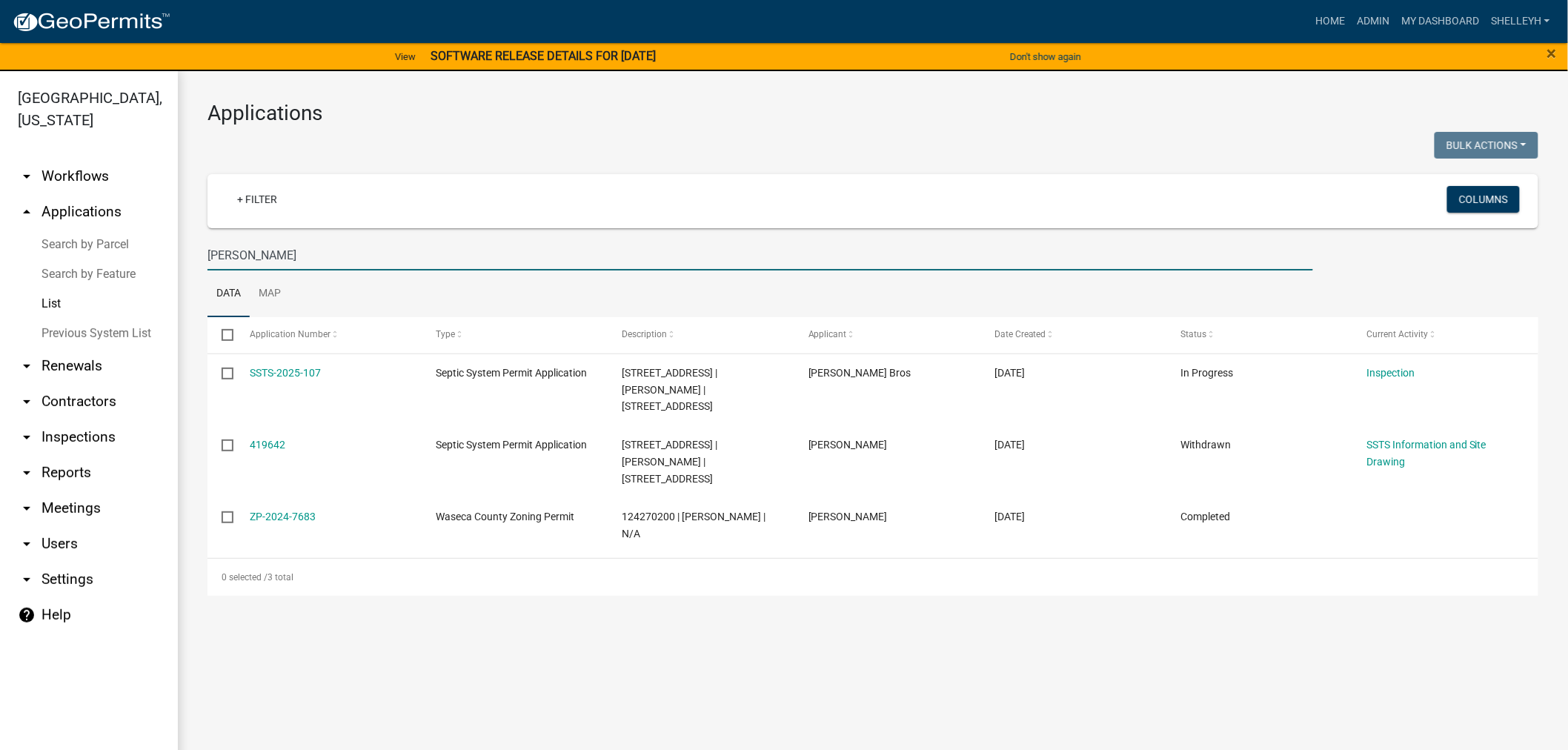
click at [236, 254] on input "[PERSON_NAME]" at bounding box center [760, 255] width 1106 height 31
drag, startPoint x: 261, startPoint y: 251, endPoint x: 165, endPoint y: 251, distance: 96.0
click at [165, 251] on div "[GEOGRAPHIC_DATA], [US_STATE] arrow_drop_down Workflows List arrow_drop_up Appl…" at bounding box center [784, 419] width 1568 height 697
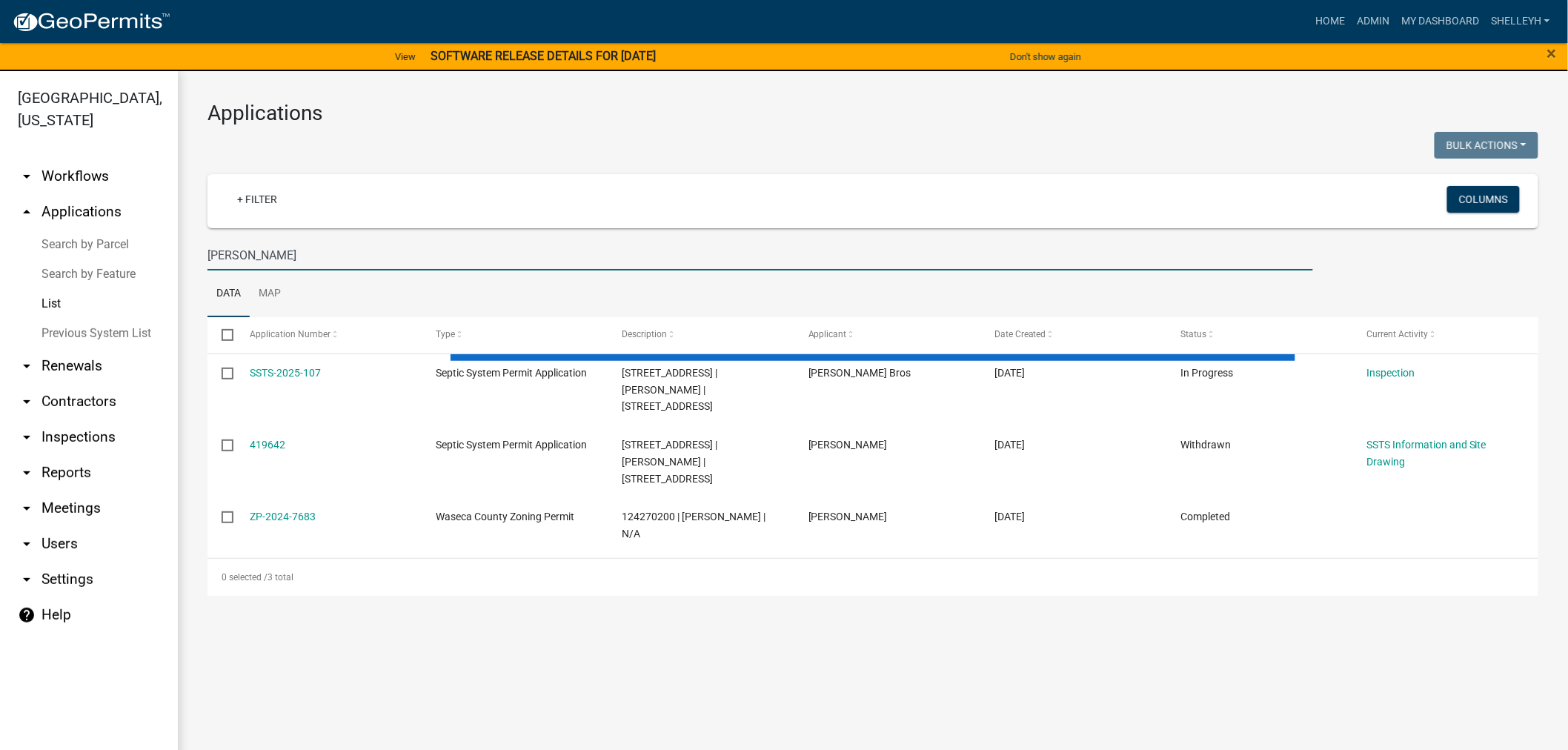
type input "[PERSON_NAME]"
select select "1: 25"
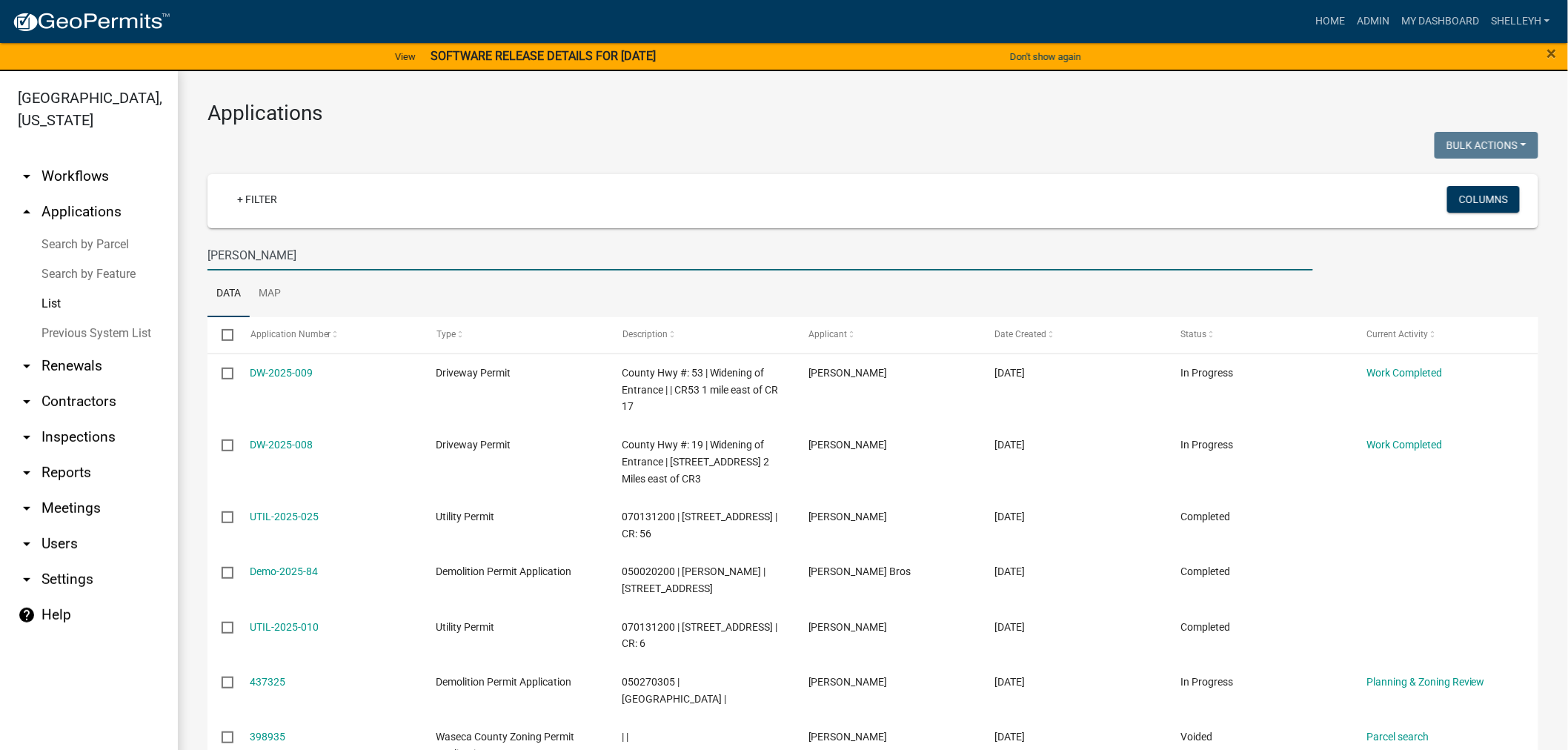
type input "[PERSON_NAME]"
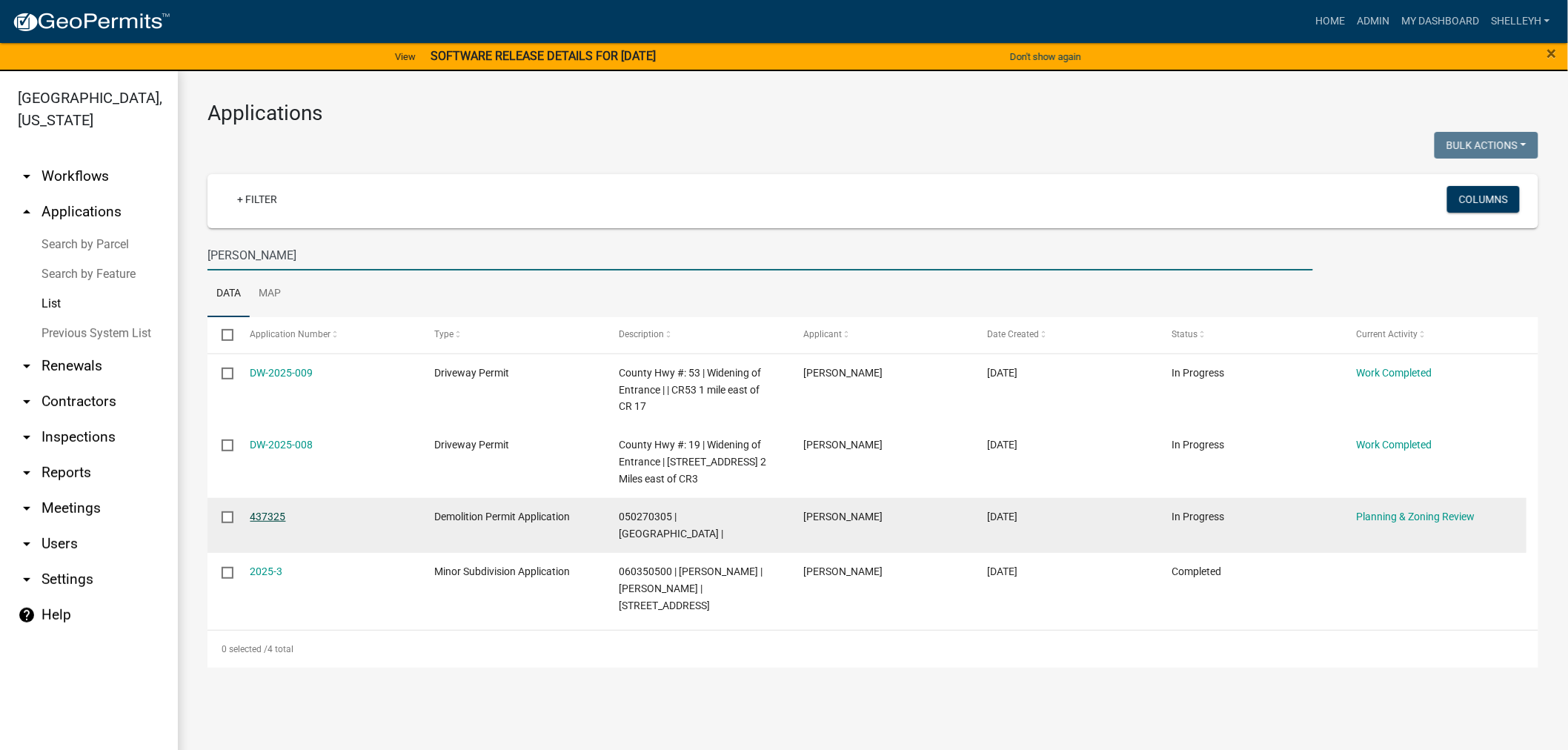
click at [261, 510] on link "437325" at bounding box center [268, 516] width 35 height 12
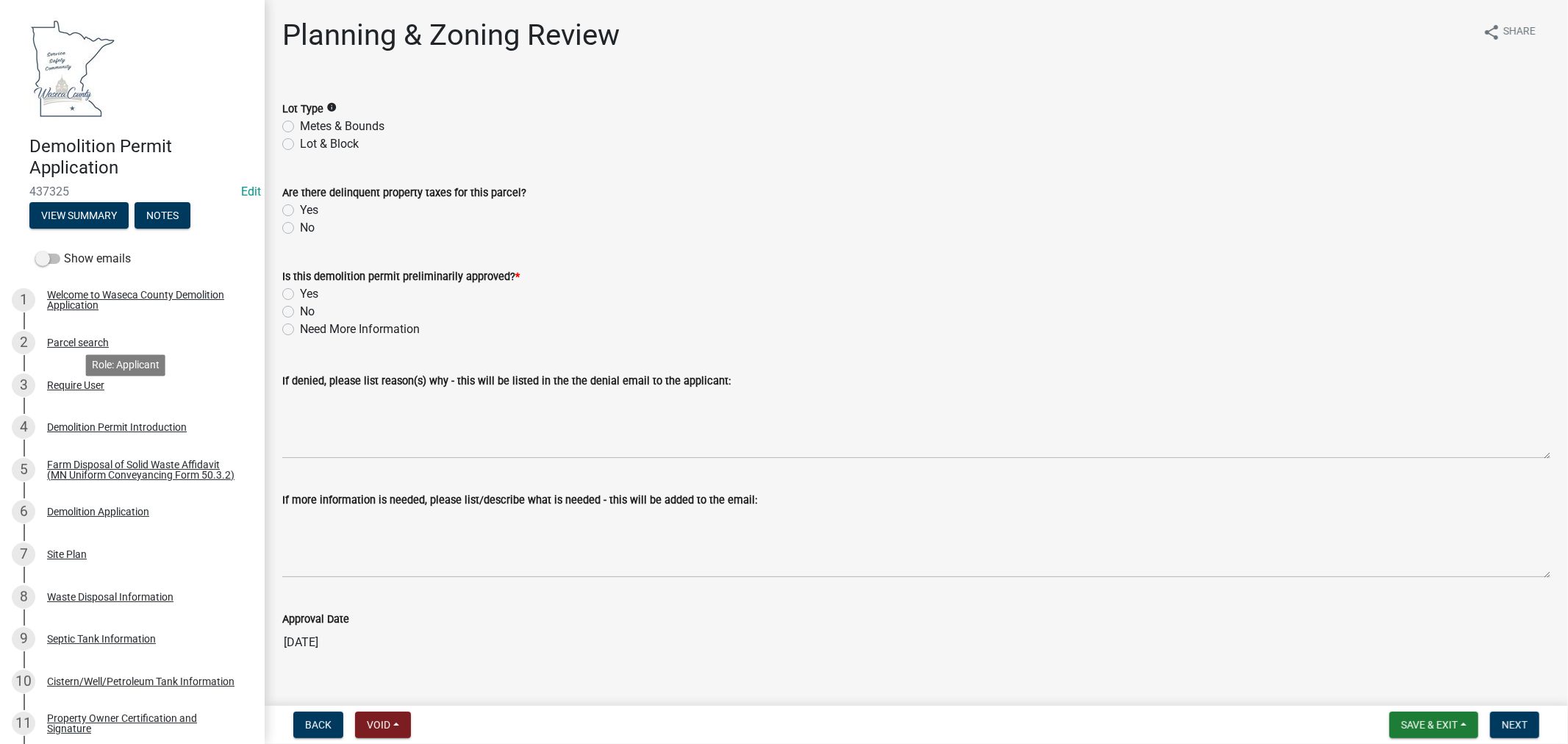
scroll to position [313, 0]
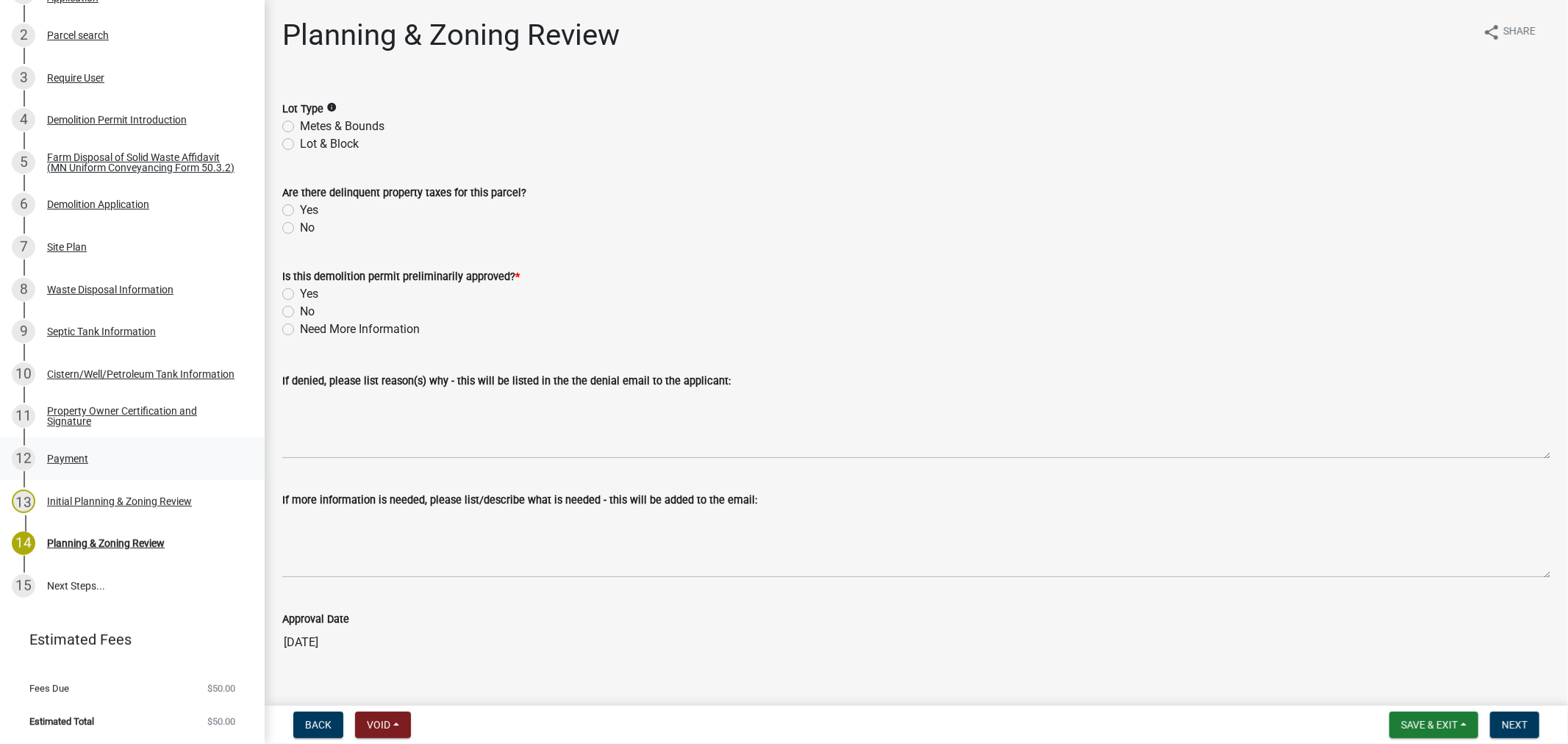
click at [63, 457] on div "Payment" at bounding box center [67, 458] width 41 height 10
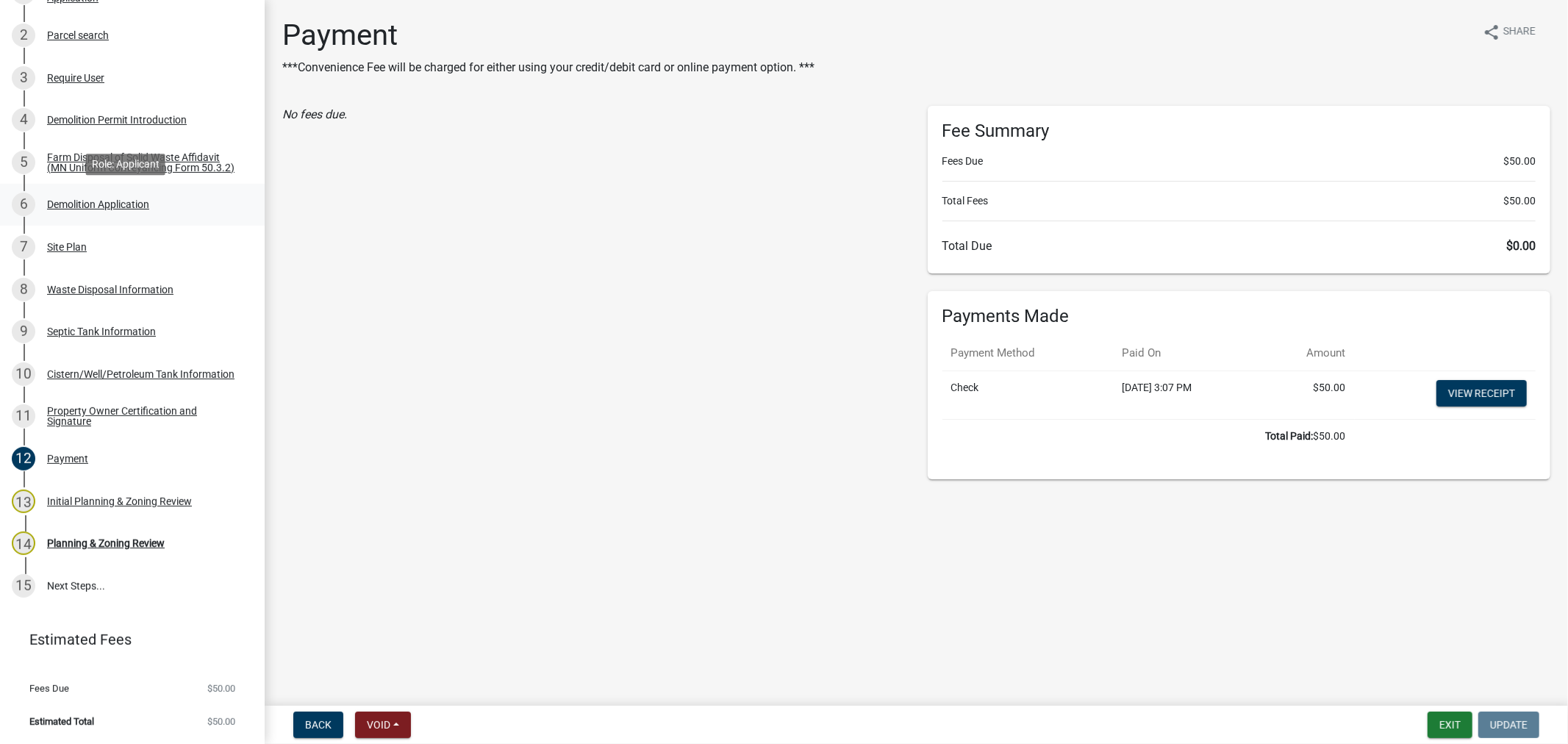
click at [67, 206] on div "Demolition Application" at bounding box center [97, 204] width 102 height 10
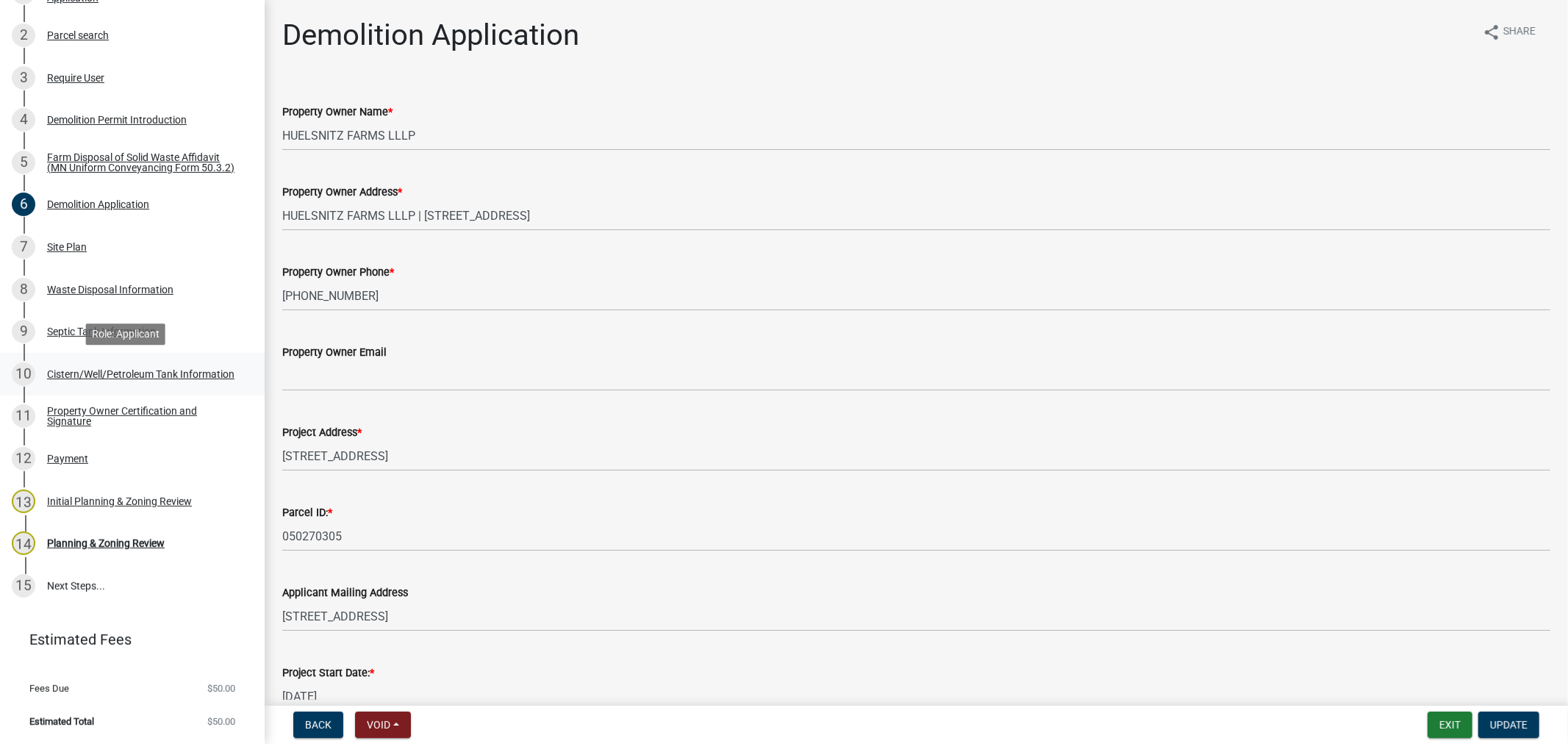
click at [68, 379] on div "Cistern/Well/Petroleum Tank Information" at bounding box center [140, 374] width 188 height 10
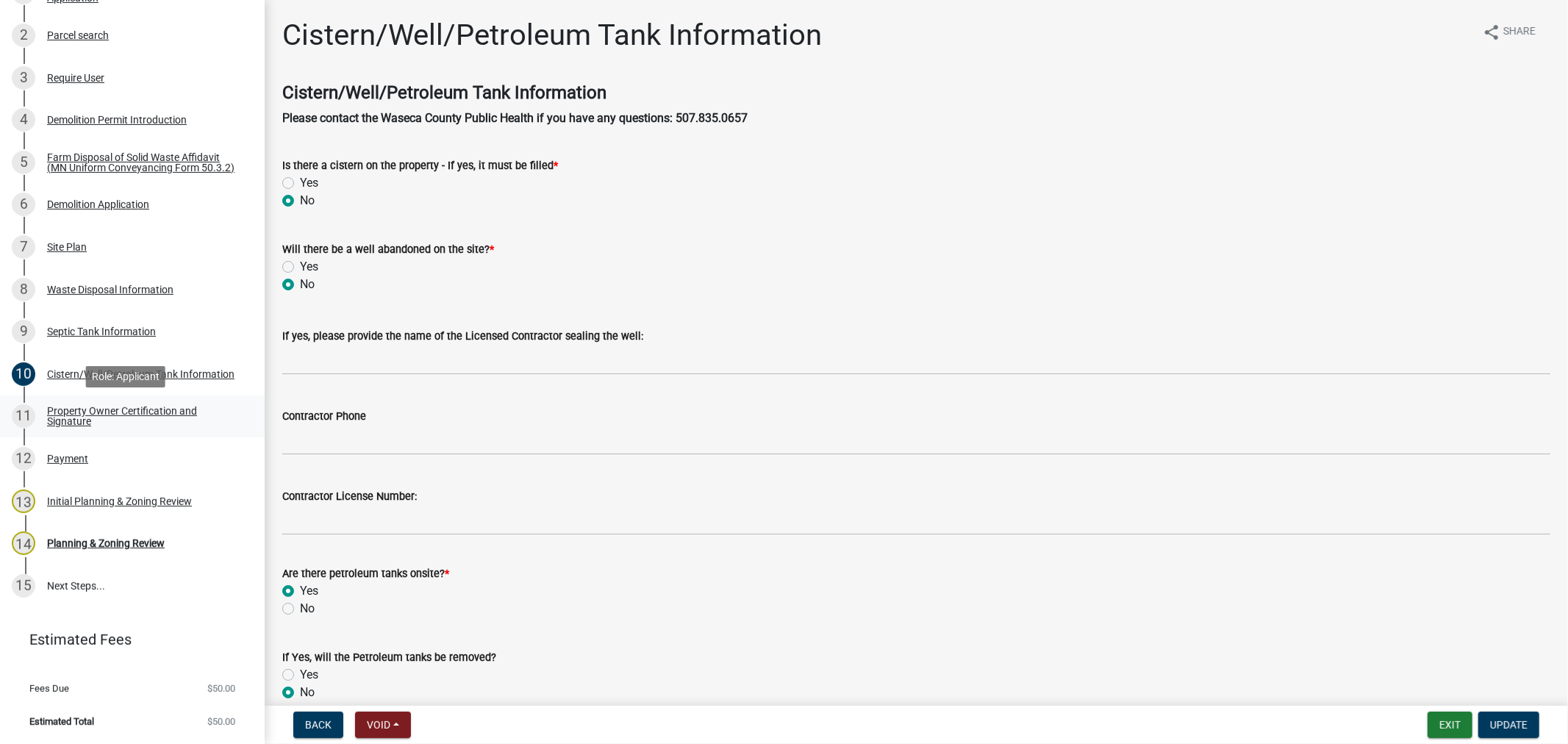
click at [71, 411] on div "Property Owner Certification and Signature" at bounding box center [143, 416] width 194 height 20
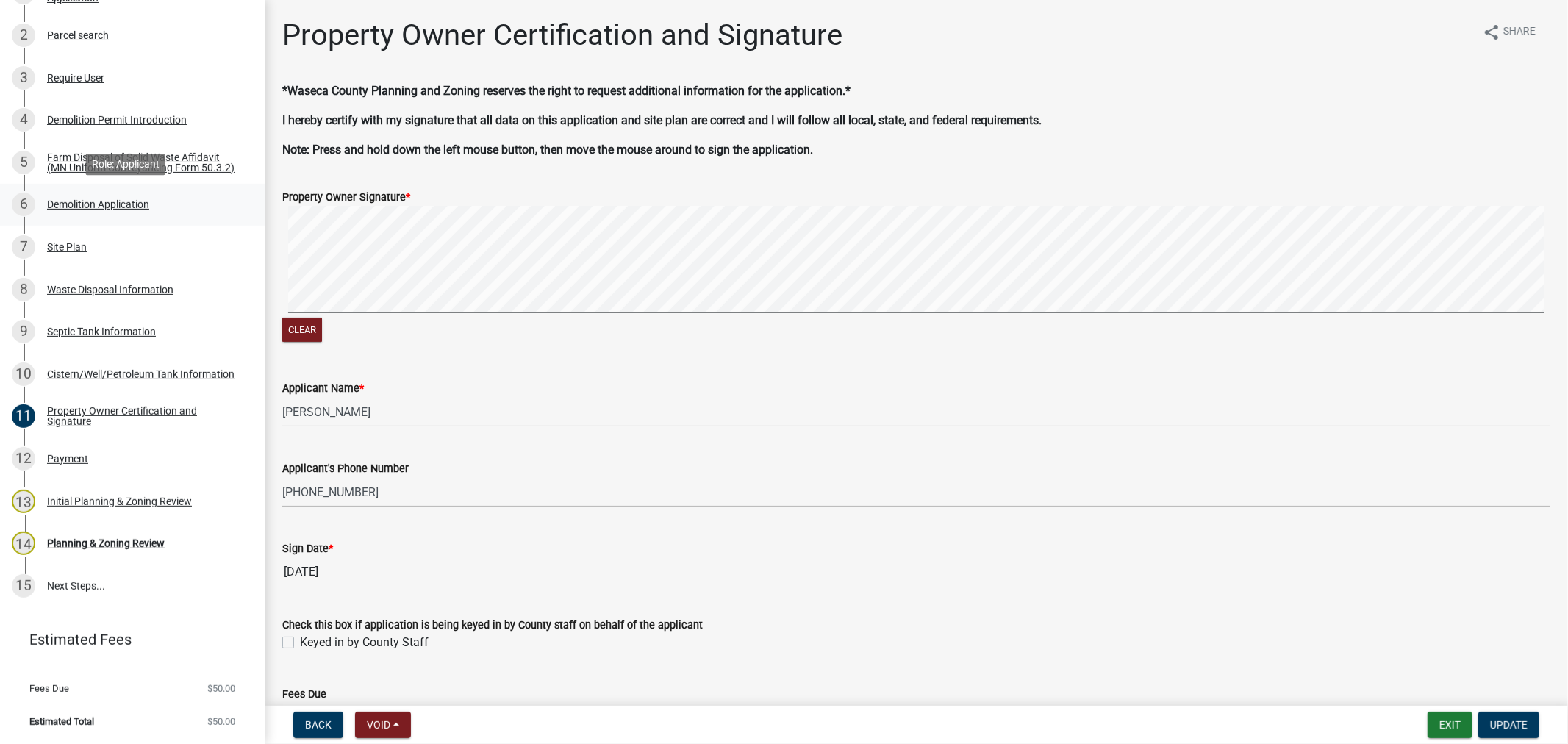
click at [72, 207] on div "Demolition Application" at bounding box center [97, 204] width 102 height 10
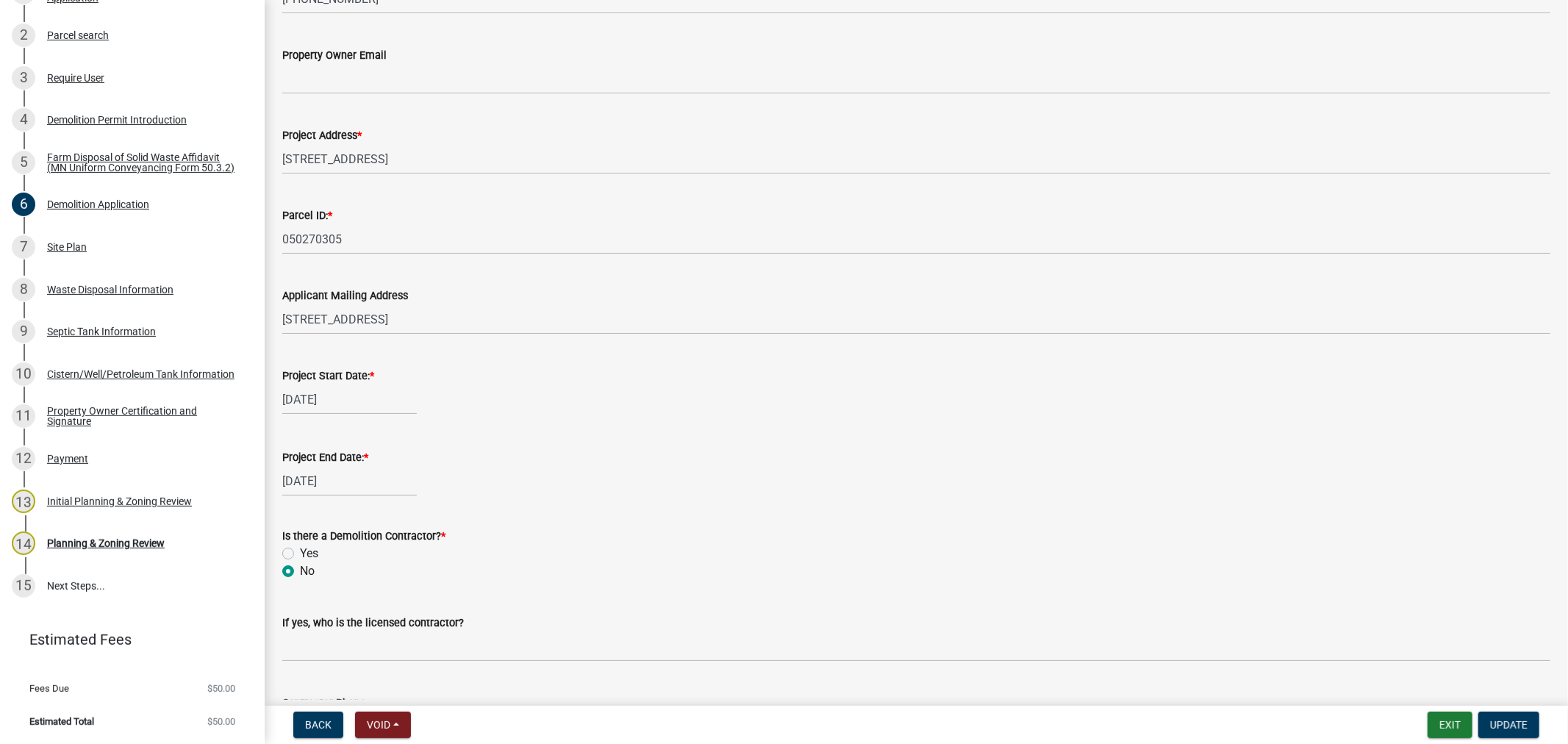
scroll to position [136, 0]
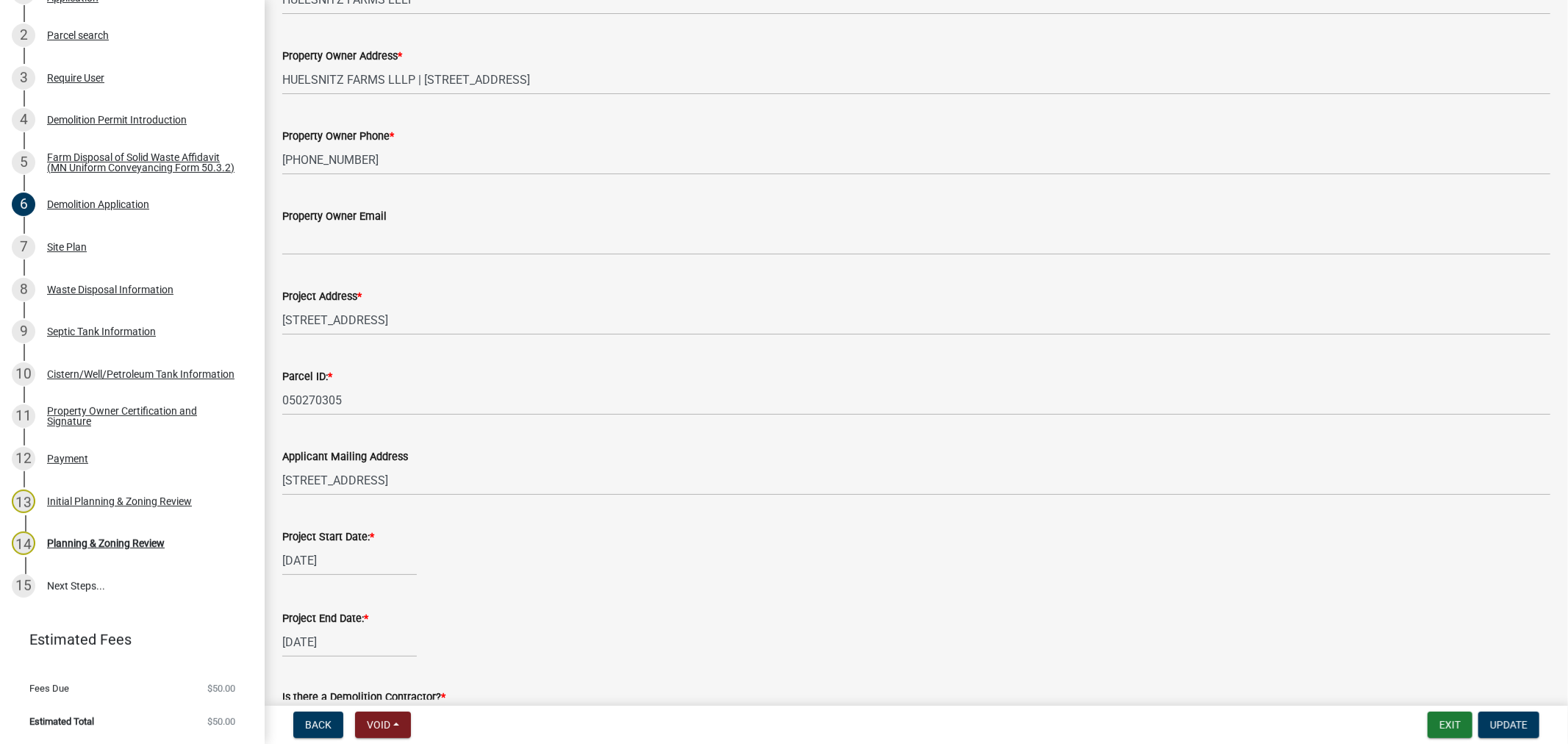
select select "7"
select select "2025"
drag, startPoint x: 360, startPoint y: 555, endPoint x: 308, endPoint y: 562, distance: 52.5
click at [308, 562] on input "[DATE]" at bounding box center [349, 560] width 135 height 30
click at [443, 368] on button "Next month" at bounding box center [438, 365] width 18 height 23
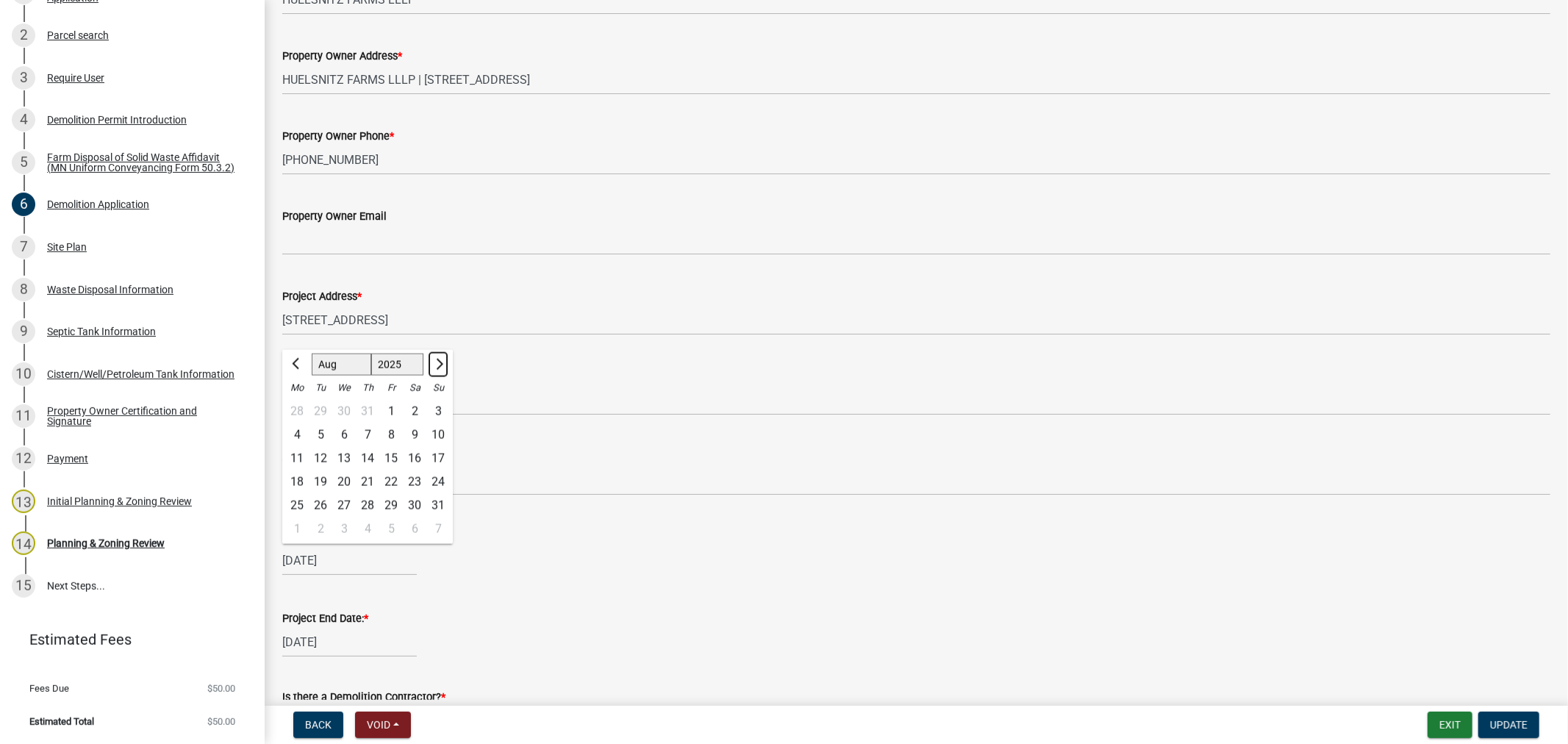
click at [436, 362] on span "Next month" at bounding box center [438, 364] width 11 height 11
select select "9"
click at [344, 432] on div "10" at bounding box center [344, 435] width 23 height 23
type input "[DATE]"
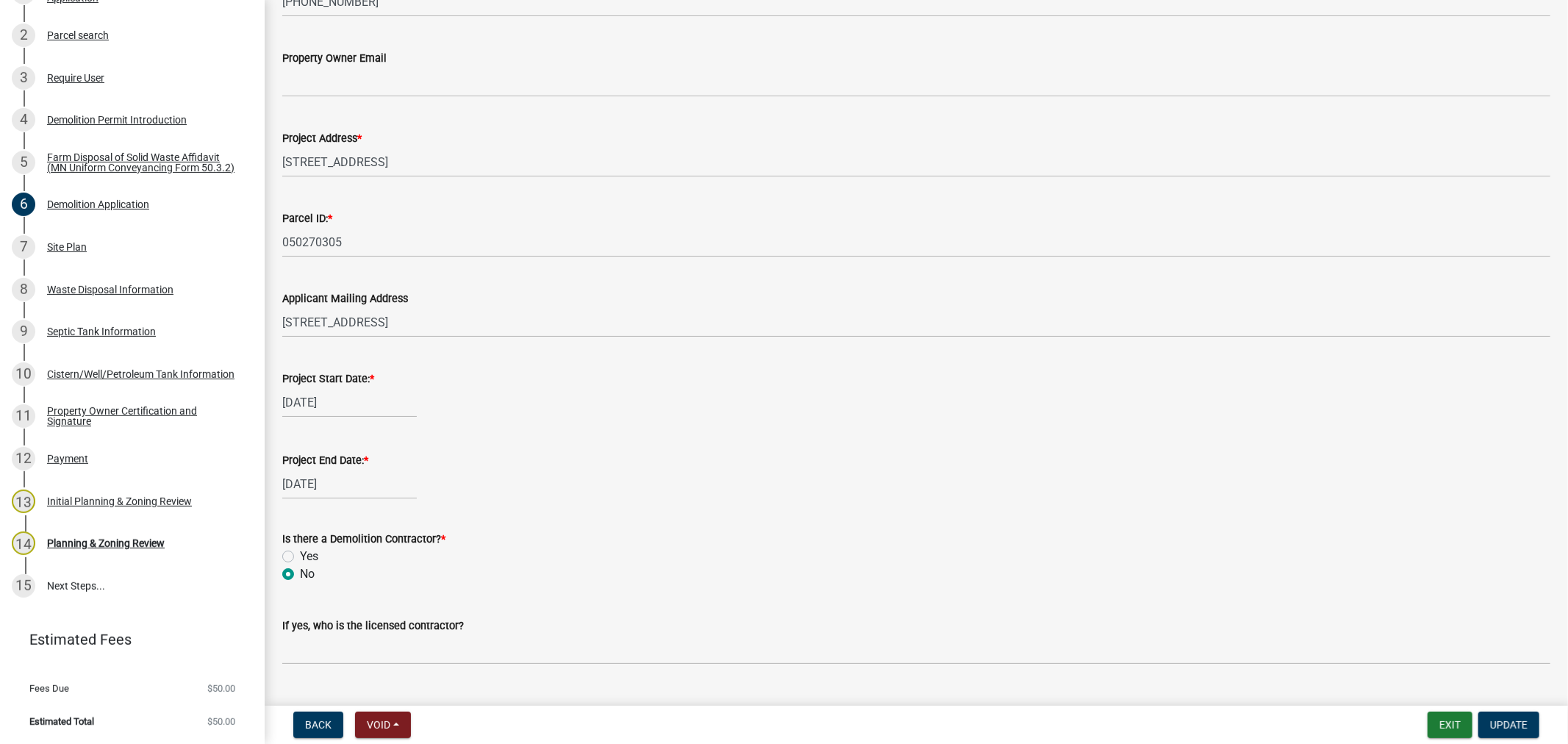
scroll to position [299, 0]
select select "10"
select select "2025"
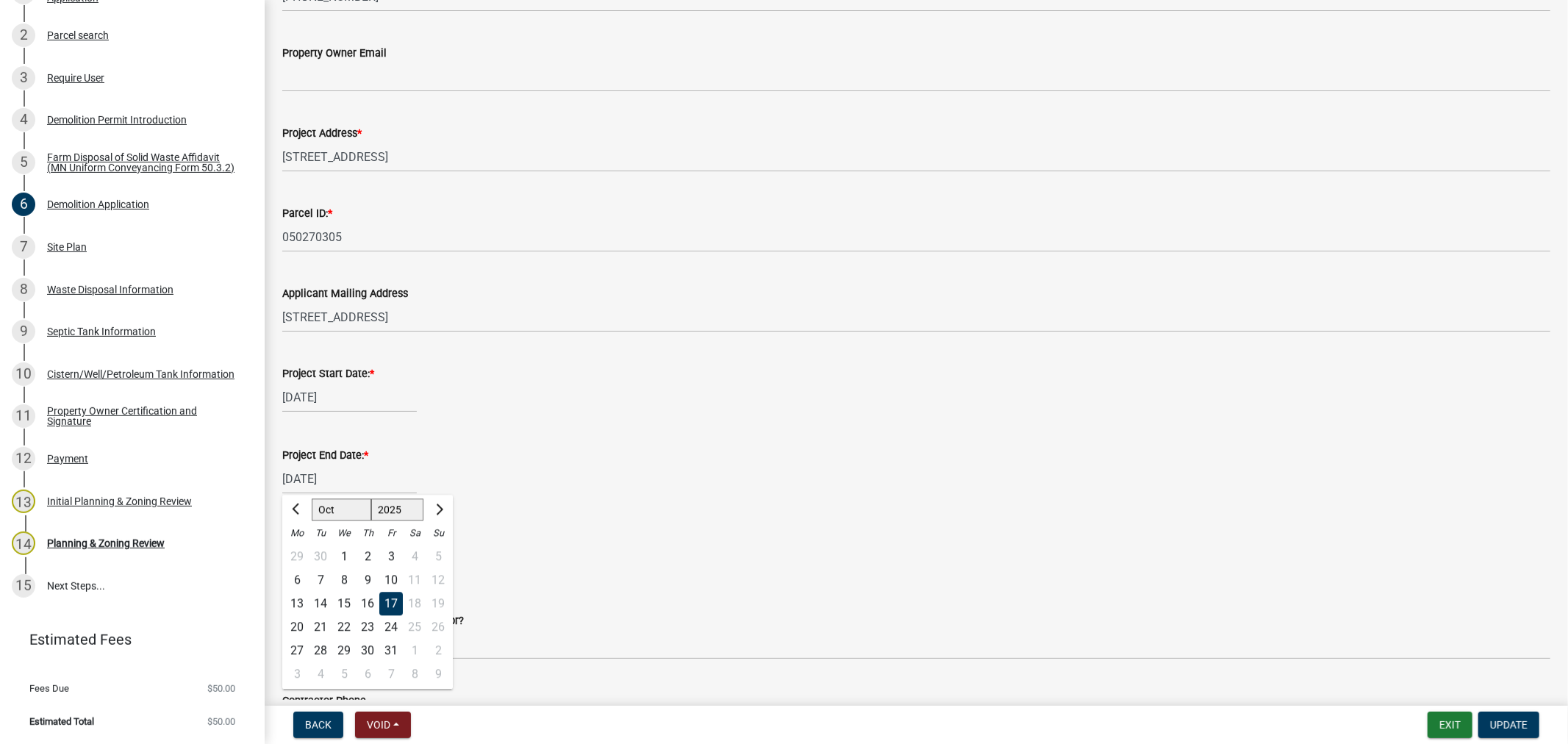
drag, startPoint x: 350, startPoint y: 478, endPoint x: 329, endPoint y: 477, distance: 21.0
click at [326, 479] on input "[DATE]" at bounding box center [349, 478] width 135 height 30
click at [438, 506] on span "Next month" at bounding box center [438, 509] width 11 height 11
select select "11"
click at [304, 578] on div "3" at bounding box center [297, 580] width 23 height 23
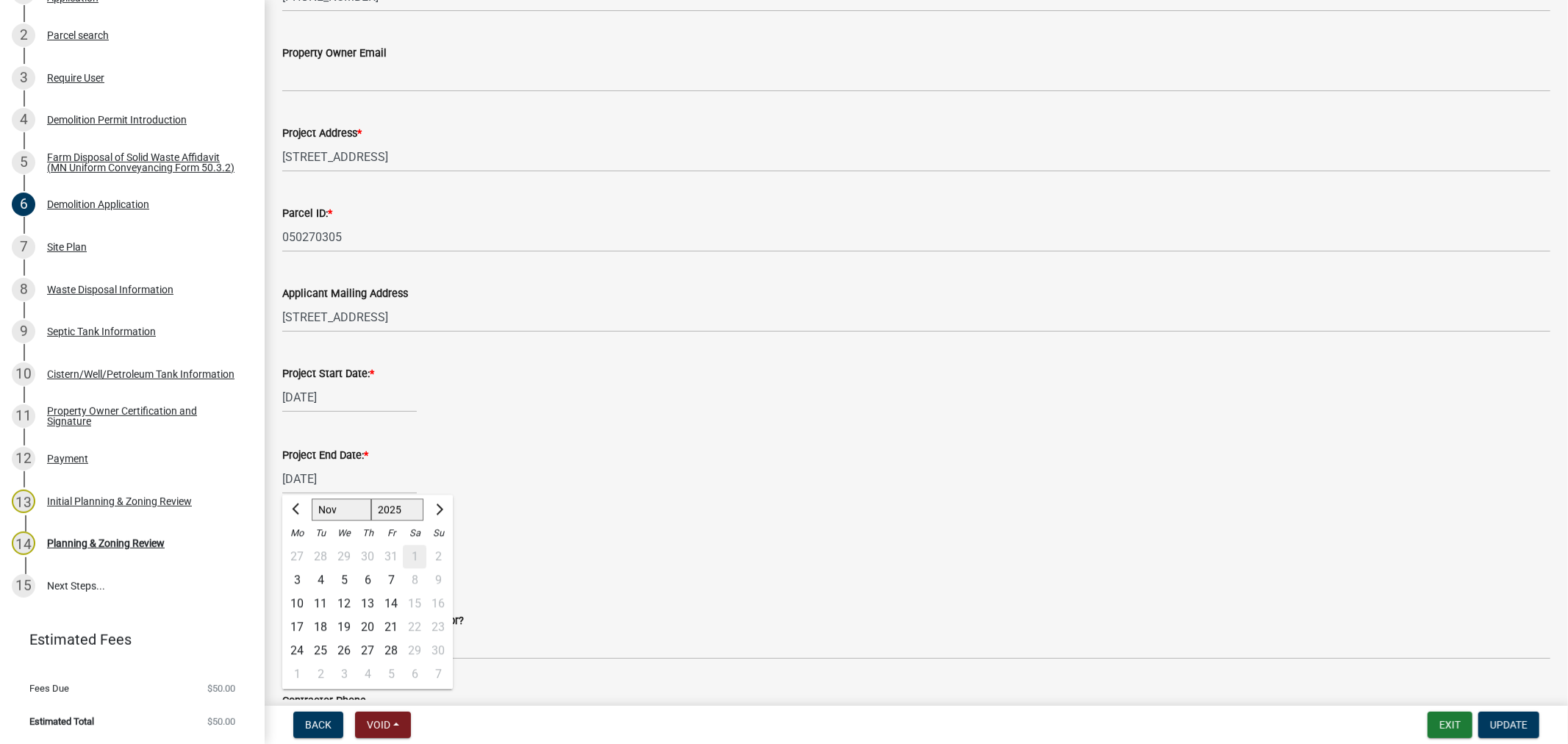
type input "[DATE]"
click at [1498, 721] on span "Update" at bounding box center [1509, 725] width 37 height 12
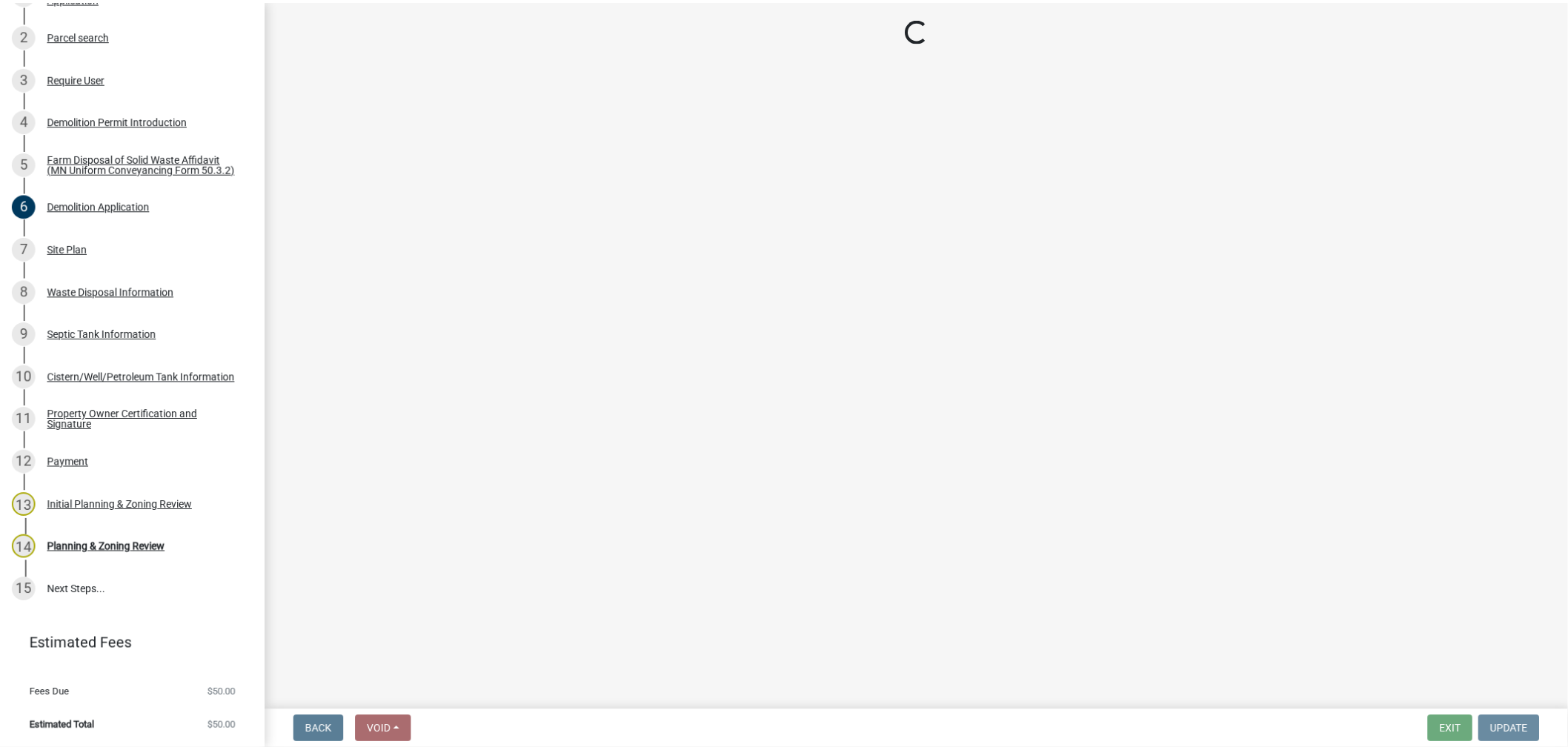
scroll to position [0, 0]
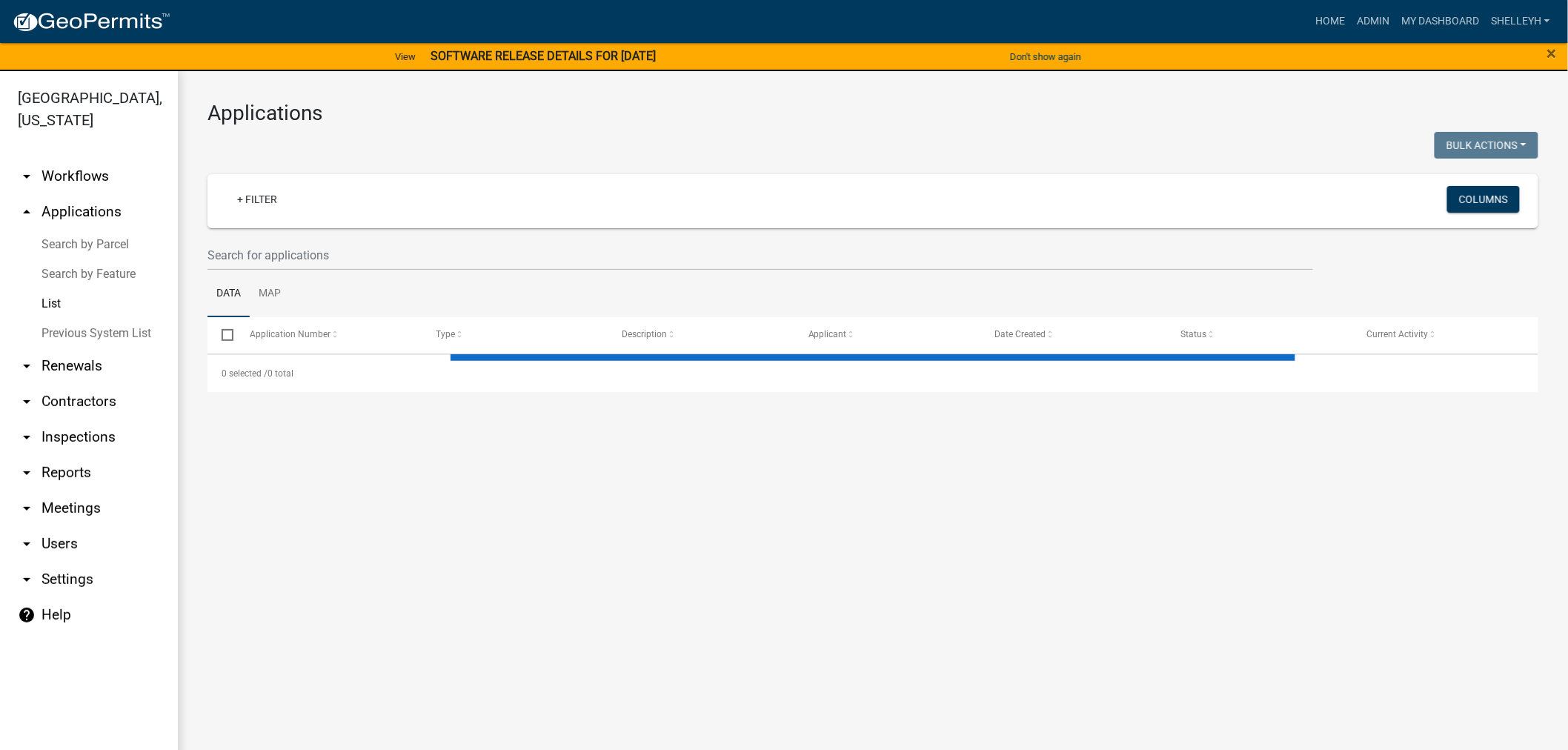
select select "1: 25"
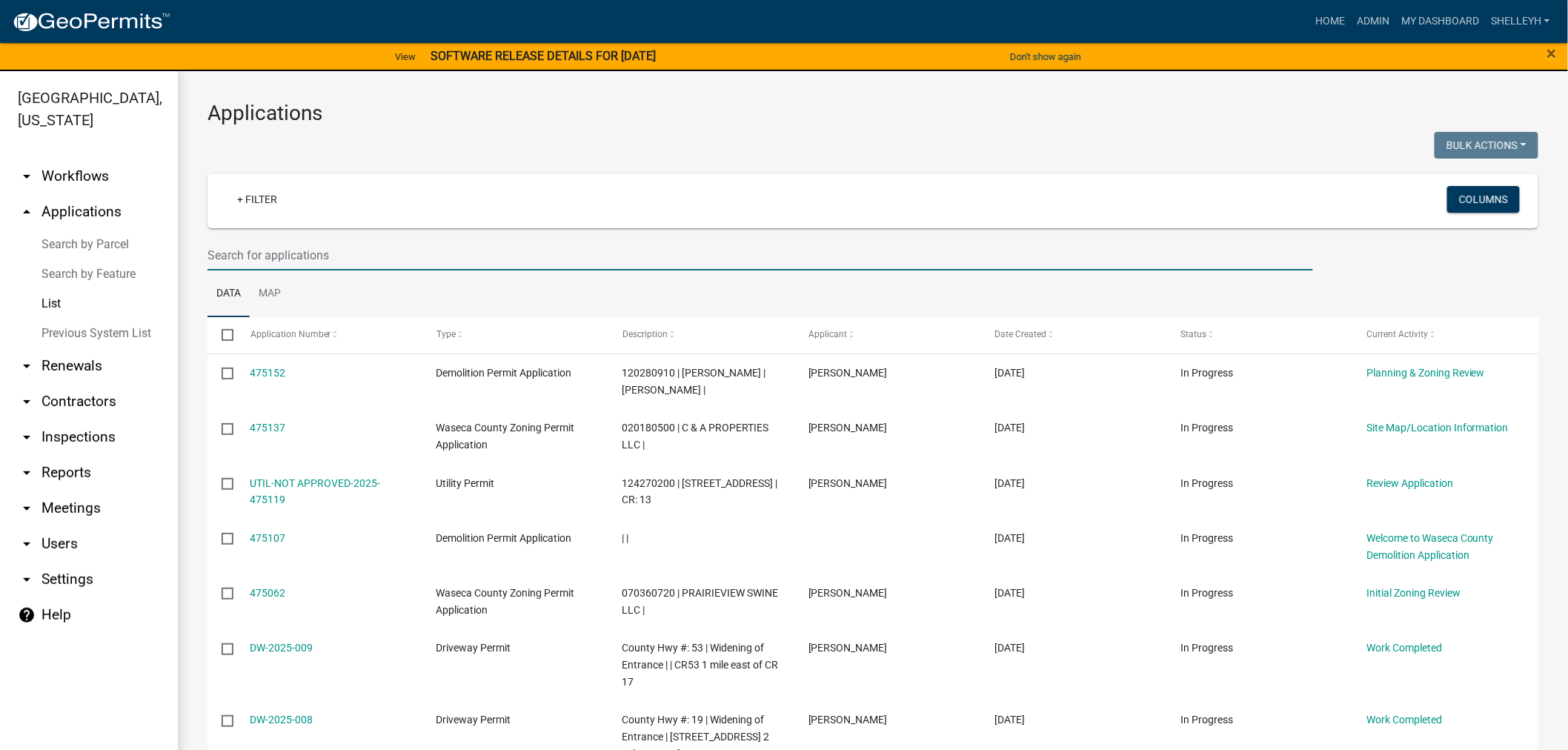
click at [297, 243] on input "text" at bounding box center [760, 255] width 1106 height 31
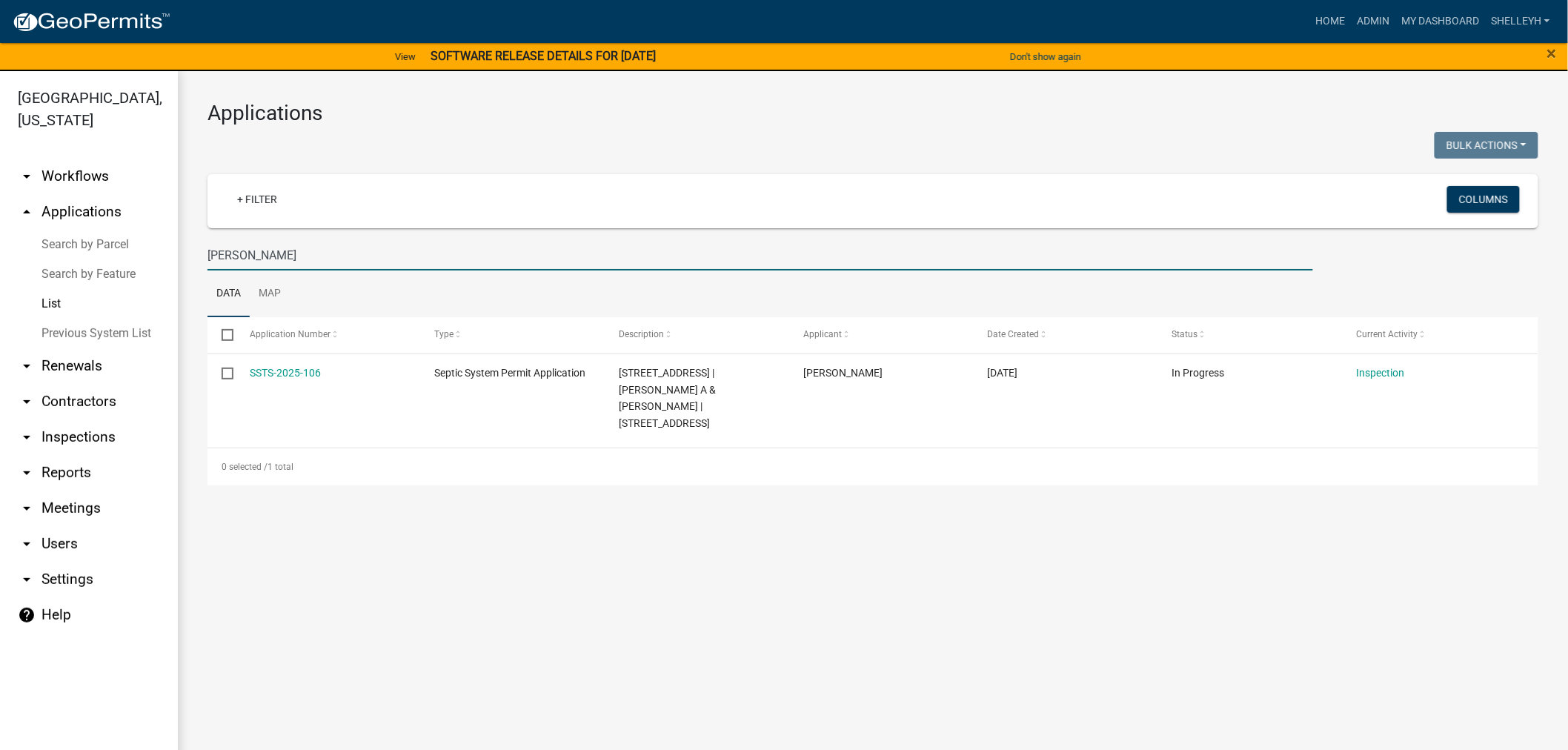
click at [252, 254] on input "[PERSON_NAME]" at bounding box center [760, 255] width 1106 height 31
drag, startPoint x: 259, startPoint y: 256, endPoint x: 185, endPoint y: 254, distance: 74.0
click at [185, 254] on div "Applications Bulk Actions Void Expire Lock Withdraw + Filter Columns [PERSON_NA…" at bounding box center [872, 293] width 1390 height 444
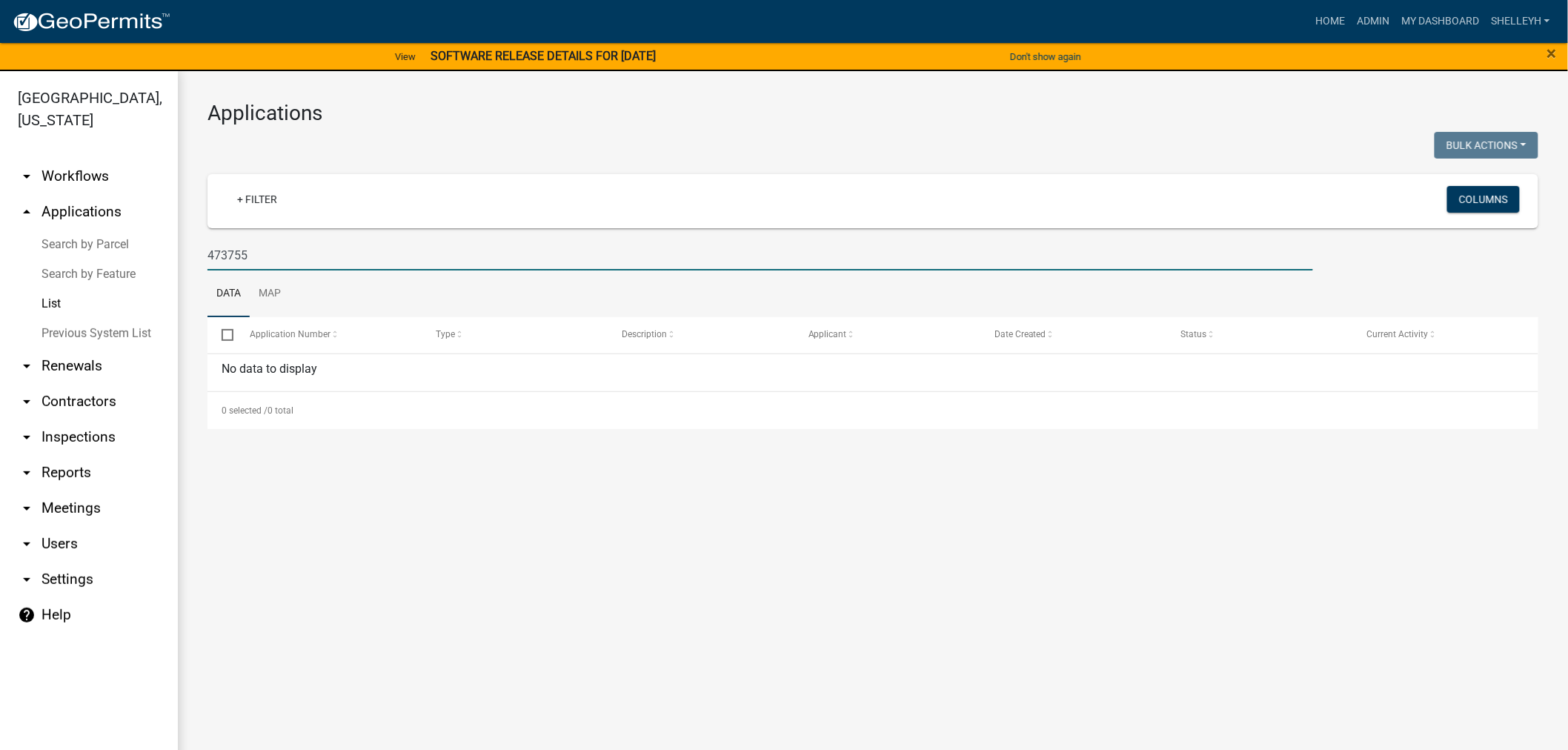
drag, startPoint x: 258, startPoint y: 252, endPoint x: 168, endPoint y: 257, distance: 90.1
click at [168, 257] on div "[GEOGRAPHIC_DATA], [US_STATE] arrow_drop_down Workflows List arrow_drop_up Appl…" at bounding box center [784, 419] width 1568 height 697
type input "110260700"
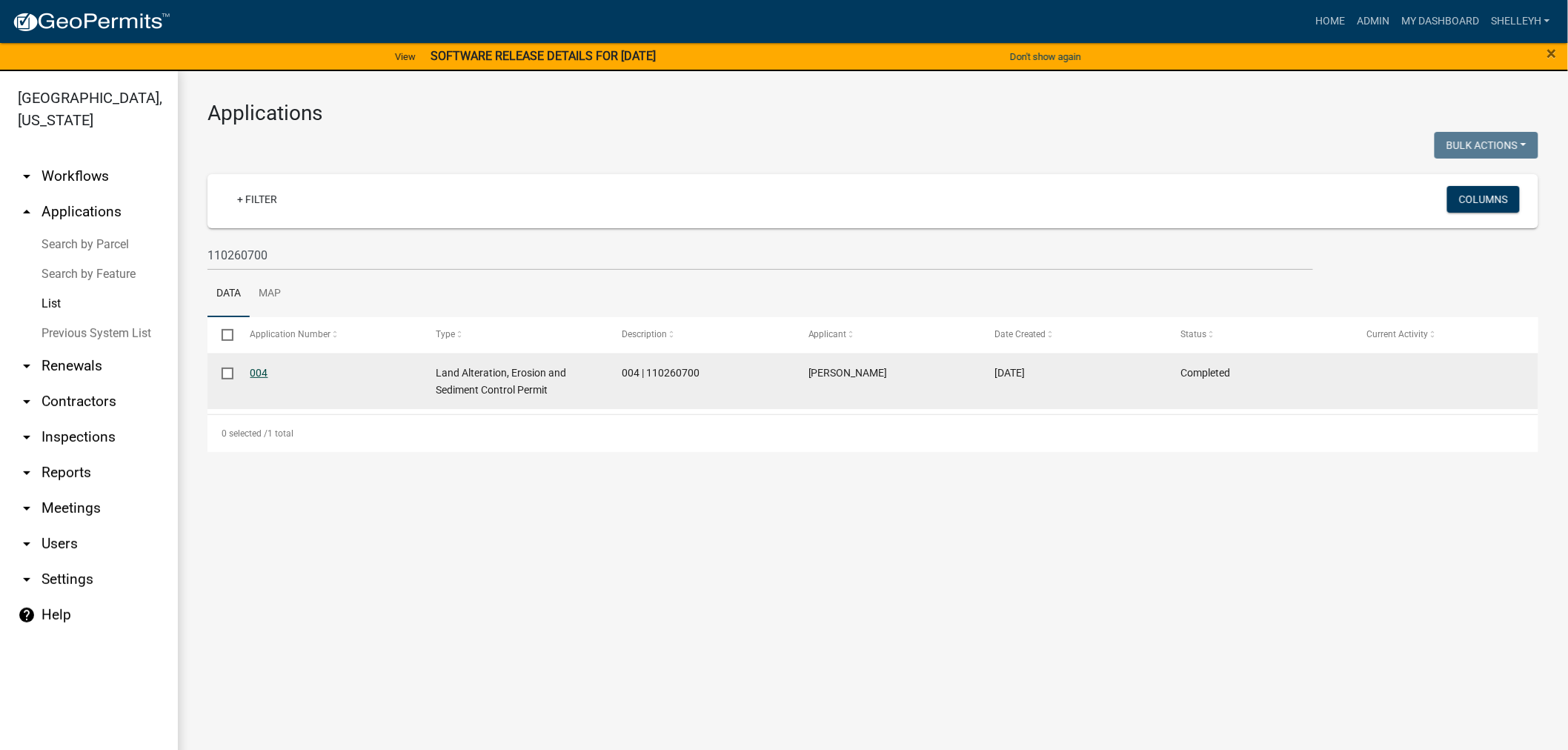
click at [265, 373] on link "004" at bounding box center [259, 372] width 18 height 12
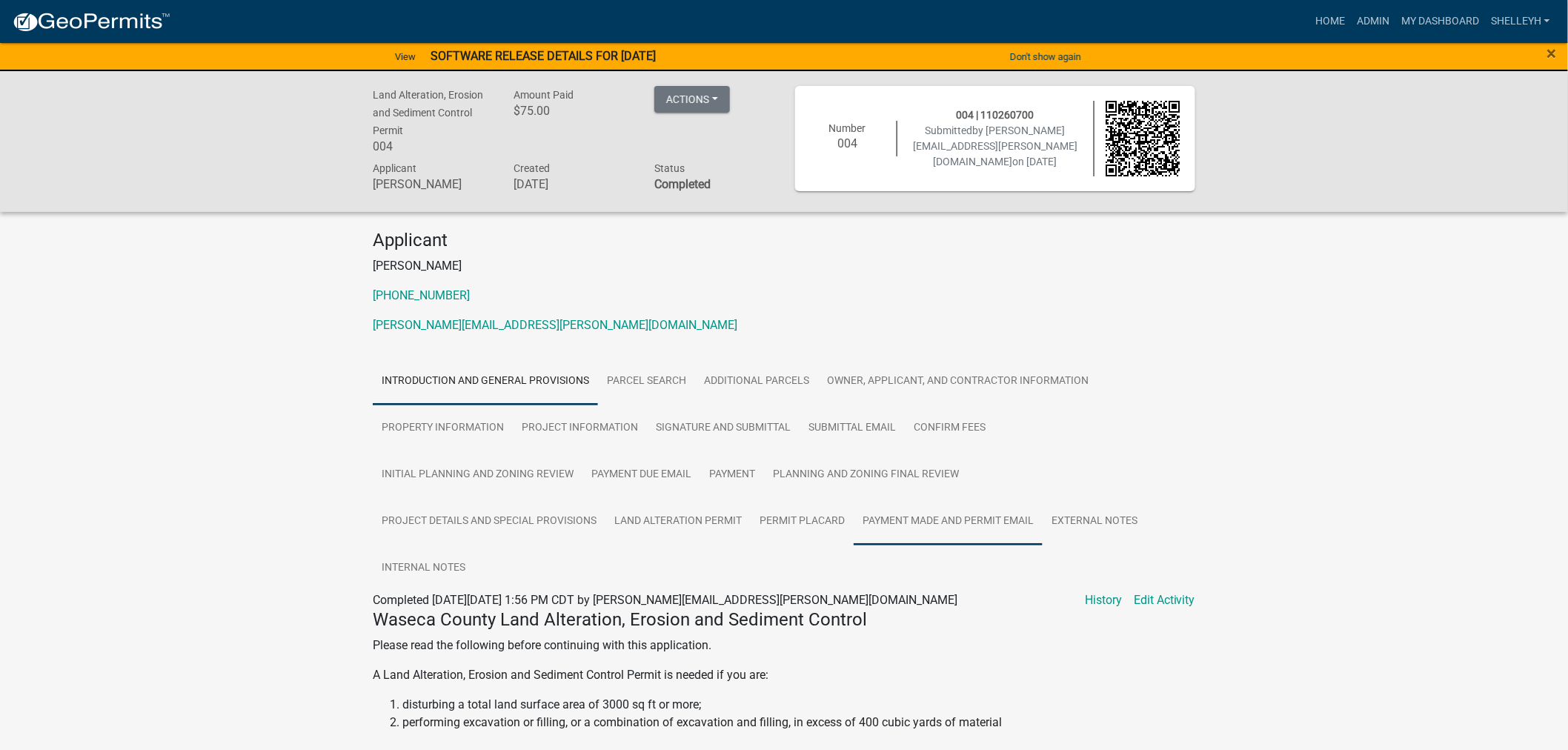
click at [902, 525] on link "Payment Made and Permit Email" at bounding box center [948, 521] width 189 height 47
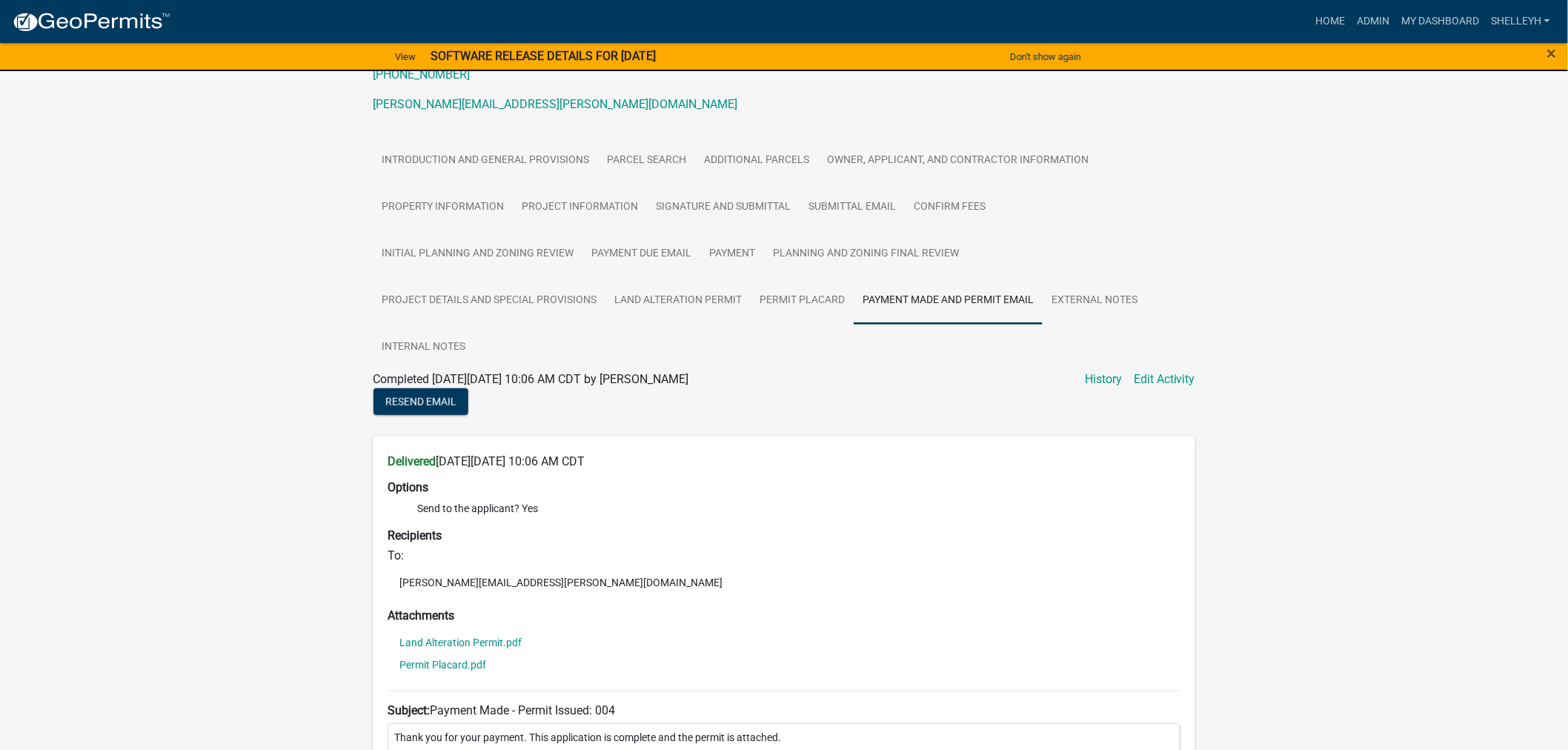
scroll to position [247, 0]
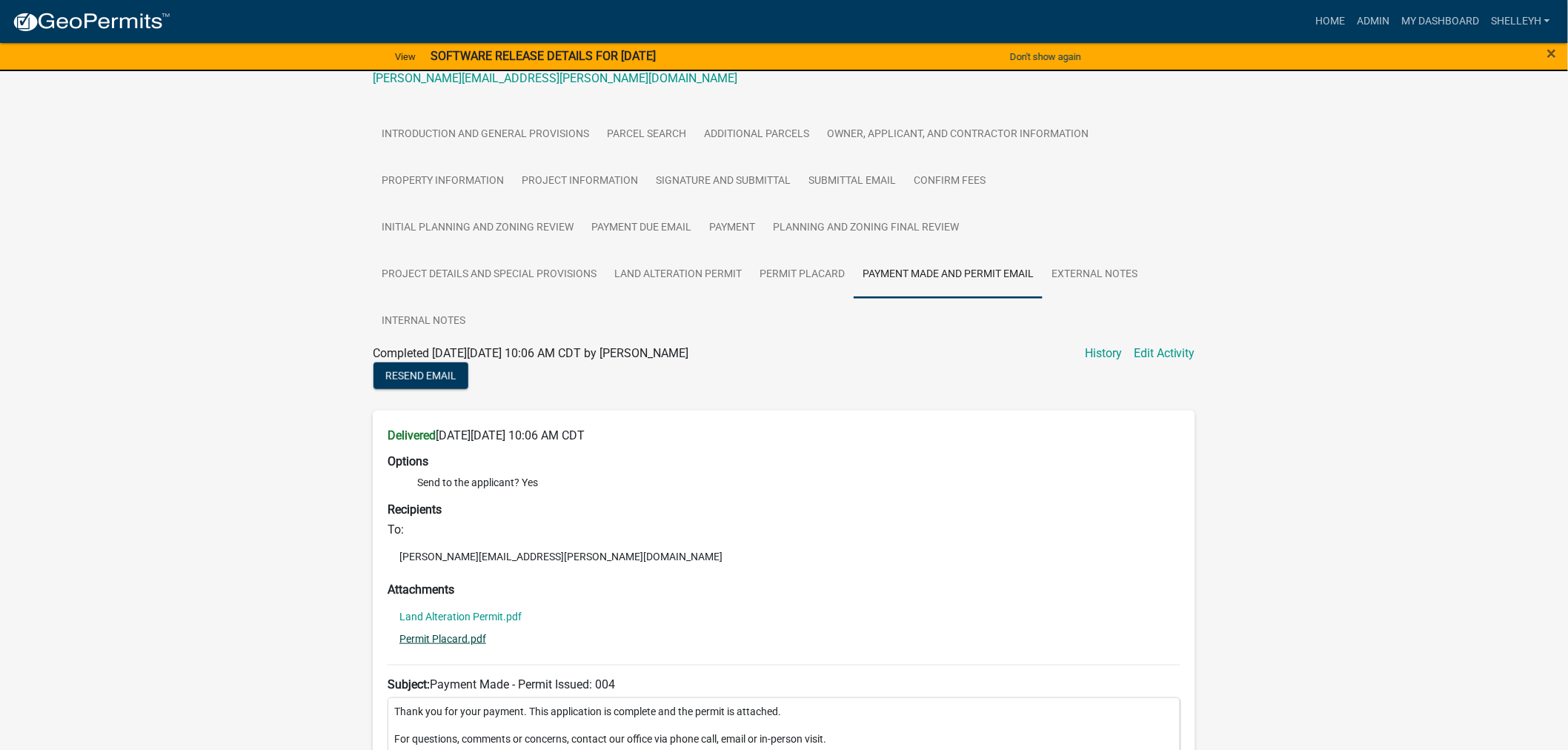
click at [442, 638] on link "Permit Placard.pdf" at bounding box center [443, 638] width 86 height 10
click at [456, 613] on link "Land Alteration Permit.pdf" at bounding box center [461, 616] width 122 height 10
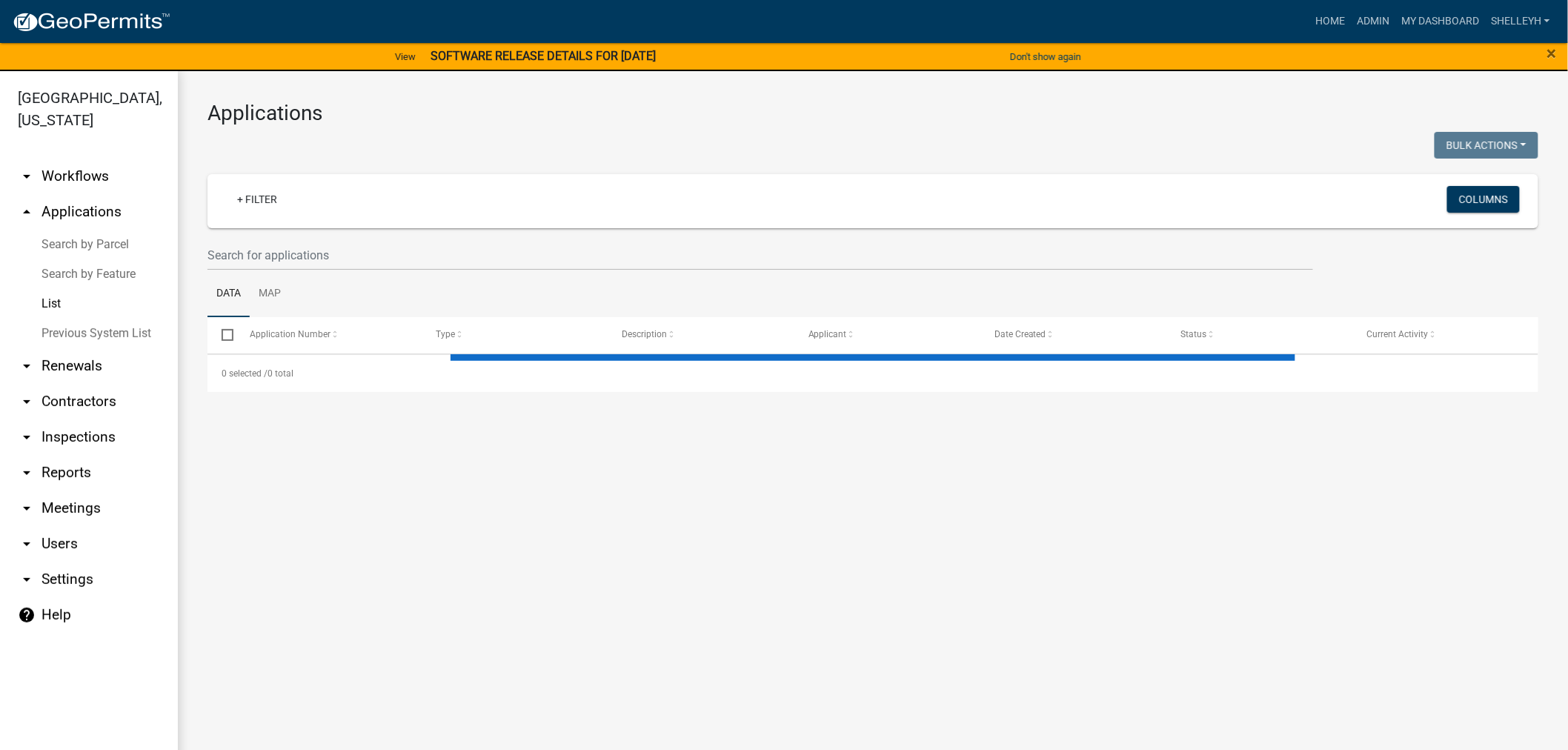
select select "1: 25"
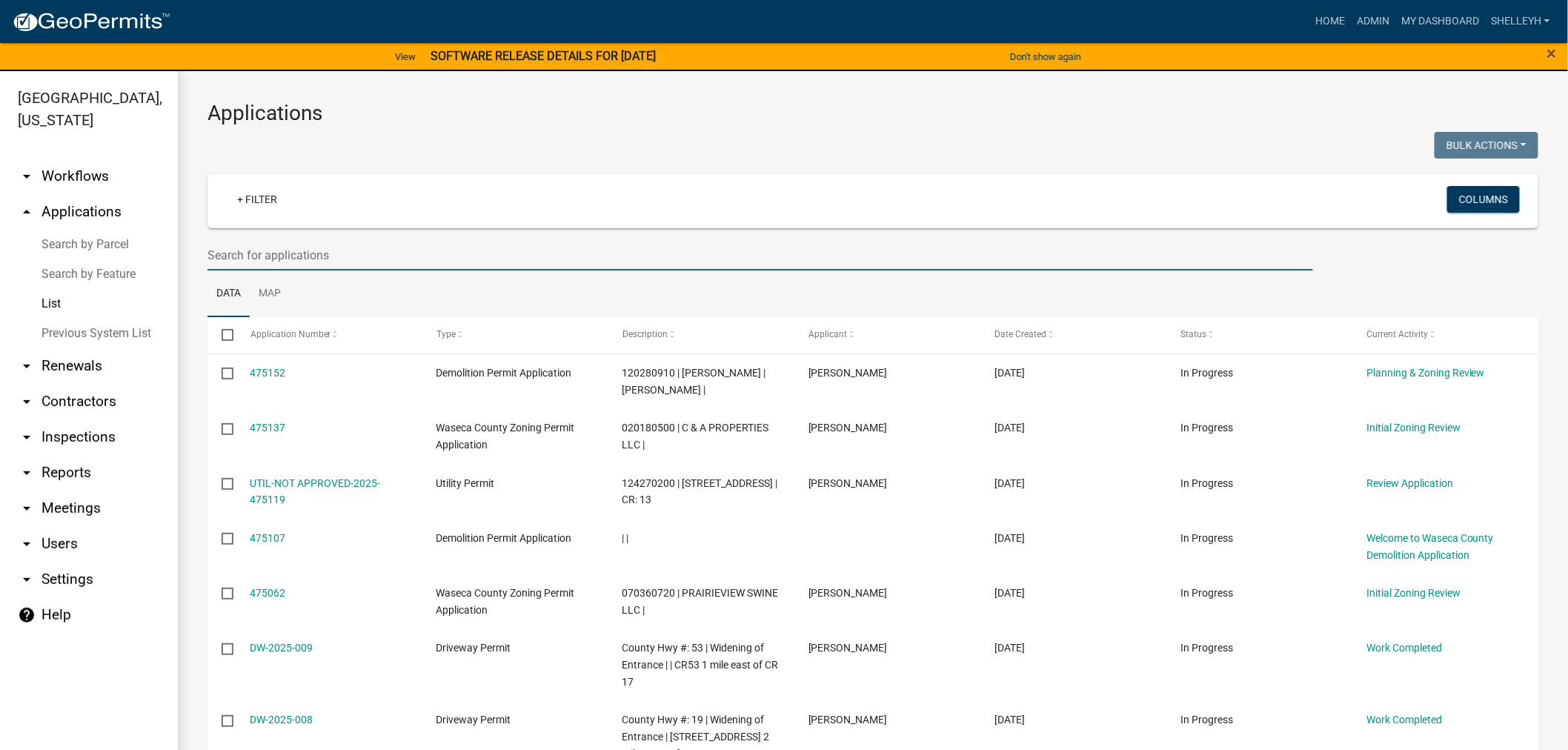
click at [248, 253] on input "text" at bounding box center [760, 255] width 1106 height 31
click at [256, 196] on link "+ Filter" at bounding box center [257, 199] width 64 height 27
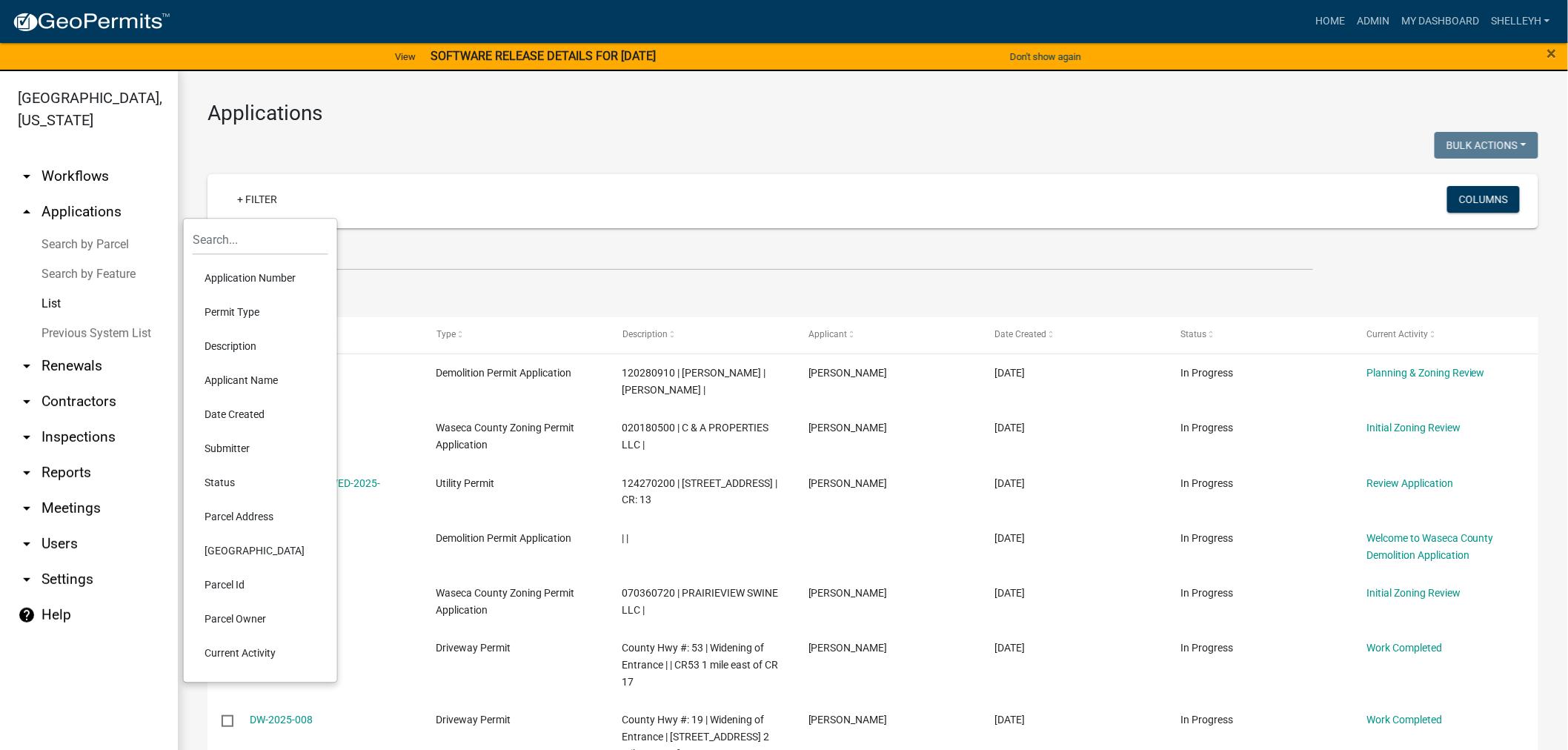
click at [224, 278] on li "Application Number" at bounding box center [260, 277] width 136 height 34
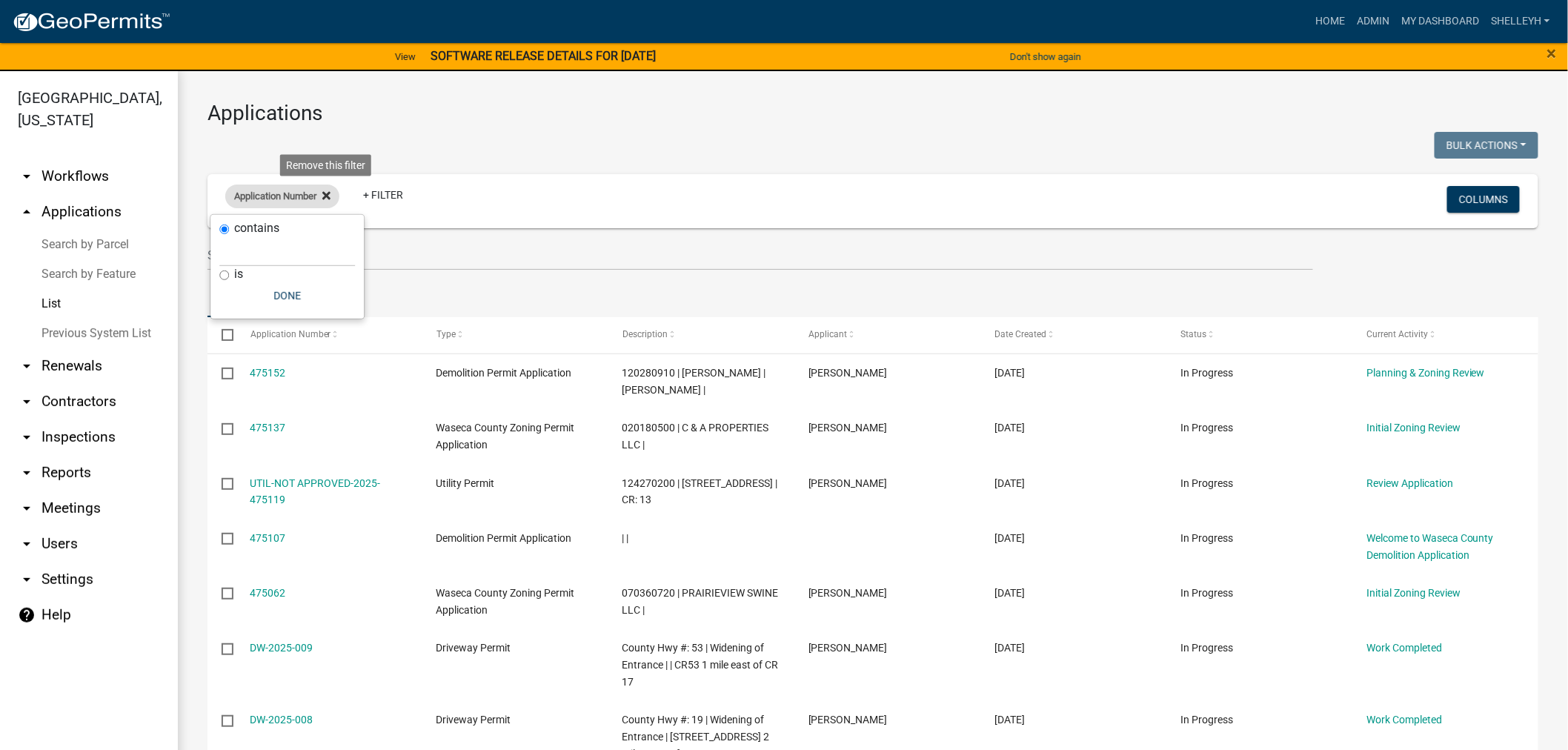
click at [329, 196] on icon at bounding box center [326, 196] width 8 height 8
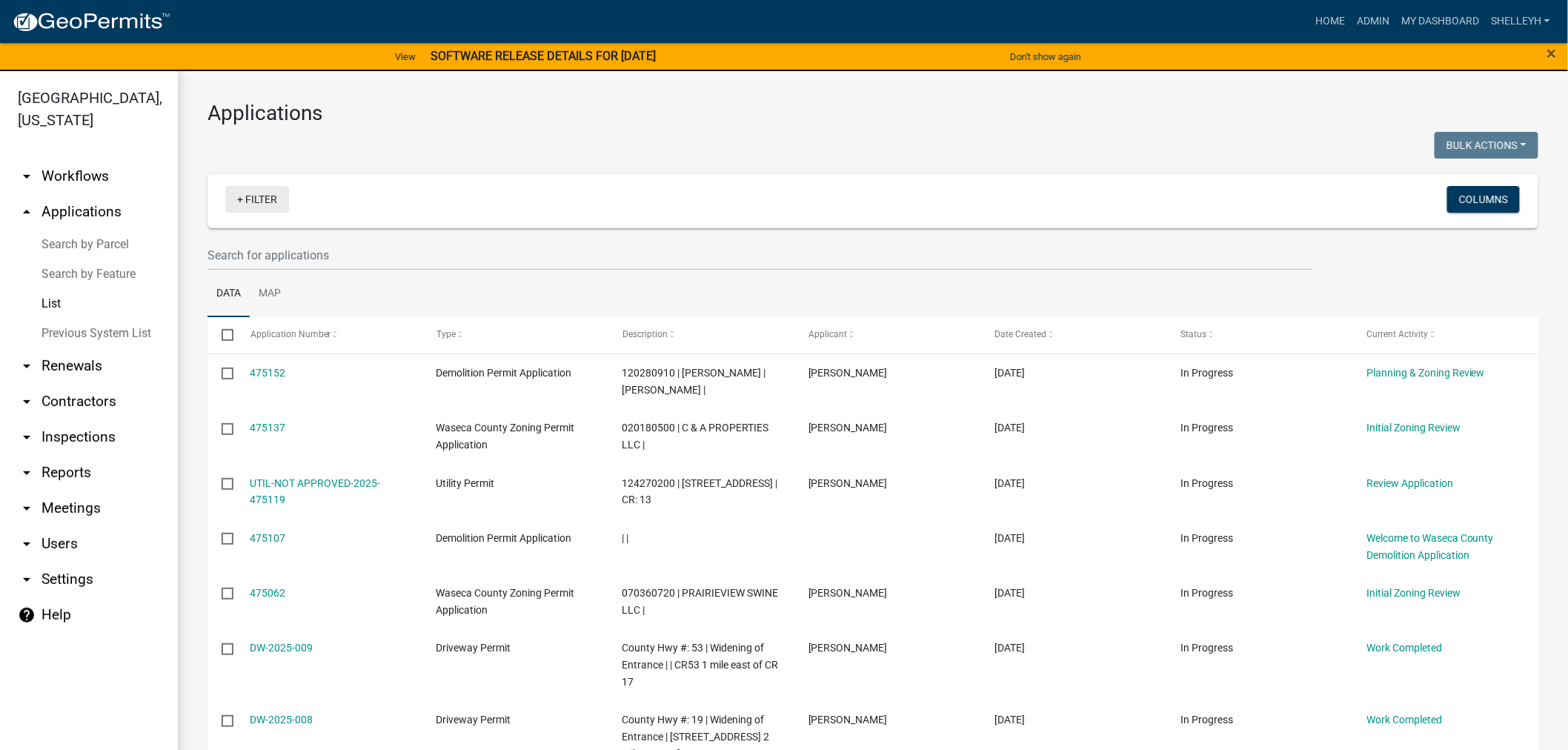
click at [258, 195] on link "+ Filter" at bounding box center [257, 199] width 64 height 27
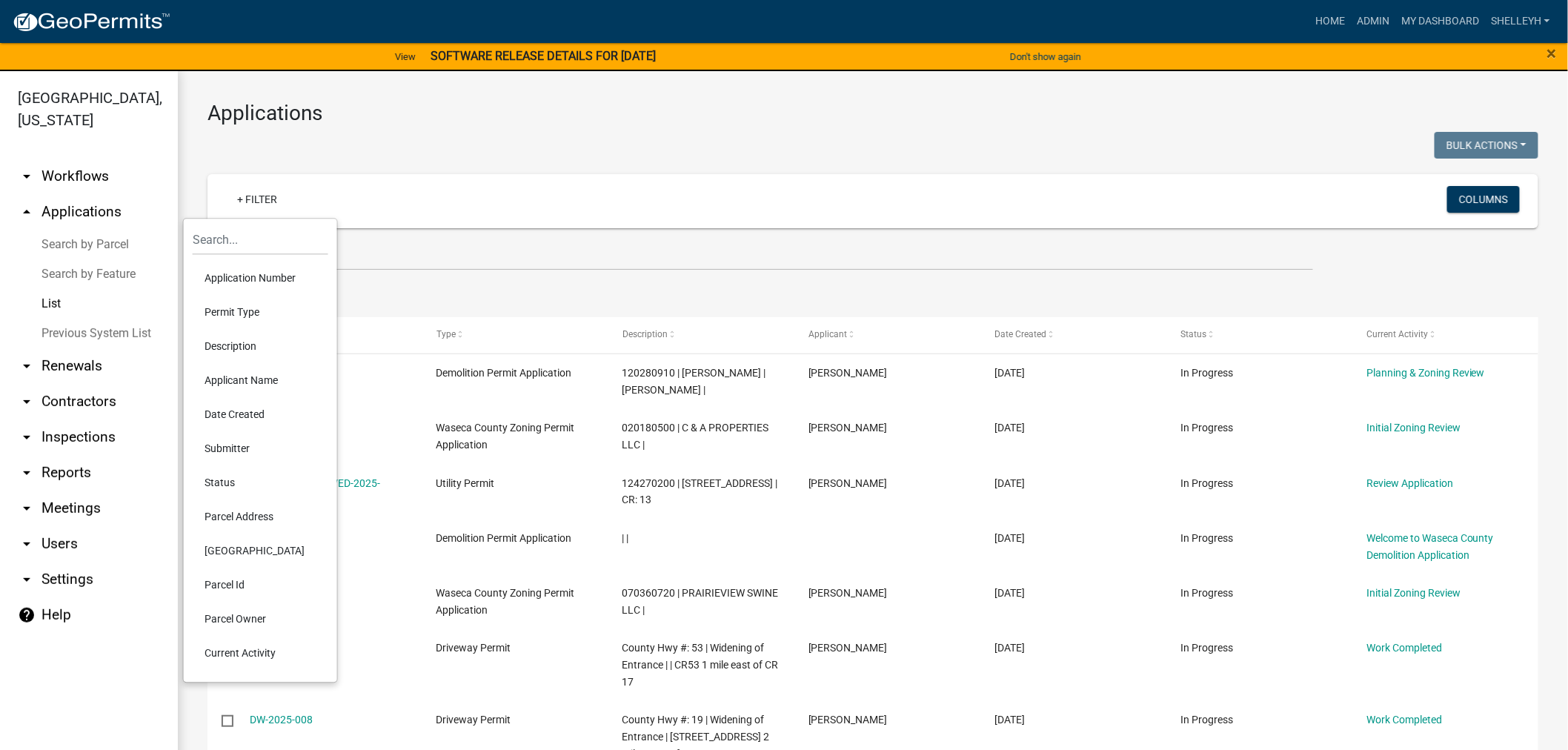
click at [243, 307] on li "Permit Type" at bounding box center [260, 312] width 136 height 34
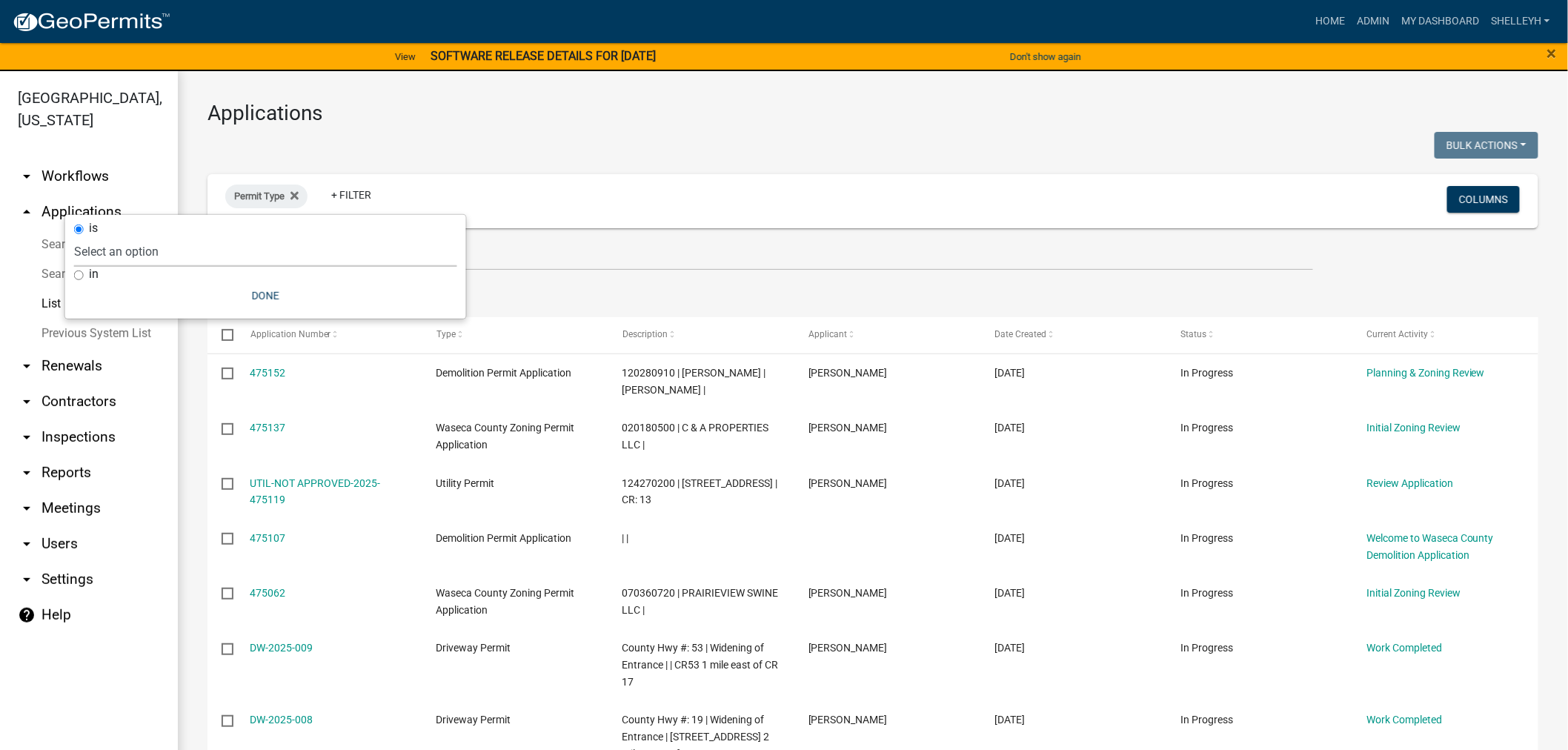
click at [181, 243] on select "Select an option Cannabis Registration Form Conditional Use Application Demolit…" at bounding box center [265, 251] width 383 height 31
select select "84dd12a3-c208-41bf-9ef2-d73d2ed9203f"
click at [192, 236] on select "Select an option Cannabis Registration Form Conditional Use Application Demolit…" at bounding box center [265, 251] width 383 height 31
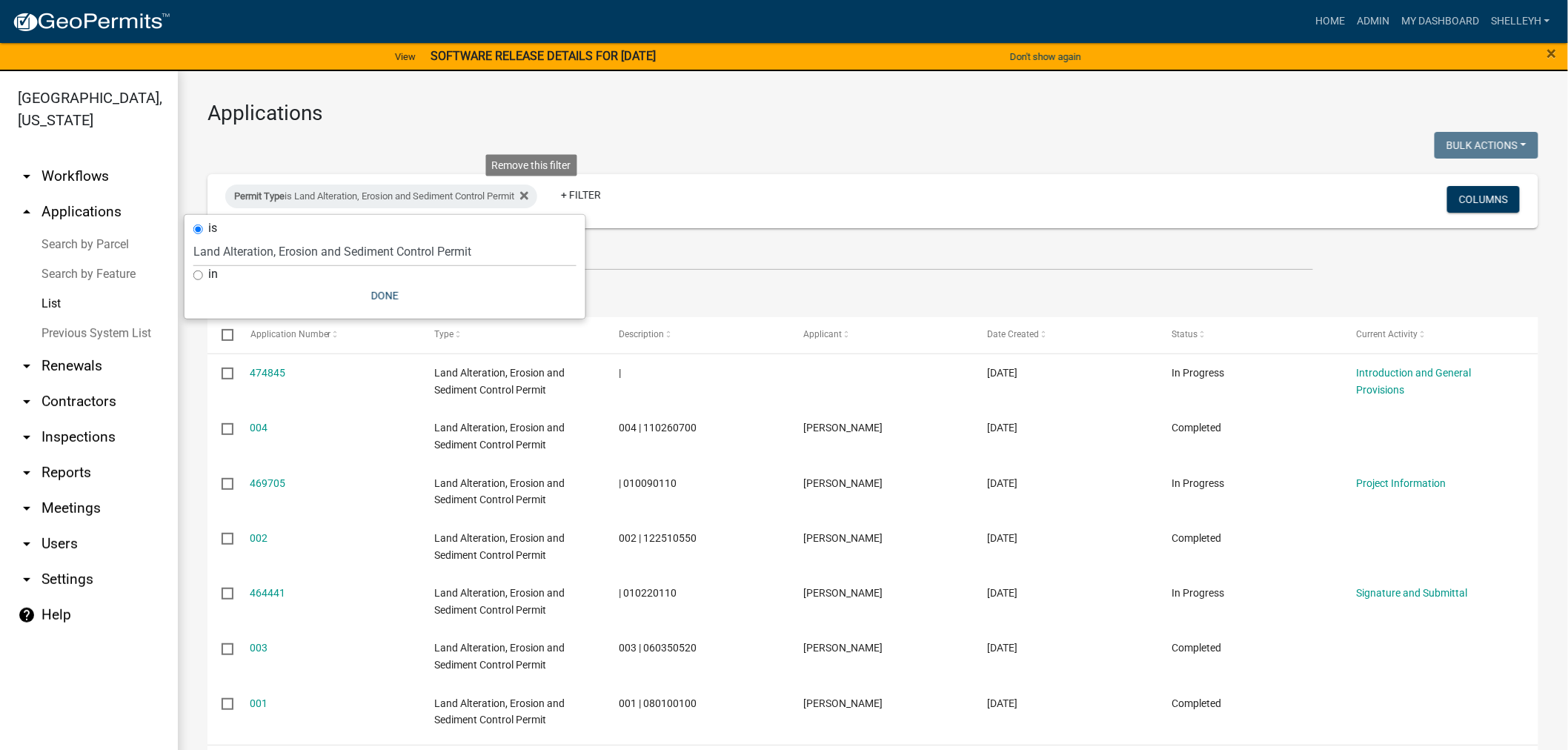
click at [528, 191] on icon at bounding box center [524, 196] width 8 height 12
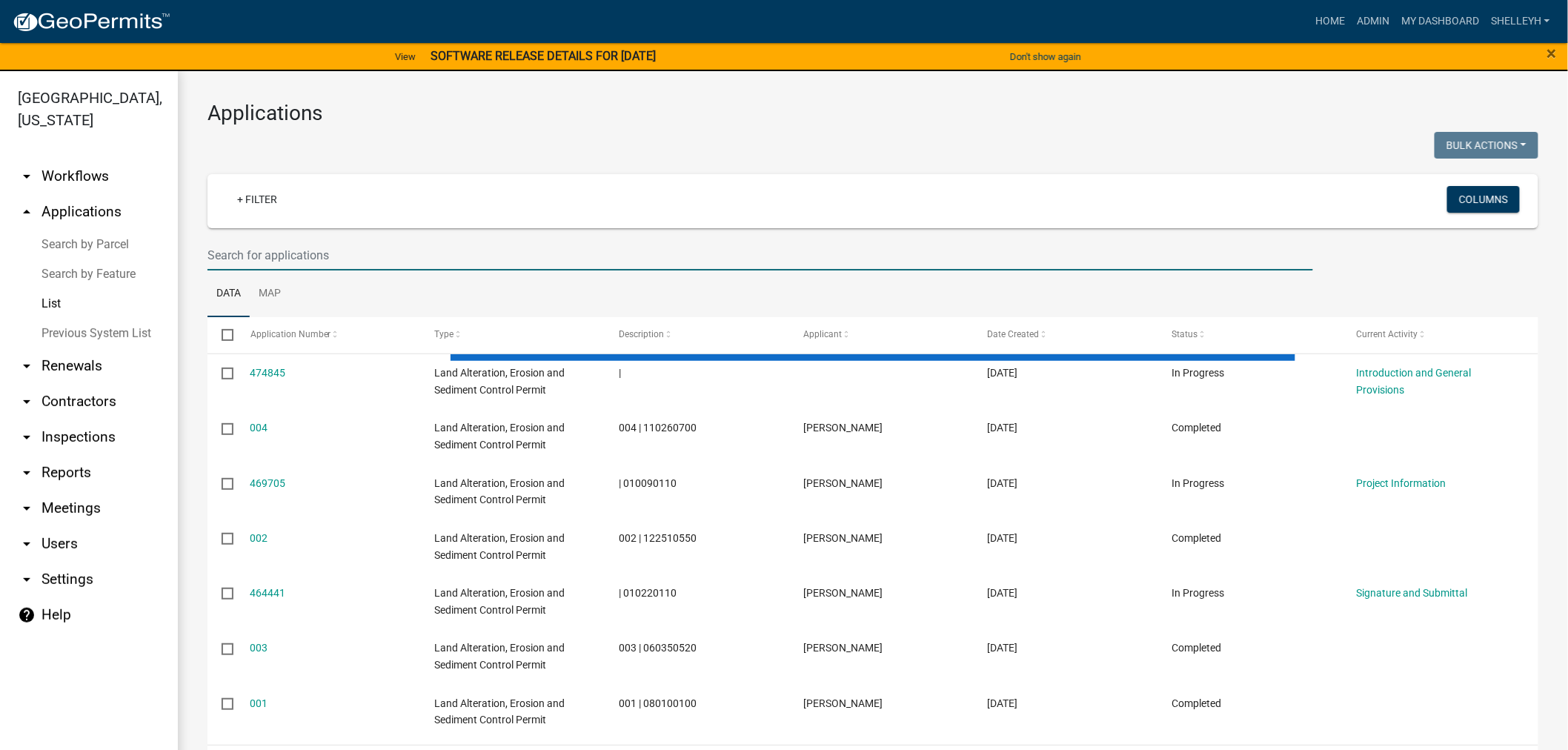
click at [344, 254] on input "text" at bounding box center [760, 255] width 1106 height 31
select select "1: 25"
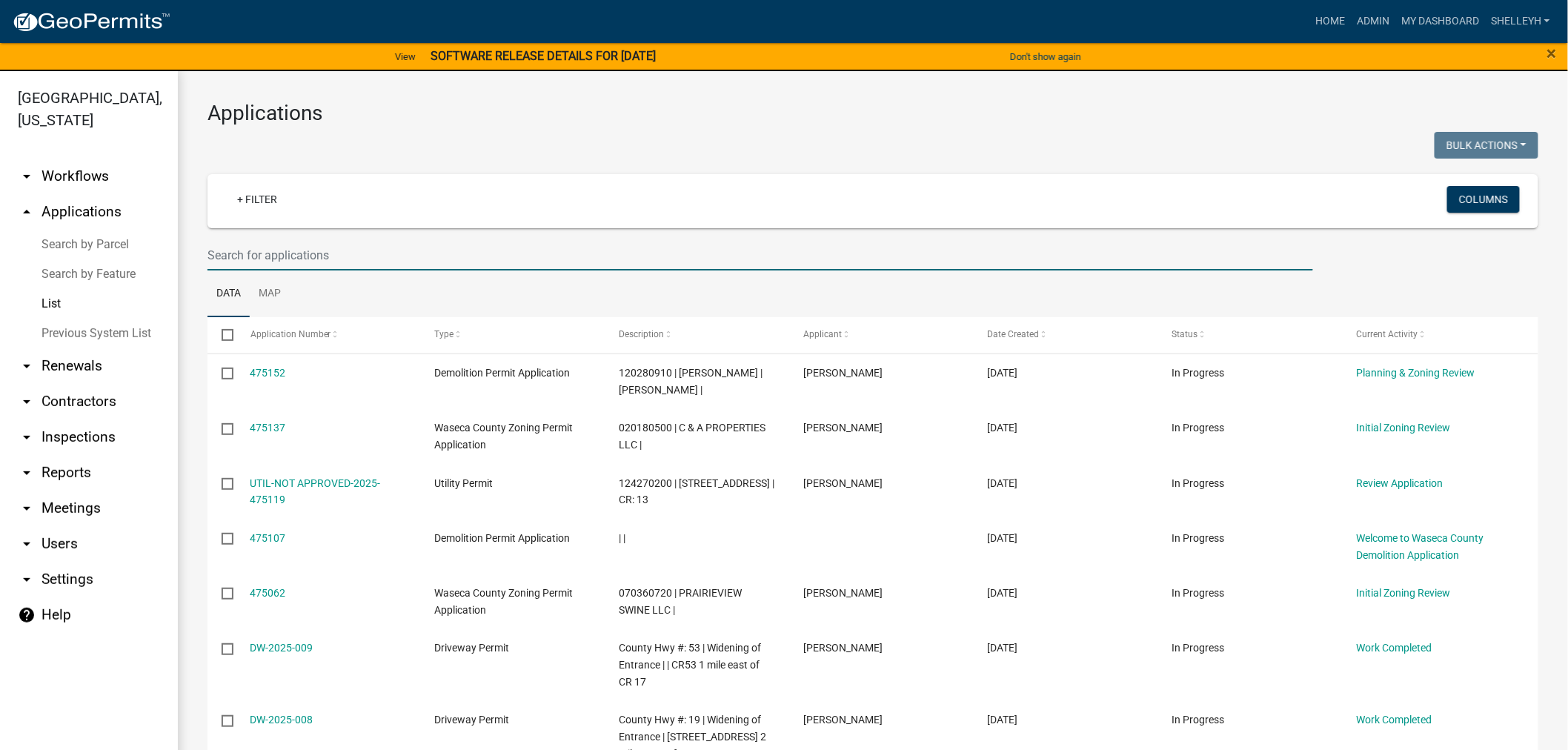
click at [257, 247] on input "text" at bounding box center [760, 255] width 1106 height 31
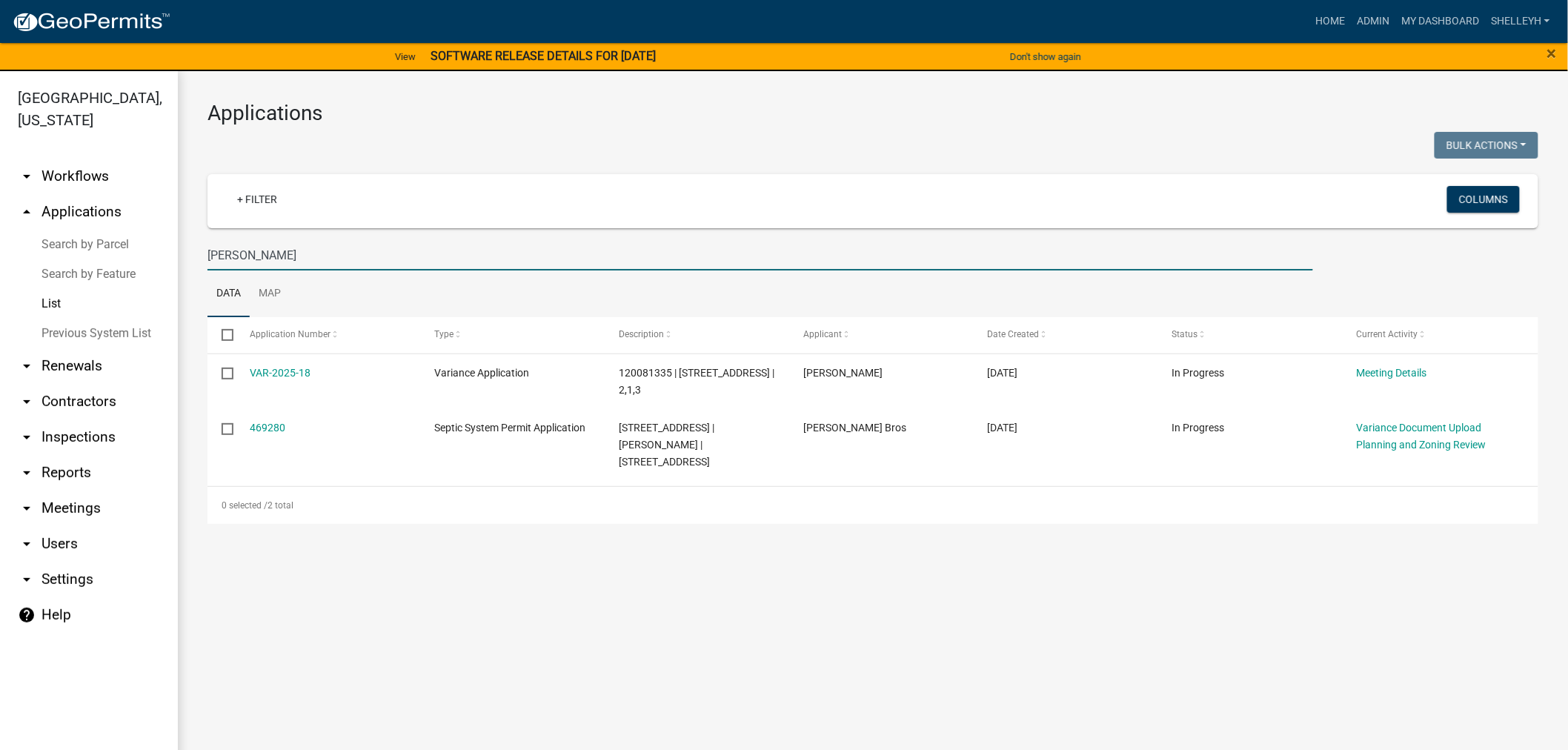
type input "[PERSON_NAME]"
